Goal: Communication & Community: Share content

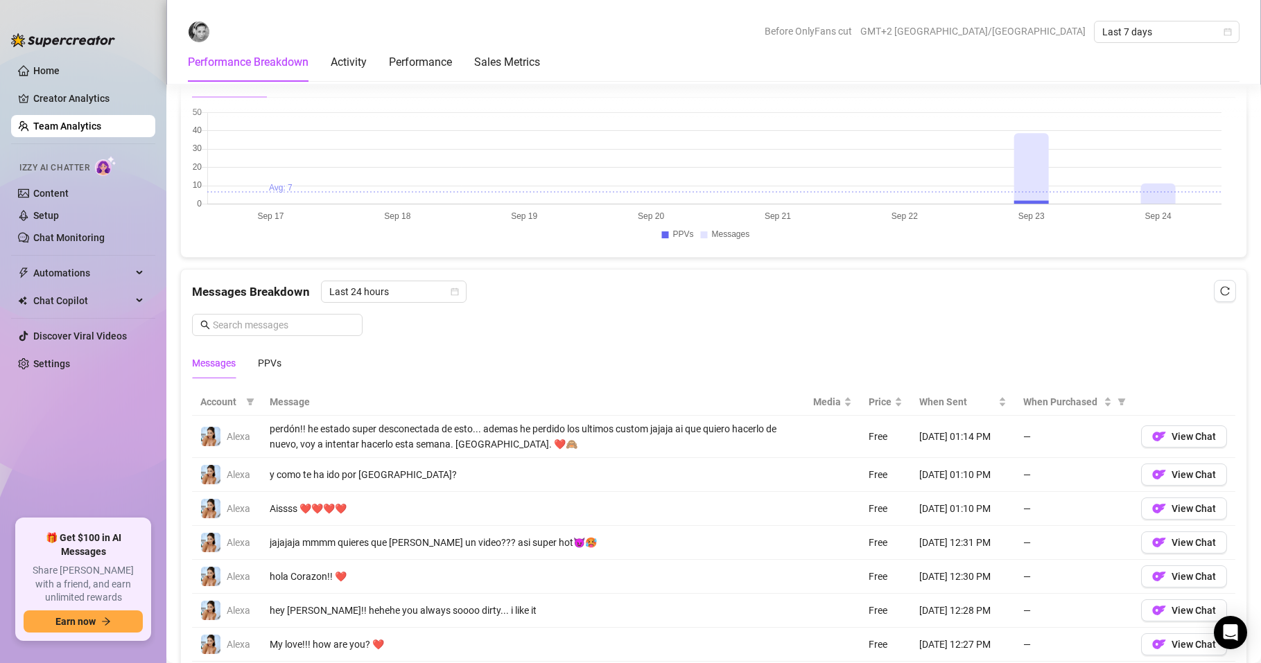
scroll to position [749, 0]
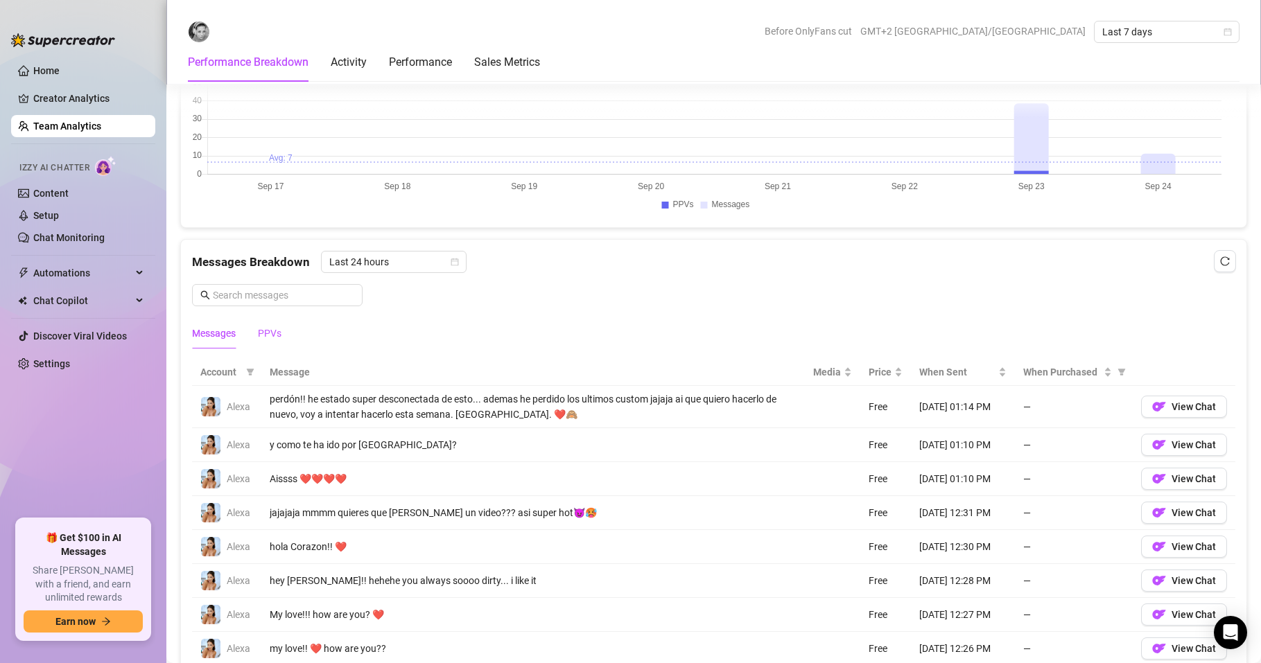
click at [281, 331] on div "PPVs" at bounding box center [270, 333] width 24 height 15
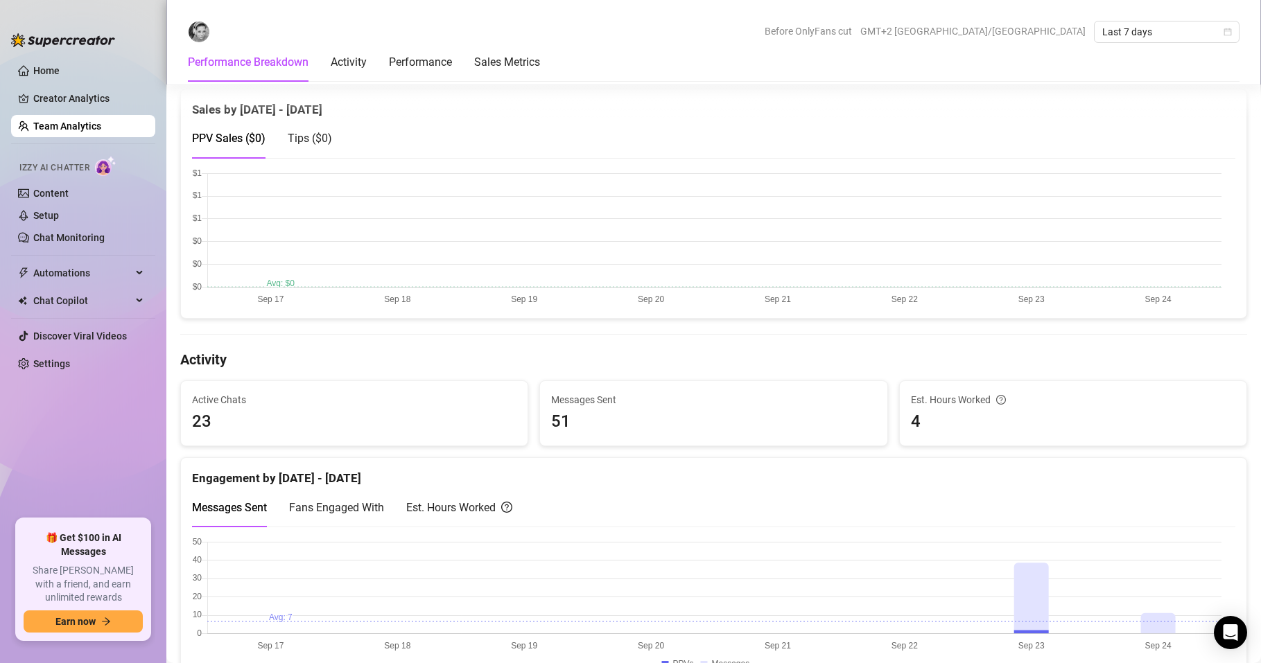
scroll to position [0, 0]
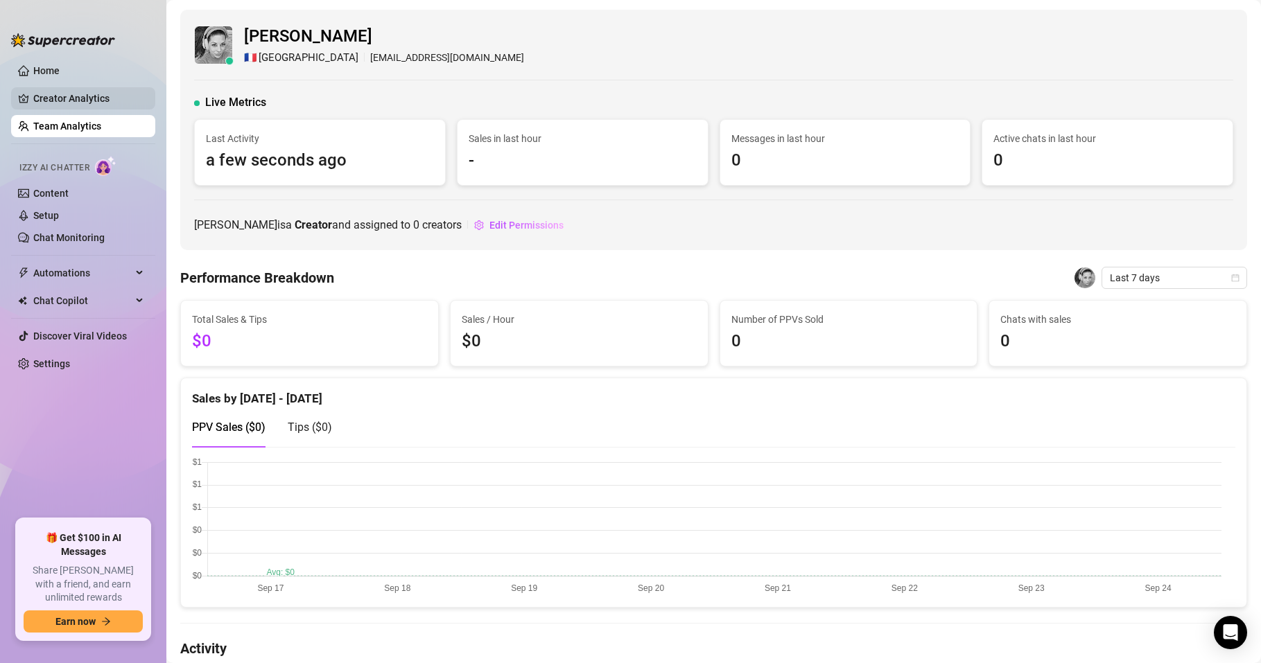
click at [67, 97] on link "Creator Analytics" at bounding box center [88, 98] width 111 height 22
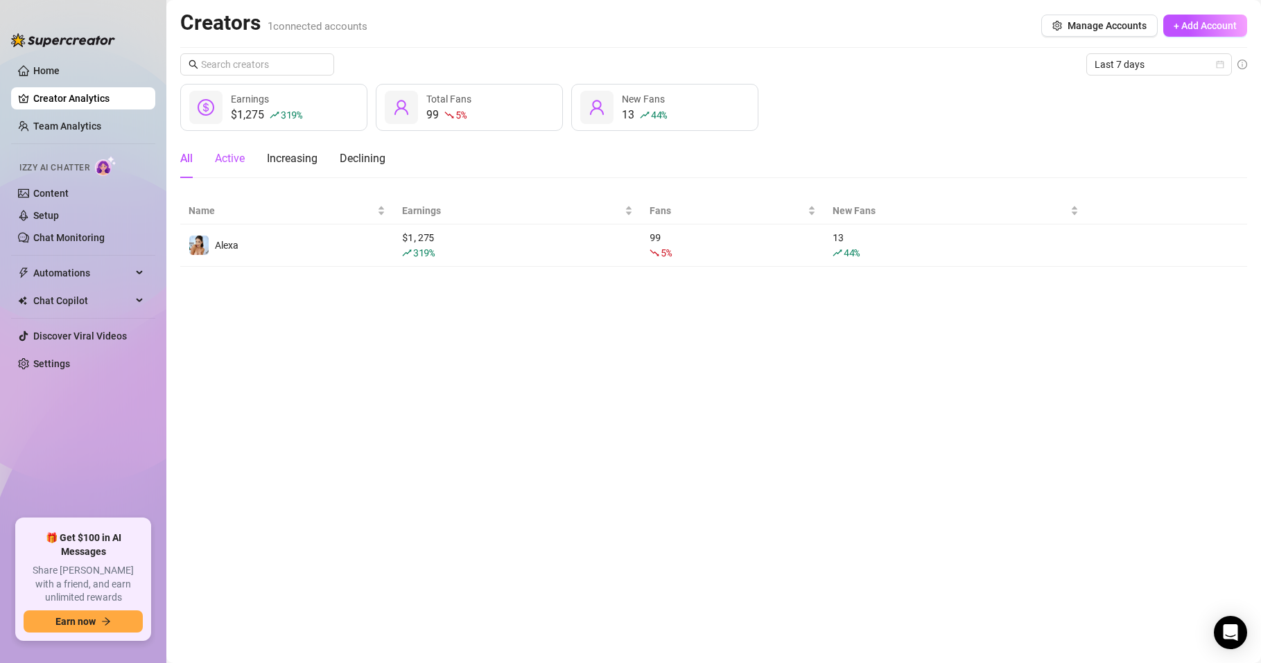
click at [232, 155] on div "Active" at bounding box center [230, 158] width 30 height 17
click at [298, 161] on div "Increasing" at bounding box center [292, 158] width 51 height 17
click at [349, 161] on div "Declining" at bounding box center [363, 158] width 46 height 17
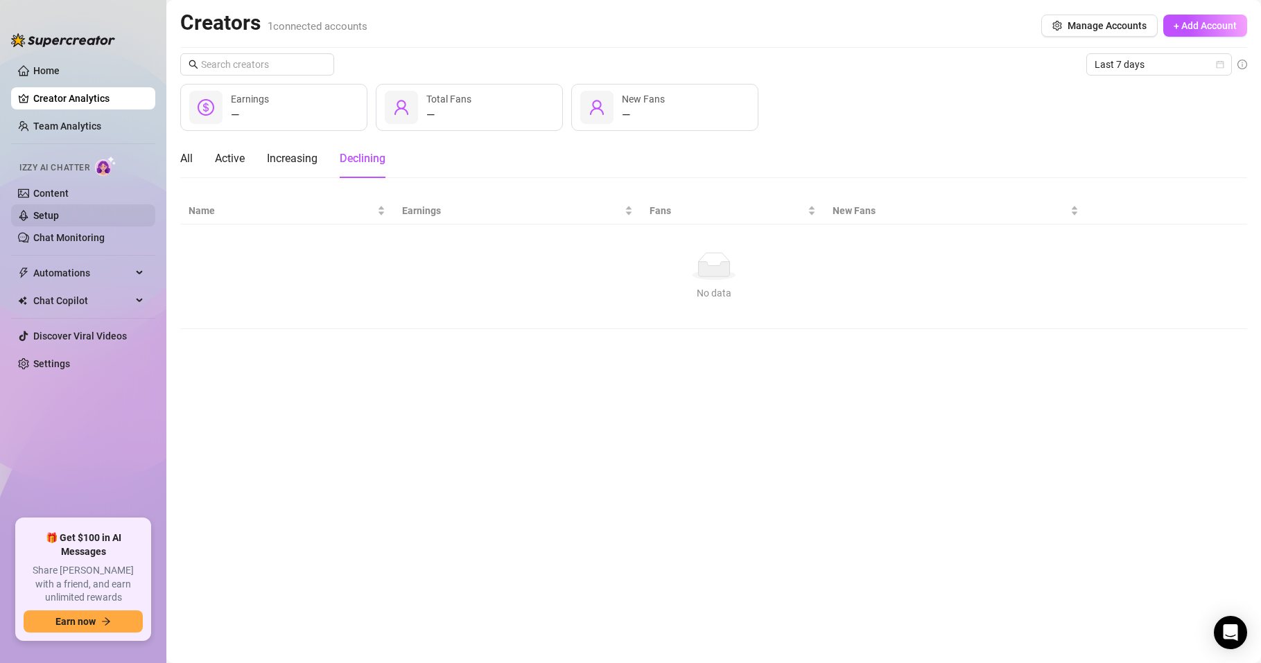
click at [59, 215] on link "Setup" at bounding box center [46, 215] width 26 height 11
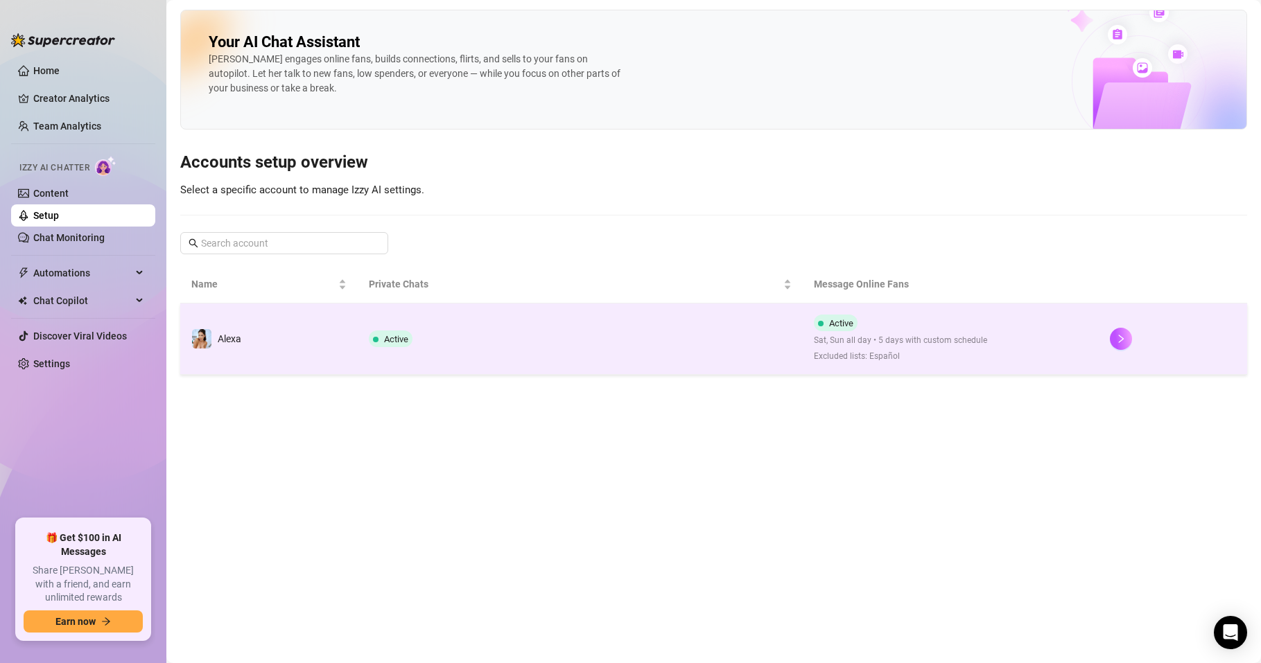
click at [207, 349] on td "Alexa" at bounding box center [268, 339] width 177 height 71
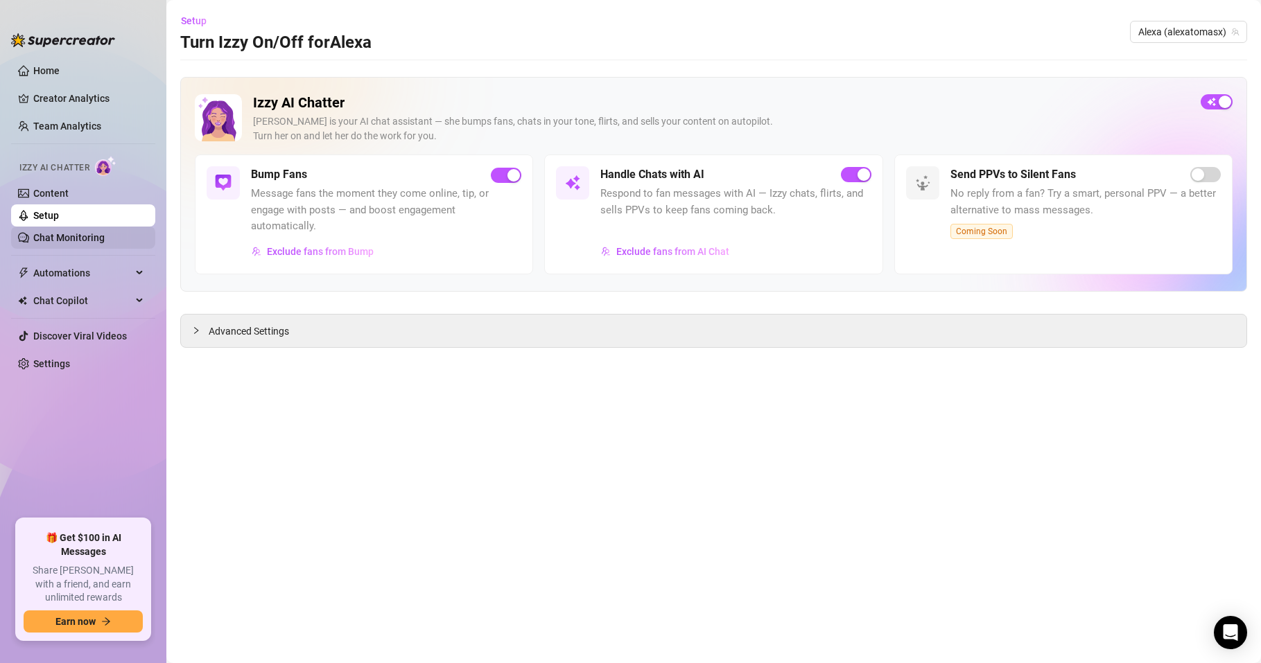
click at [62, 236] on link "Chat Monitoring" at bounding box center [68, 237] width 71 height 11
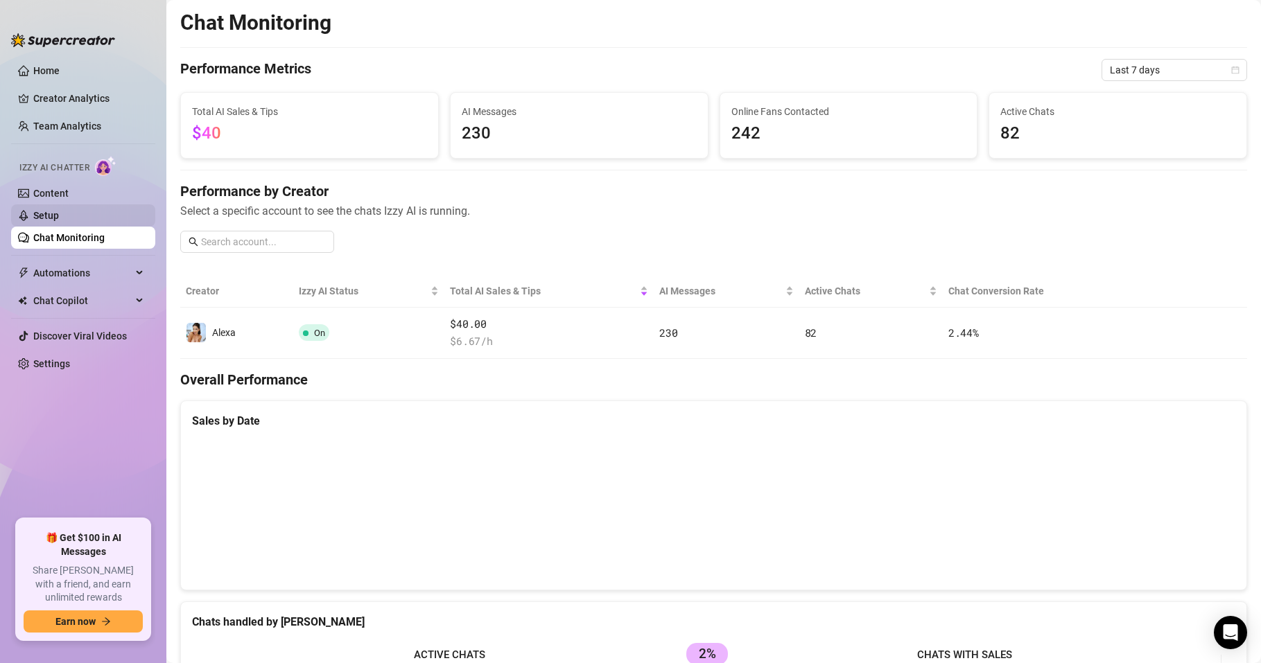
click at [58, 210] on link "Setup" at bounding box center [46, 215] width 26 height 11
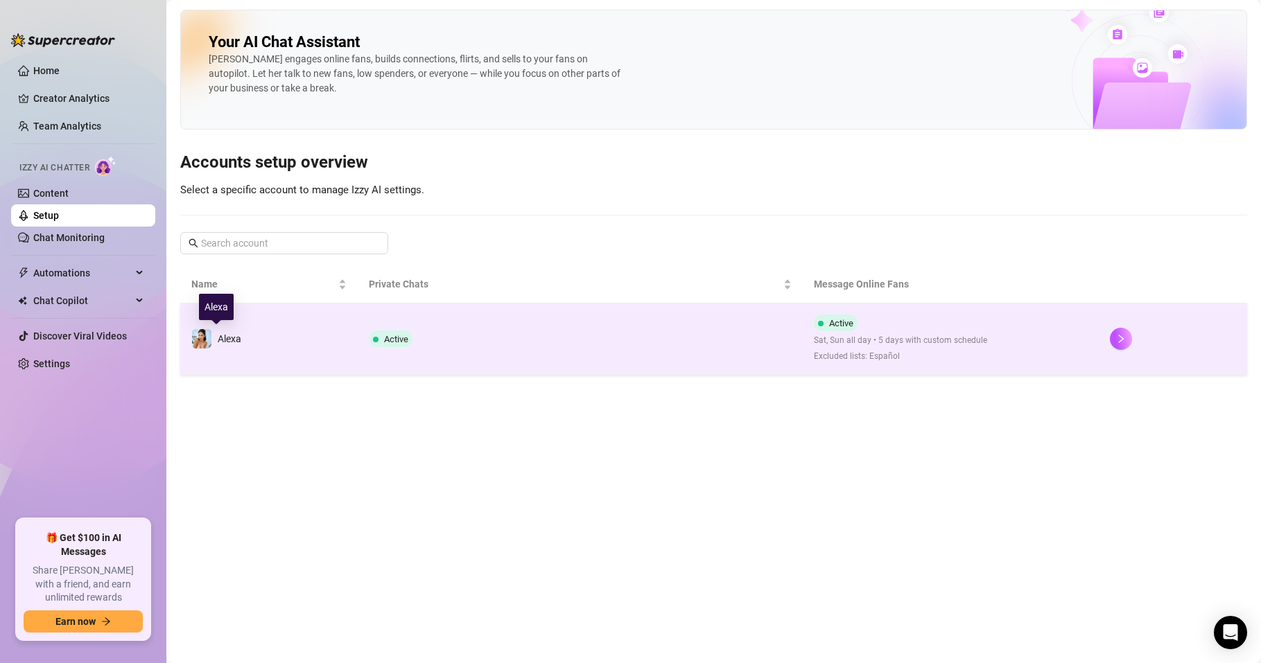
click at [198, 334] on img at bounding box center [201, 338] width 19 height 19
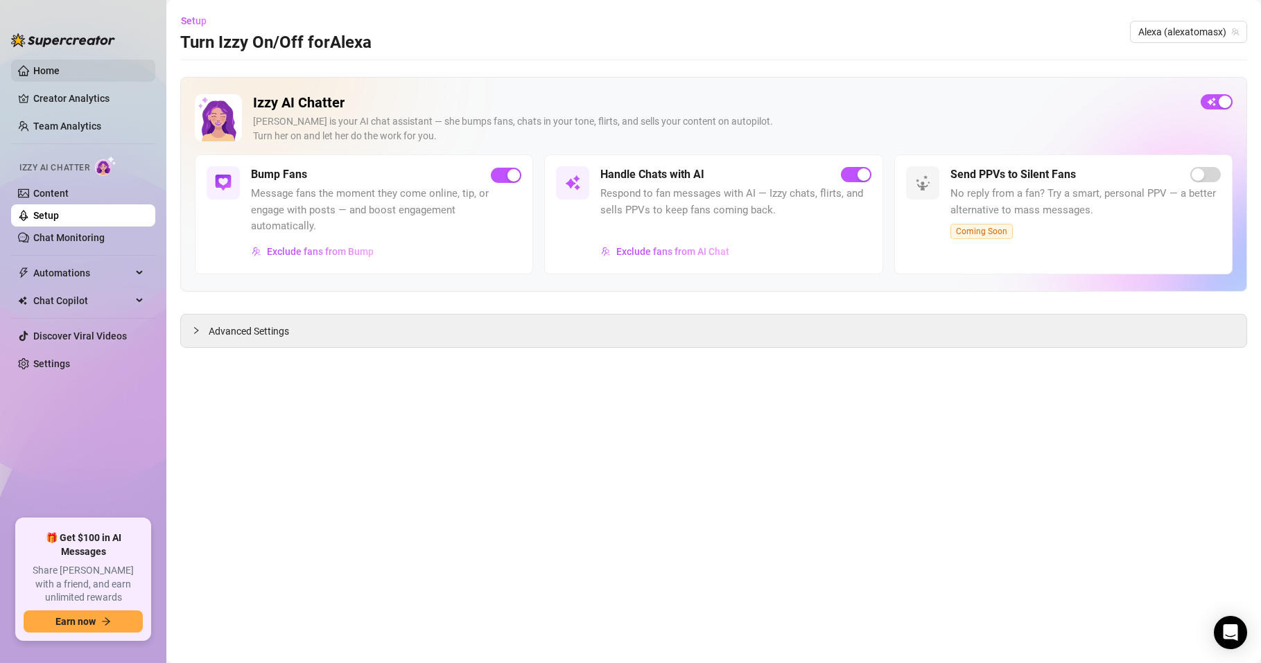
click at [54, 65] on link "Home" at bounding box center [46, 70] width 26 height 11
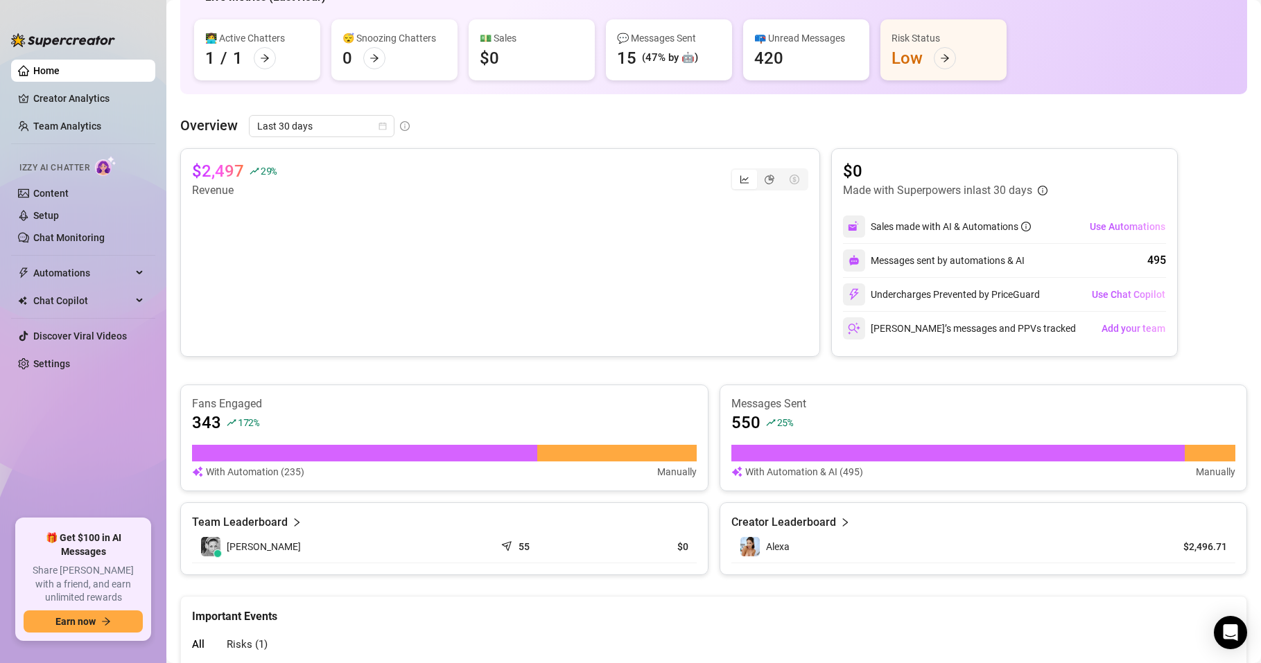
scroll to position [270, 0]
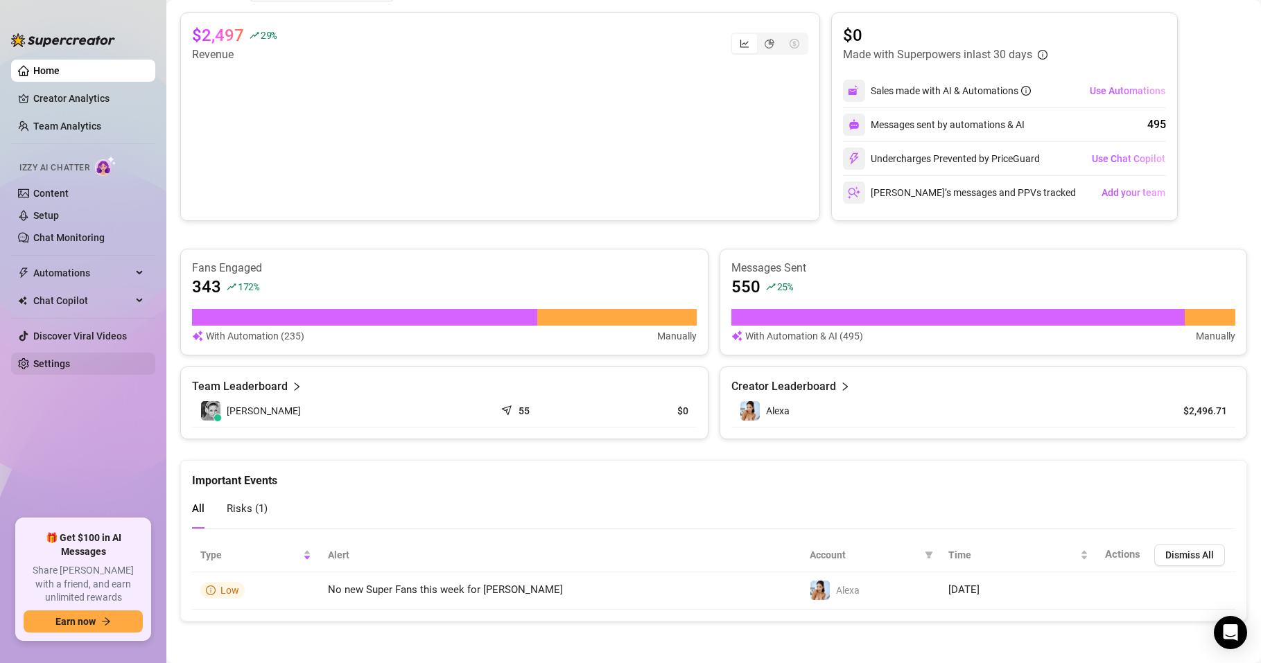
click at [70, 359] on link "Settings" at bounding box center [51, 363] width 37 height 11
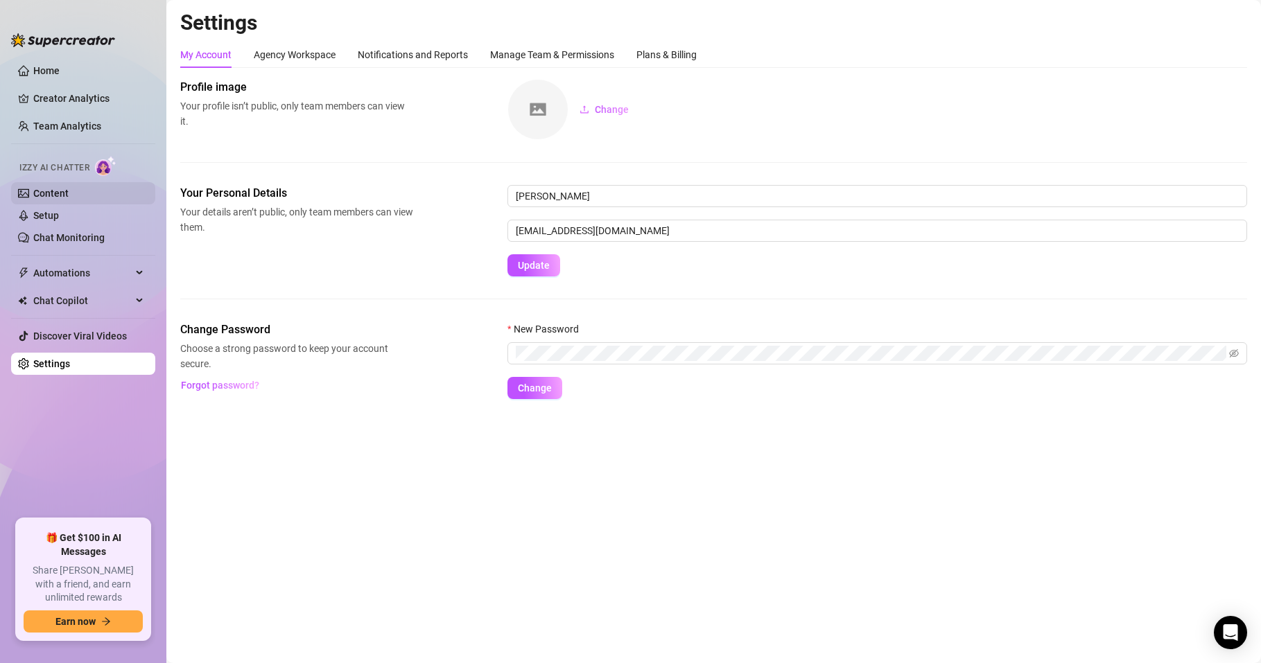
click at [69, 190] on link "Content" at bounding box center [50, 193] width 35 height 11
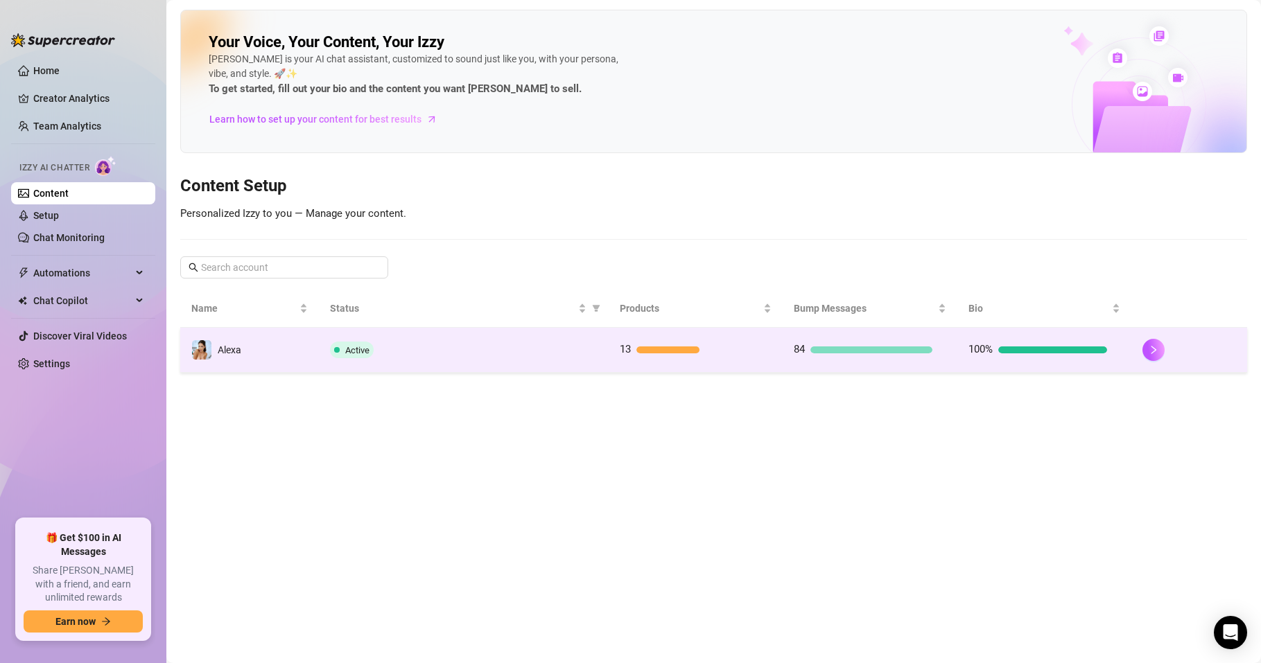
click at [1009, 338] on td "100%" at bounding box center [1044, 350] width 175 height 45
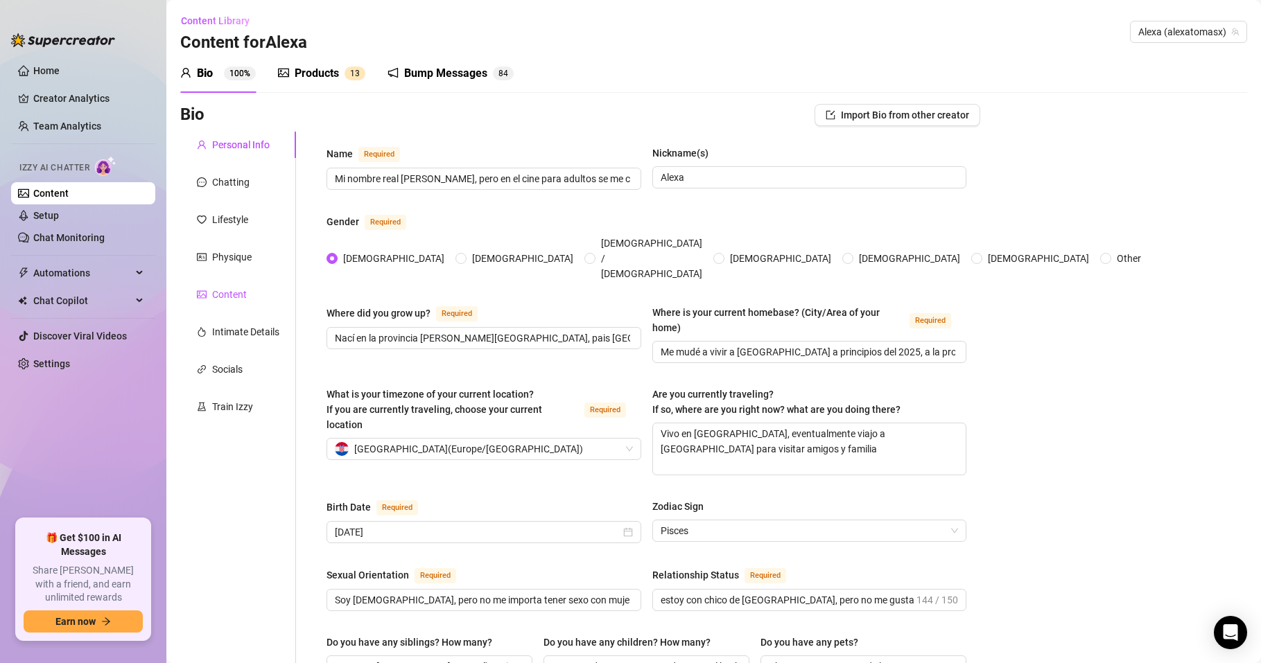
click at [227, 290] on div "Content" at bounding box center [229, 294] width 35 height 15
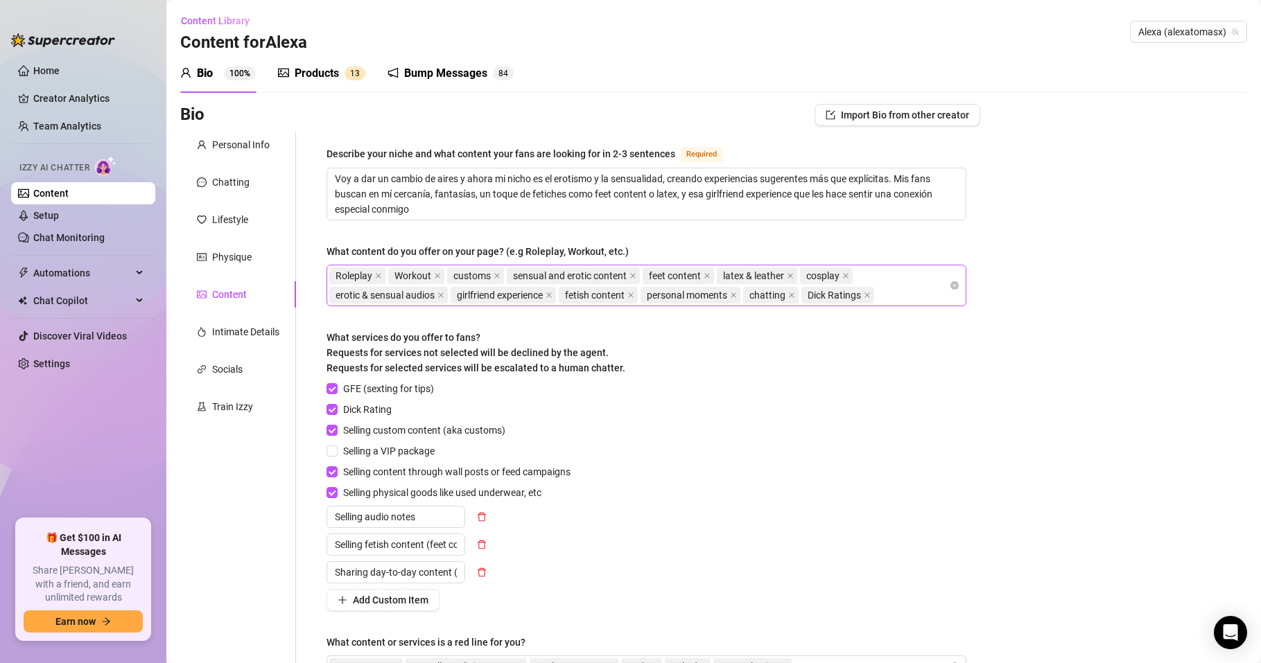
click at [918, 294] on div "Roleplay Workout customs sensual and erotic content feet content latex & leathe…" at bounding box center [639, 285] width 620 height 39
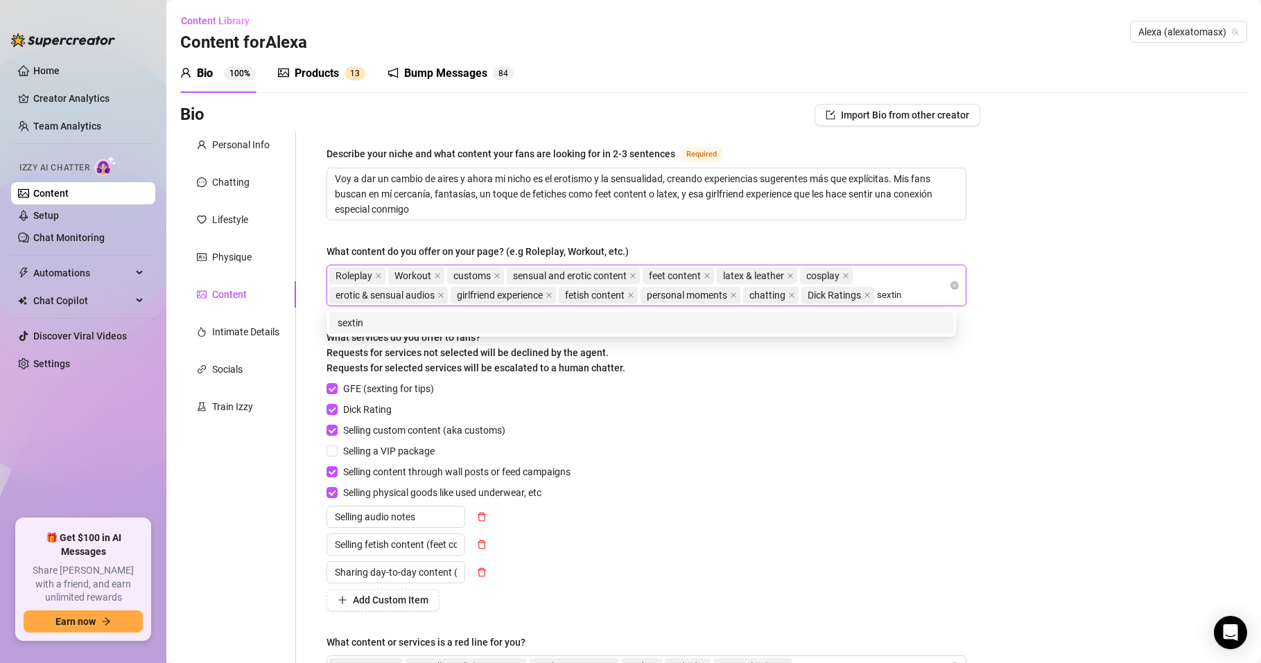
type input "sexting"
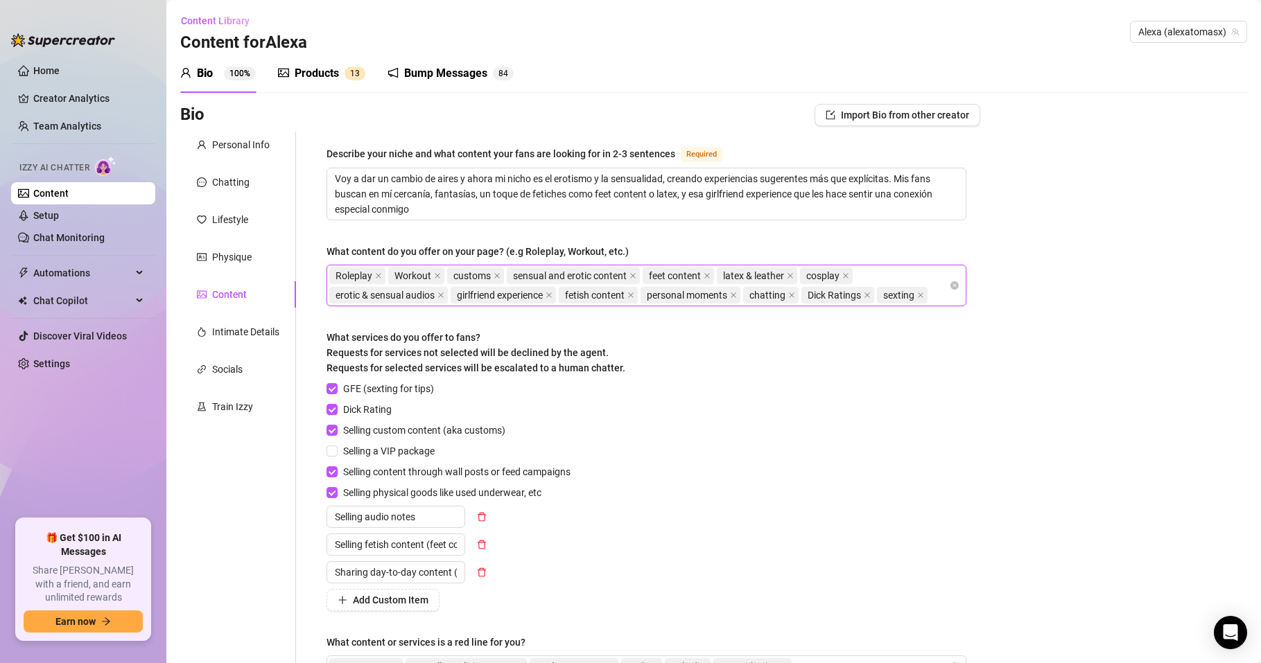
click at [1013, 439] on div "Bio Import Bio from other creator Personal Info Chatting Lifestyle Physique Con…" at bounding box center [713, 444] width 1067 height 680
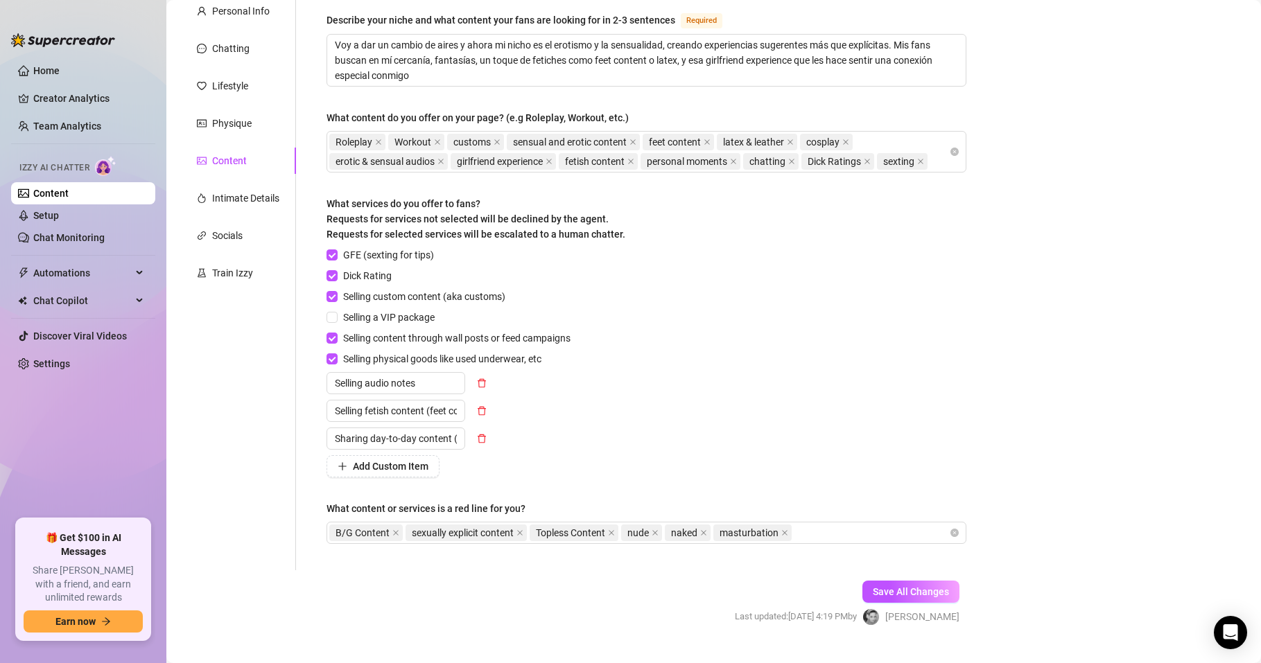
scroll to position [162, 0]
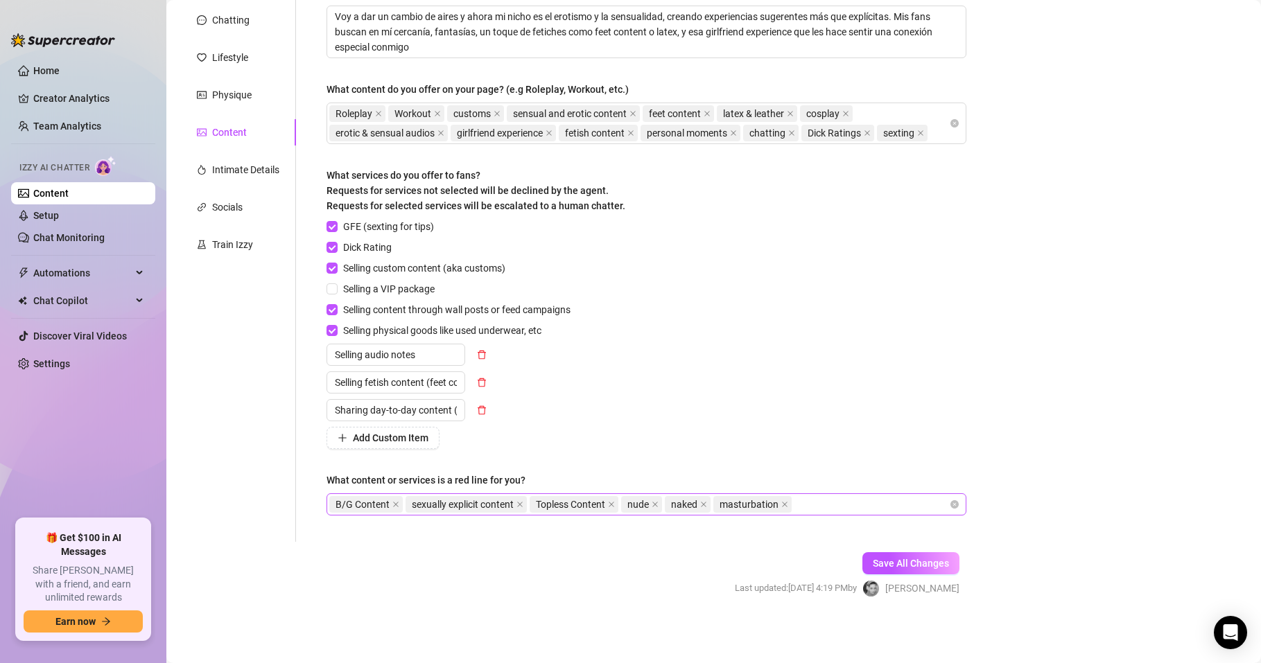
click at [835, 505] on div "B/G Content sexually explicit content Topless Content nude naked masturbation" at bounding box center [639, 504] width 620 height 19
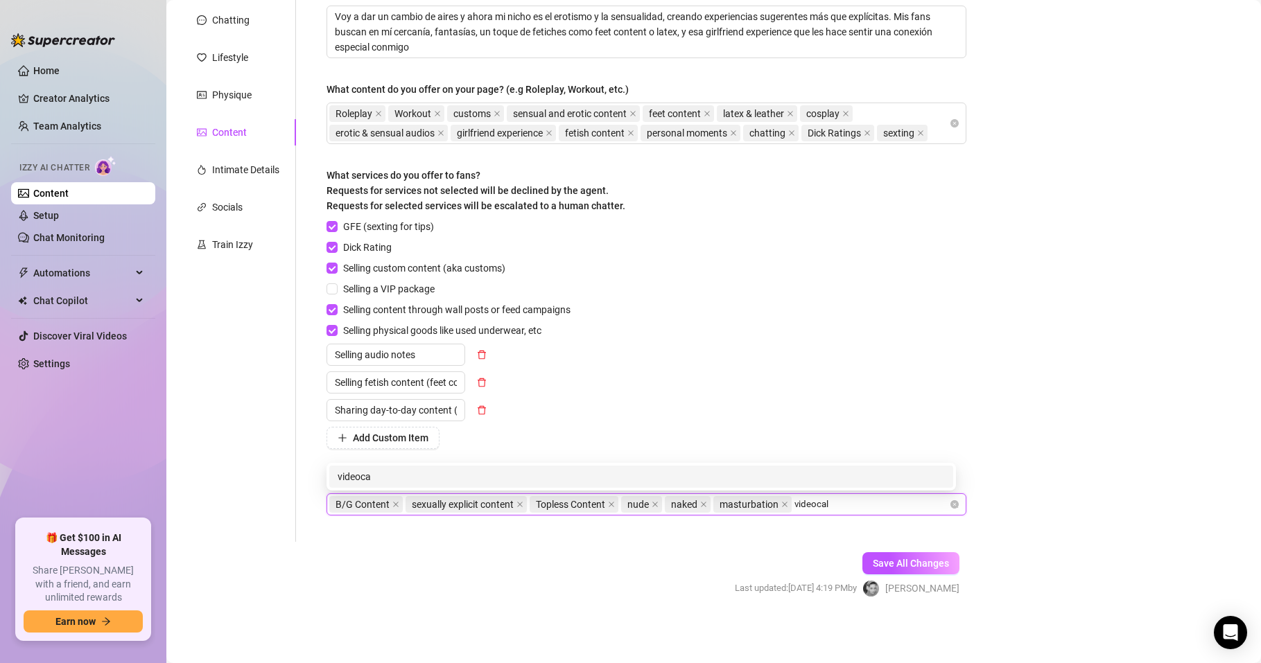
type input "videocall"
type input "videollamada"
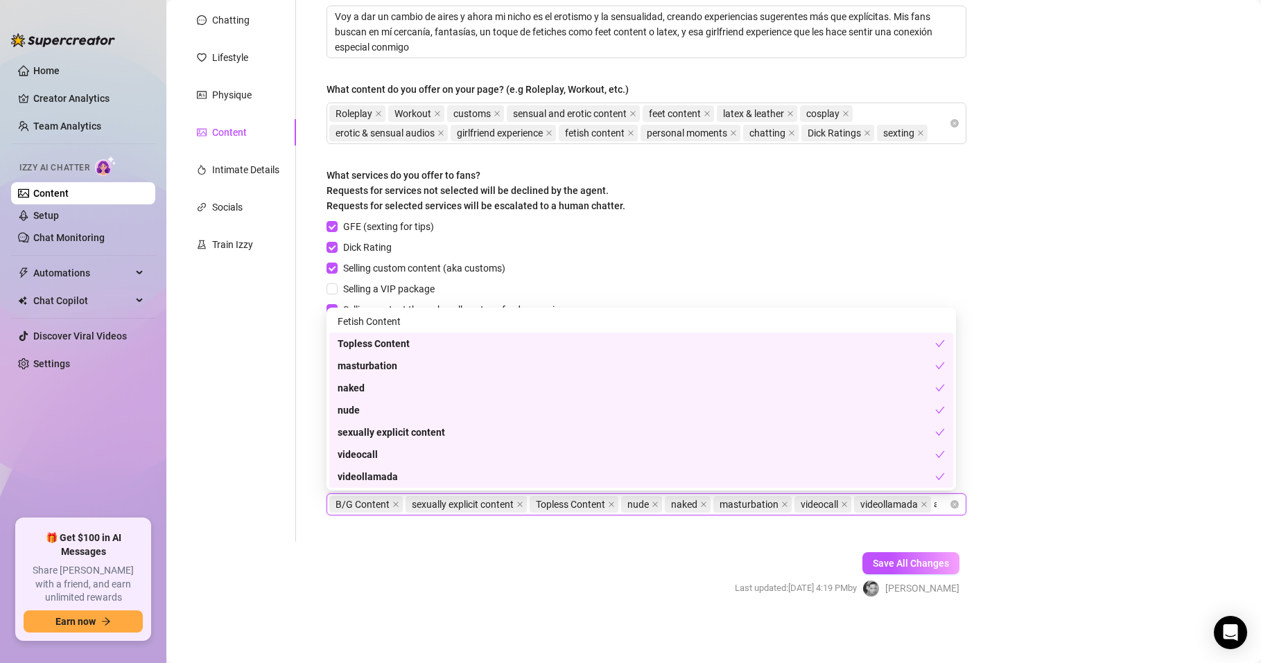
scroll to position [0, 0]
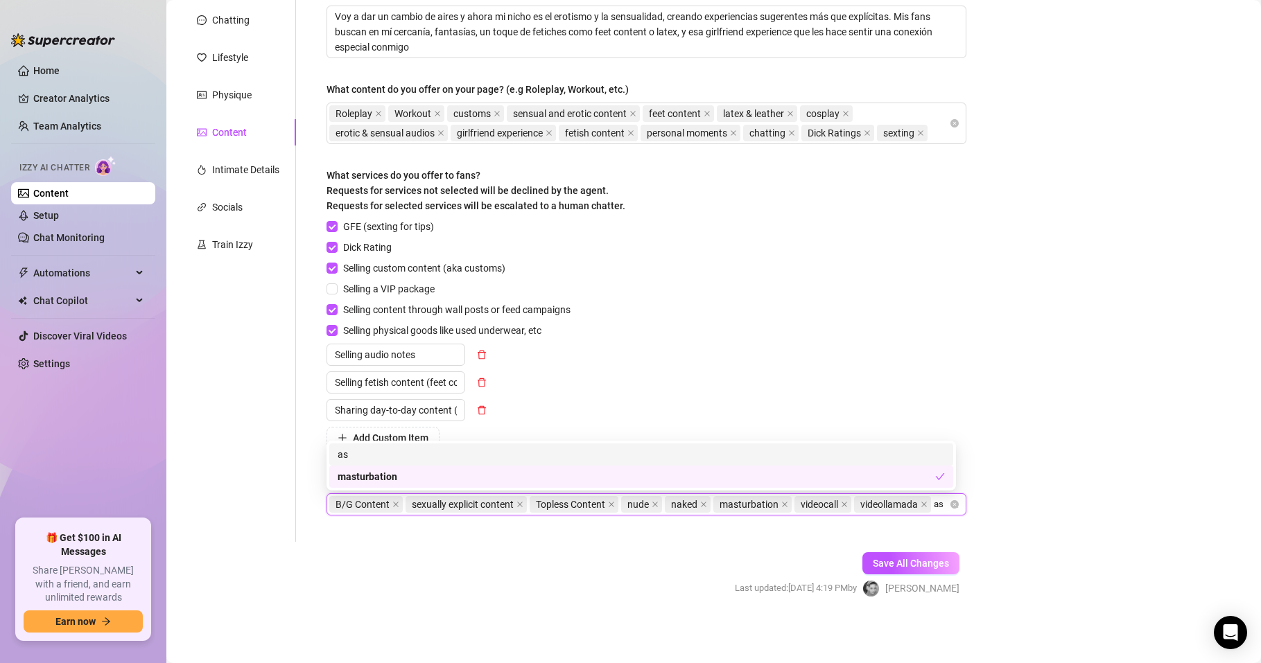
type input "a"
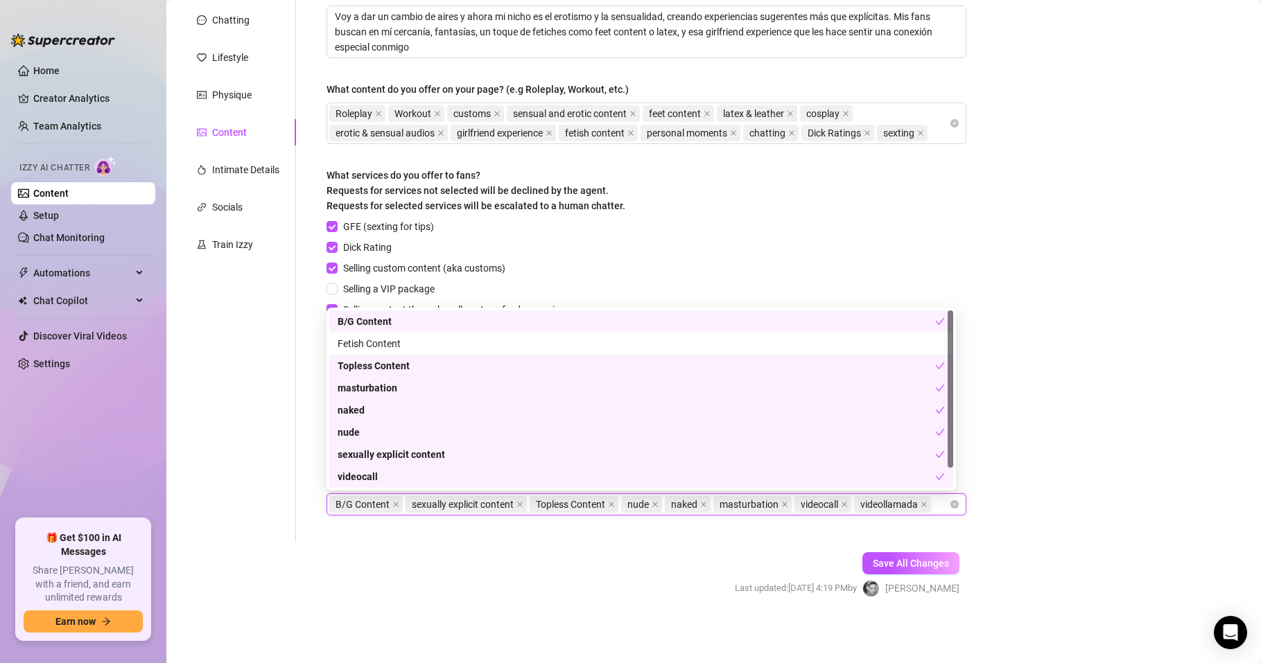
type input "n"
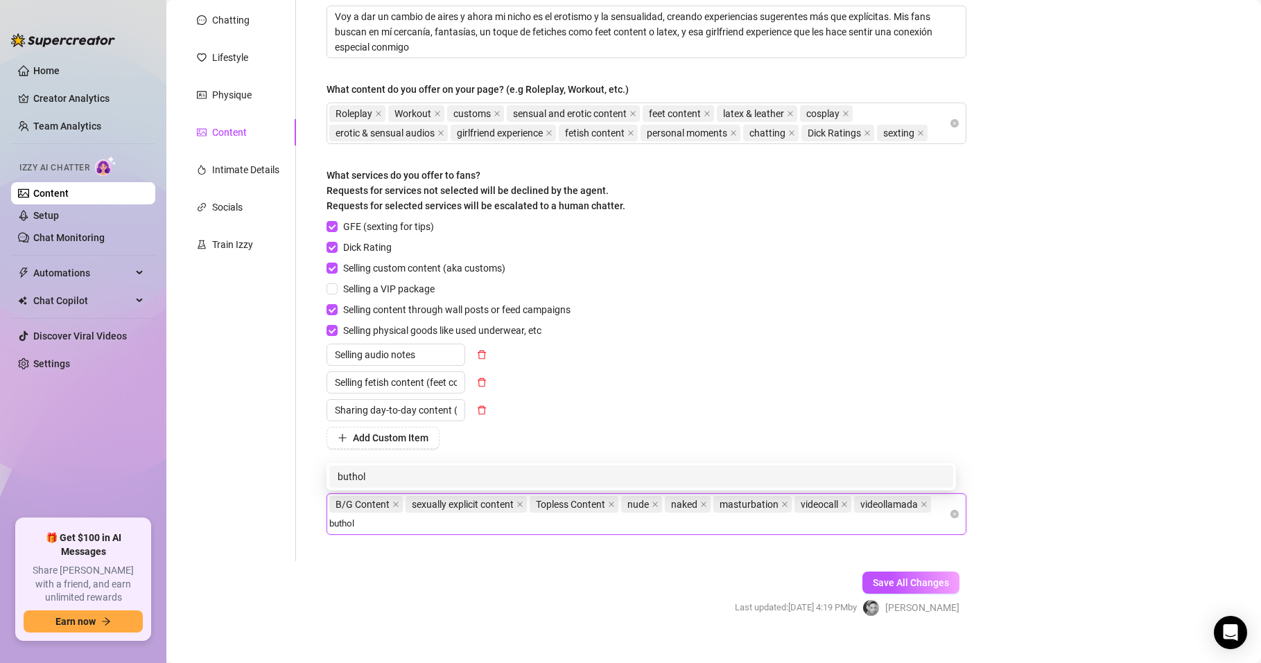
type input "buthole"
type input "pussy spread"
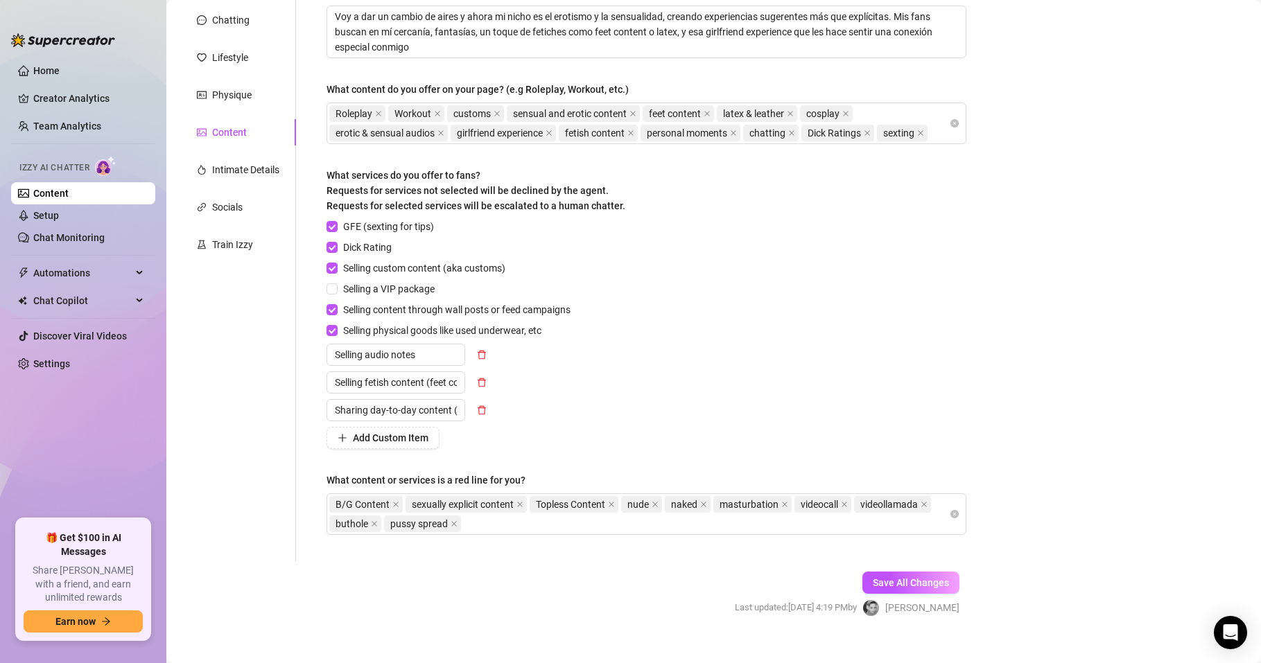
click at [432, 585] on form "Personal Info Chatting Lifestyle Physique Content Intimate Details Socials Trai…" at bounding box center [580, 306] width 800 height 672
click at [907, 582] on span "Save All Changes" at bounding box center [911, 582] width 76 height 11
click at [490, 518] on div "B/G Content sexually explicit content Topless Content nude naked masturbation v…" at bounding box center [639, 514] width 620 height 39
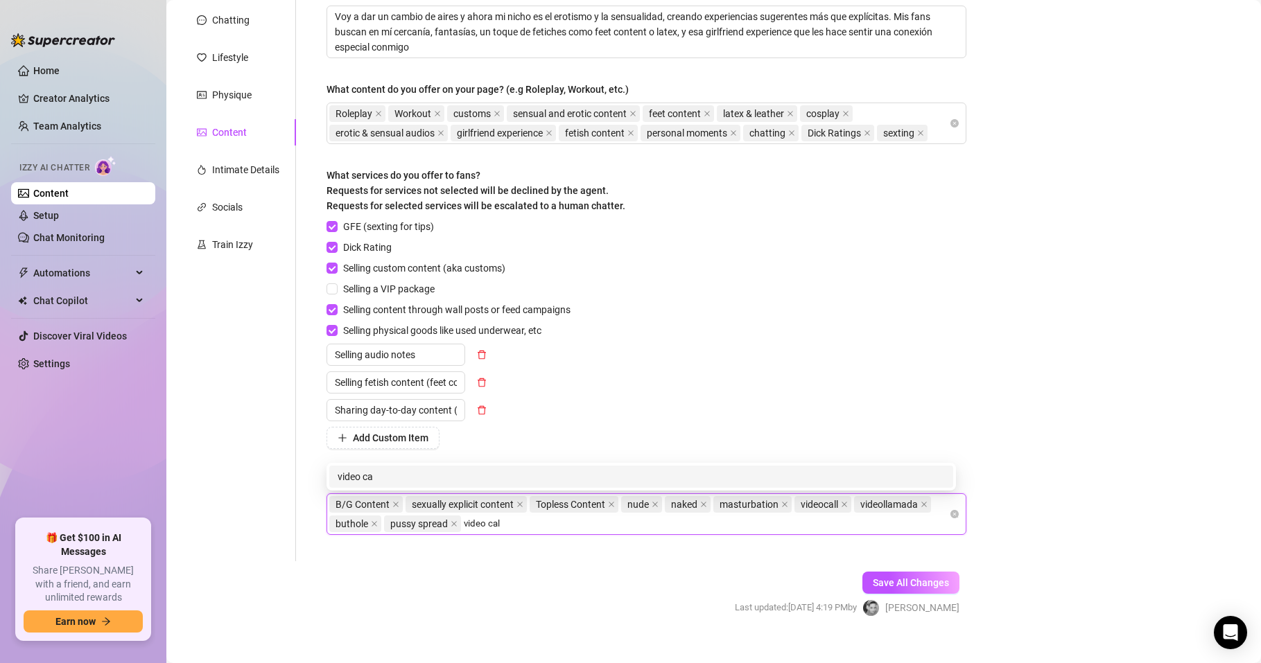
type input "video call"
type input "video llamada"
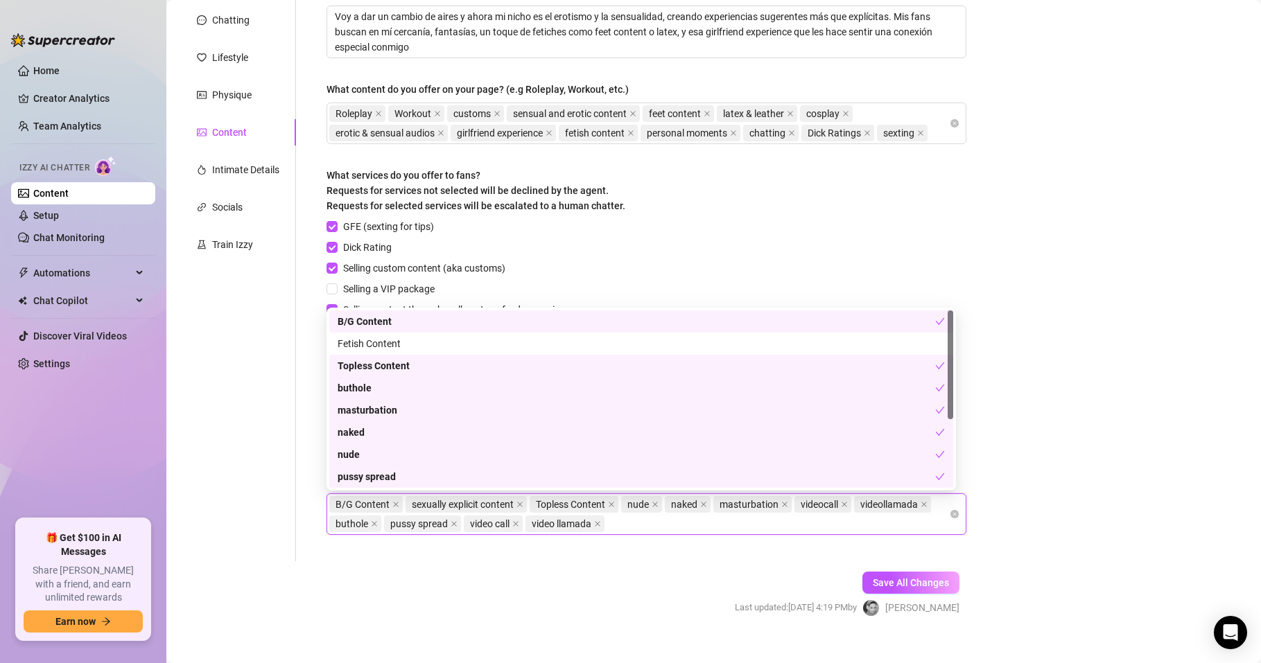
click at [480, 620] on form "Personal Info Chatting Lifestyle Physique Content Intimate Details Socials Trai…" at bounding box center [580, 306] width 800 height 672
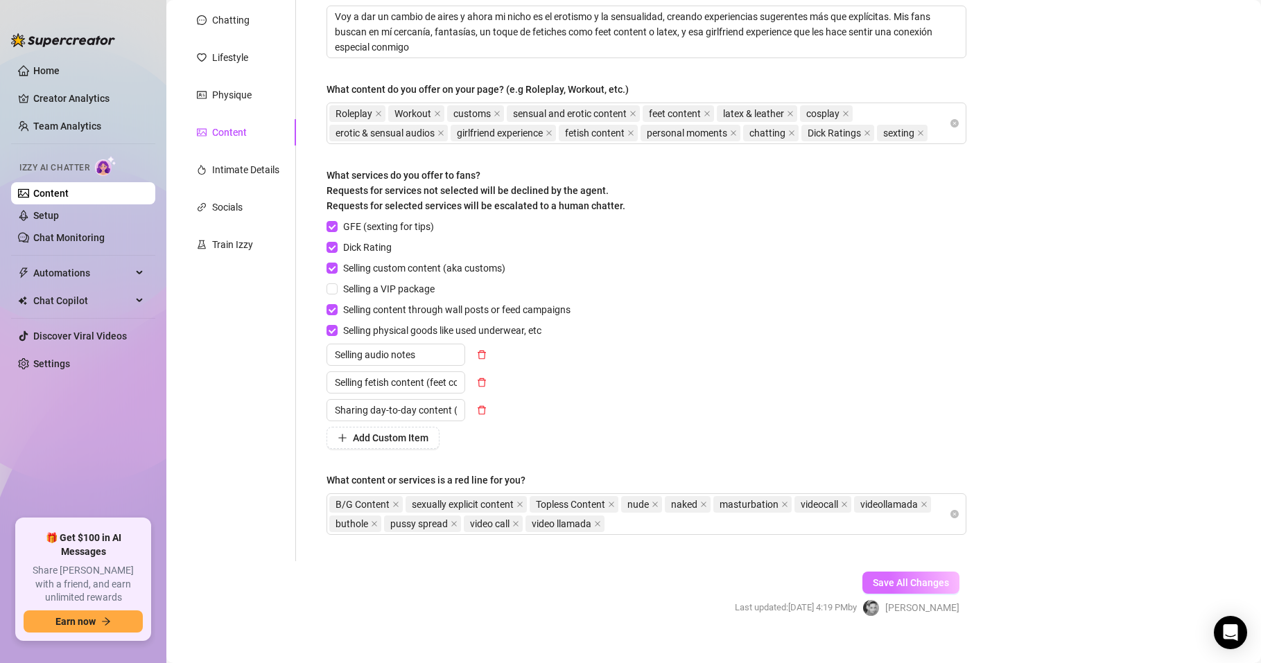
click at [929, 580] on span "Save All Changes" at bounding box center [911, 582] width 76 height 11
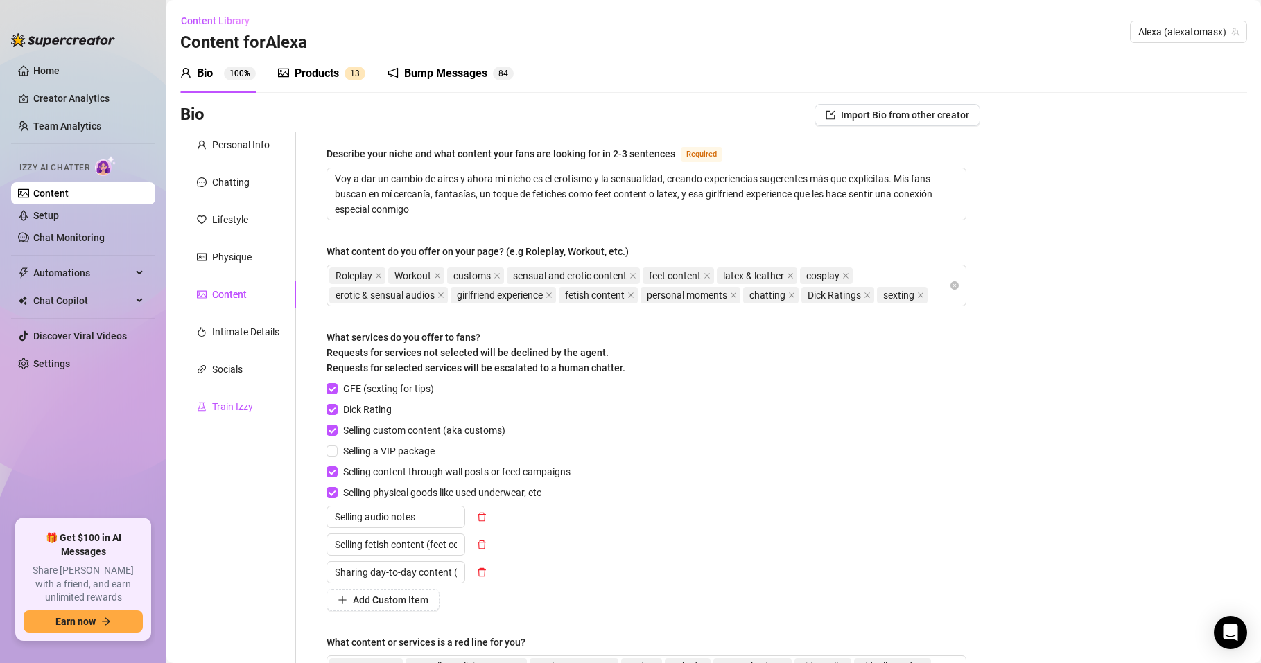
click at [229, 410] on div "Train Izzy" at bounding box center [232, 406] width 41 height 15
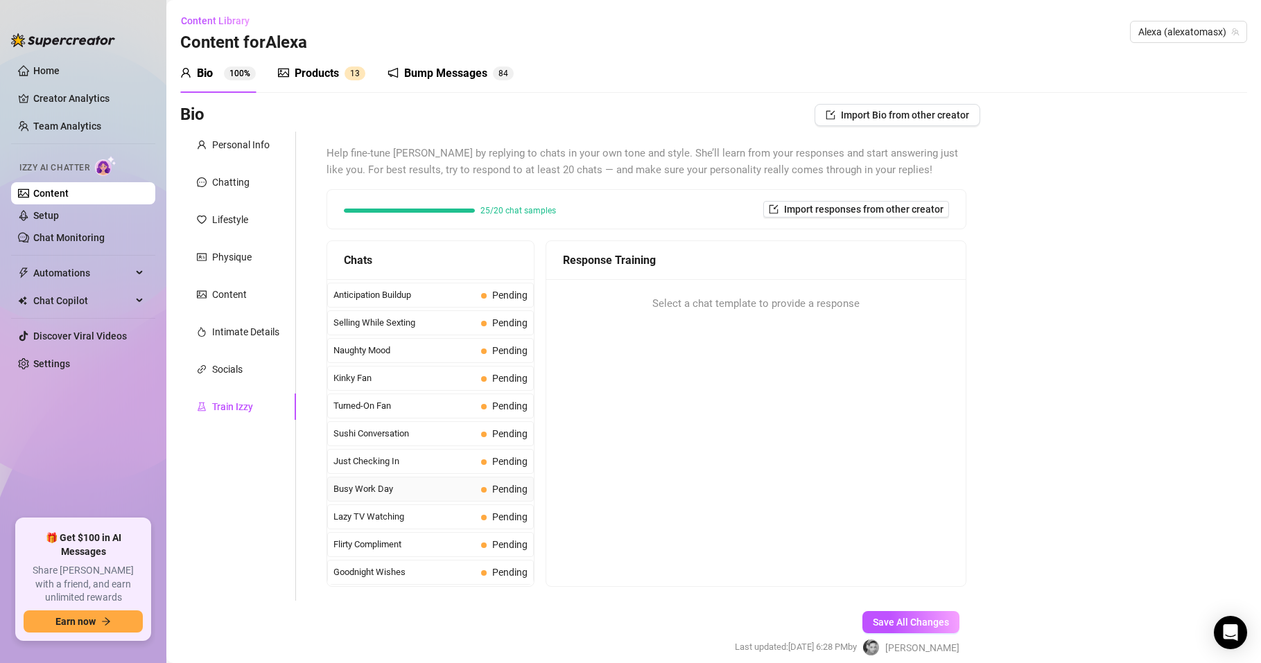
scroll to position [662, 0]
click at [393, 406] on span "Selling While Sexting" at bounding box center [404, 406] width 142 height 14
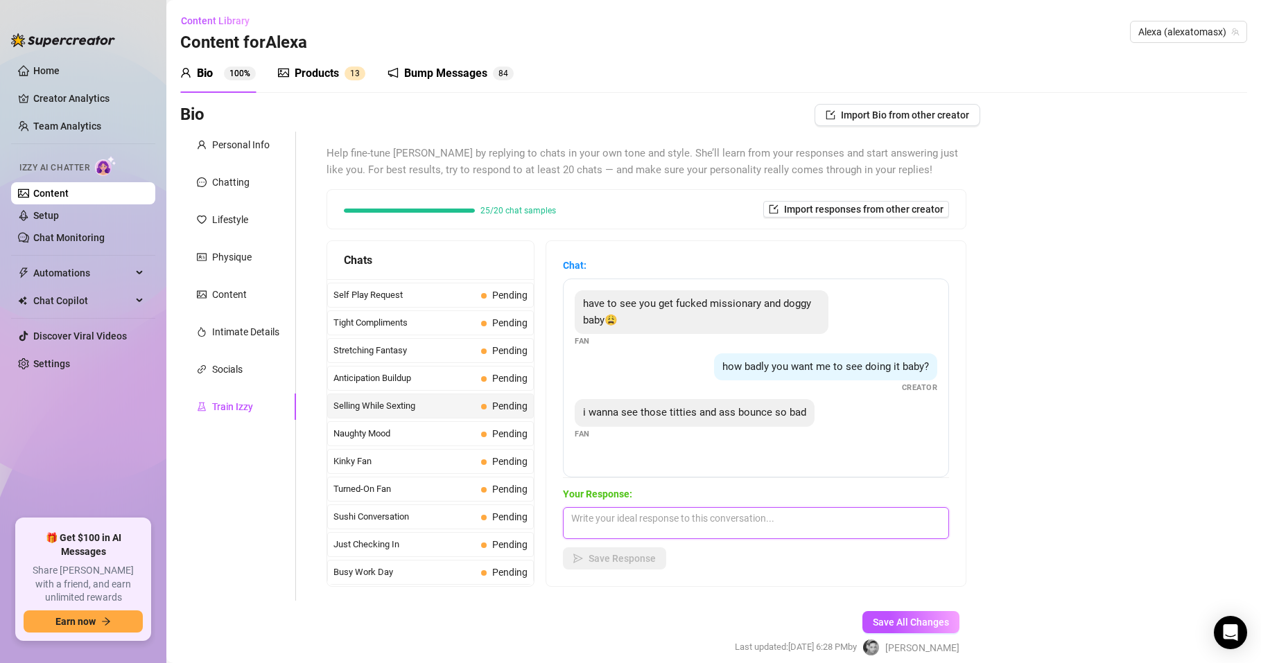
click at [654, 525] on textarea at bounding box center [756, 523] width 386 height 32
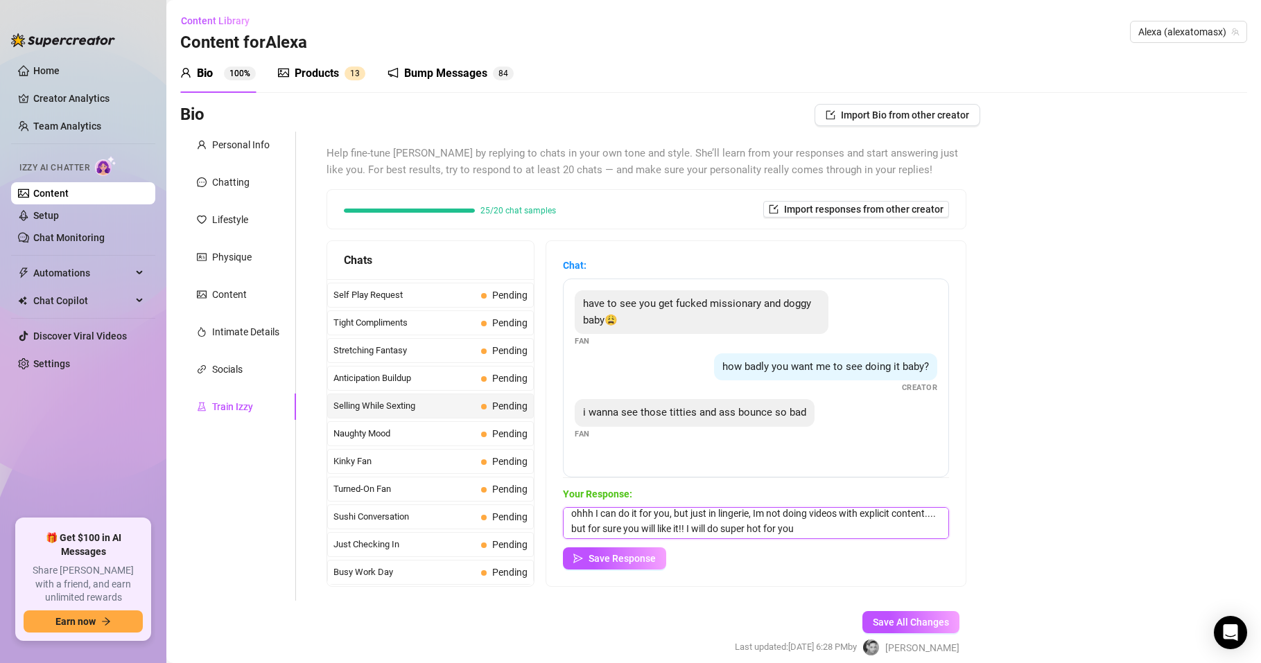
scroll to position [6, 0]
type textarea "ohhh I can do it for you, but just in lingerie, Im not doing videos with explic…"
click at [630, 564] on span "Save Response" at bounding box center [621, 558] width 67 height 11
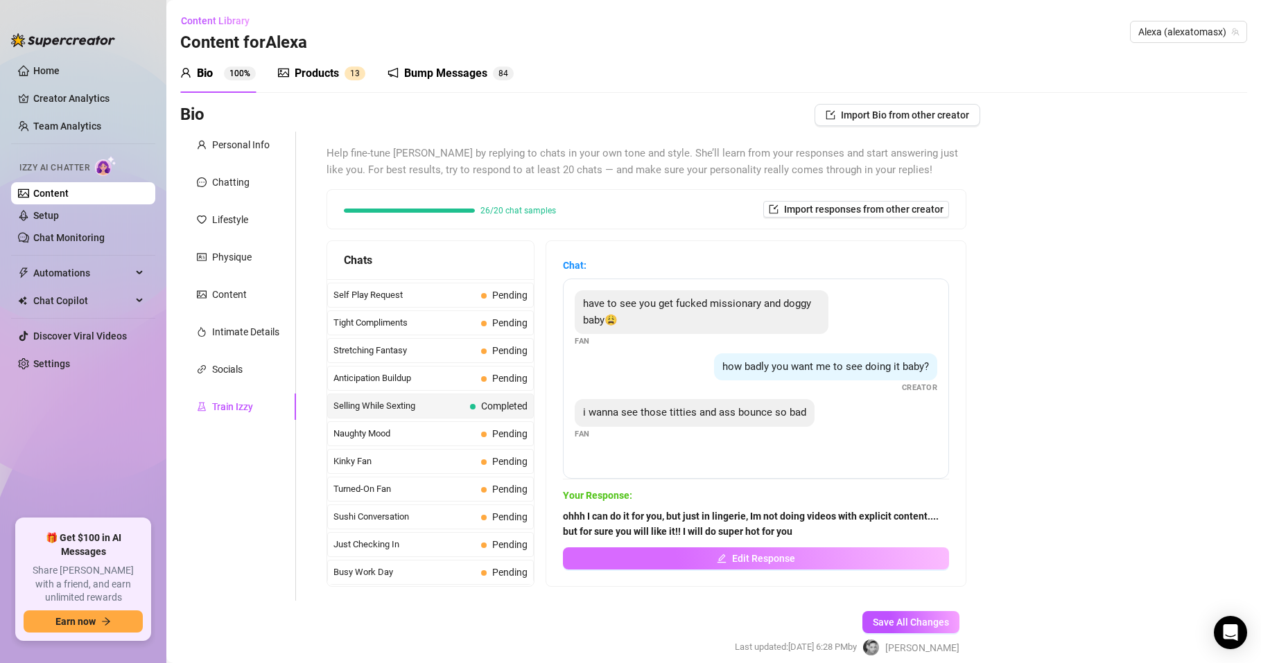
click at [735, 552] on button "Edit Response" at bounding box center [756, 559] width 386 height 22
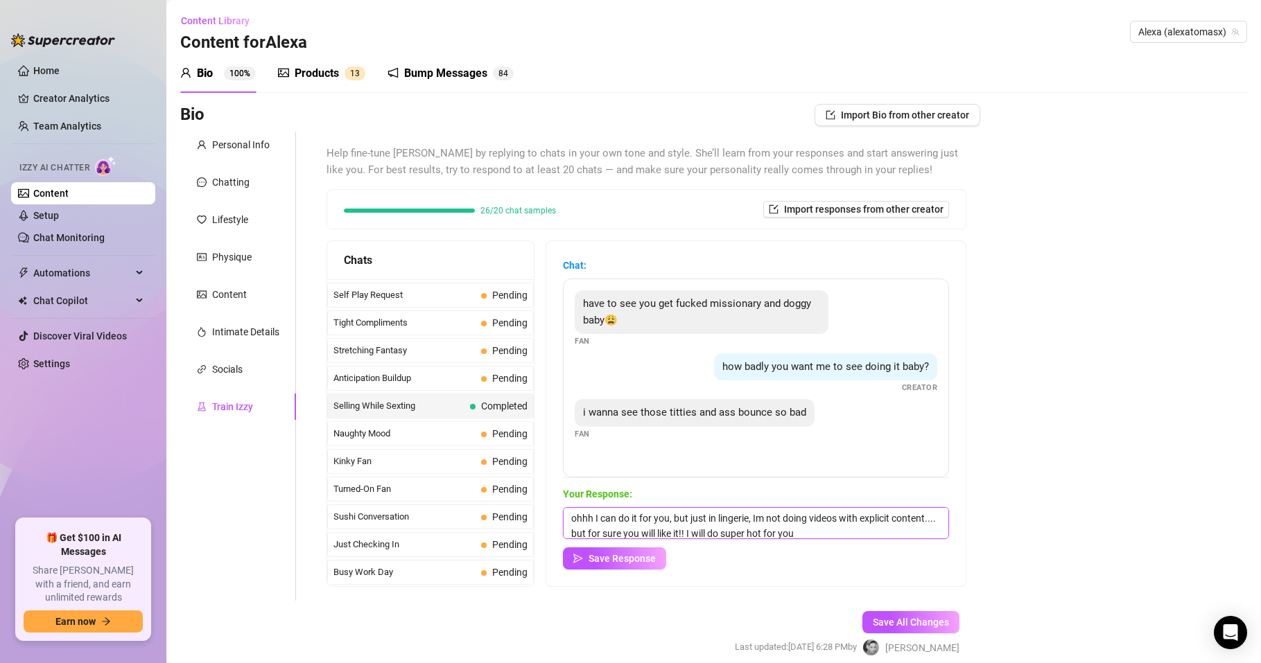
click at [595, 516] on textarea "ohhh I can do it for you, but just in lingerie, Im not doing videos with explic…" at bounding box center [756, 523] width 386 height 32
drag, startPoint x: 778, startPoint y: 516, endPoint x: 827, endPoint y: 520, distance: 49.4
click at [827, 520] on textarea "ohhh totally naked is not possible, but I can do it for you, but just in linger…" at bounding box center [756, 523] width 386 height 32
type textarea "ohhh totally naked is not possible, but I can do it just in lingerie, Im not do…"
click at [812, 479] on div "Chat: have to see you get fucked missionary and doggy baby😩 Fan how badly you w…" at bounding box center [756, 414] width 386 height 312
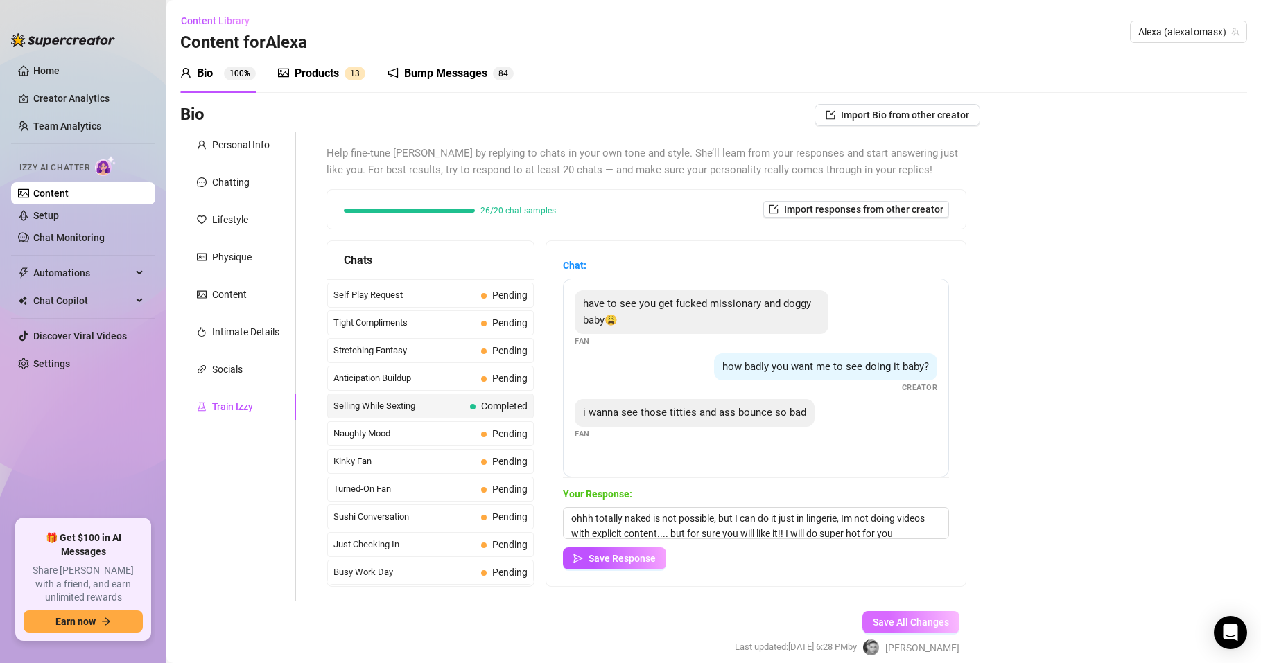
click at [882, 624] on span "Save All Changes" at bounding box center [911, 622] width 76 height 11
click at [392, 375] on span "Anticipation Buildup" at bounding box center [404, 379] width 142 height 14
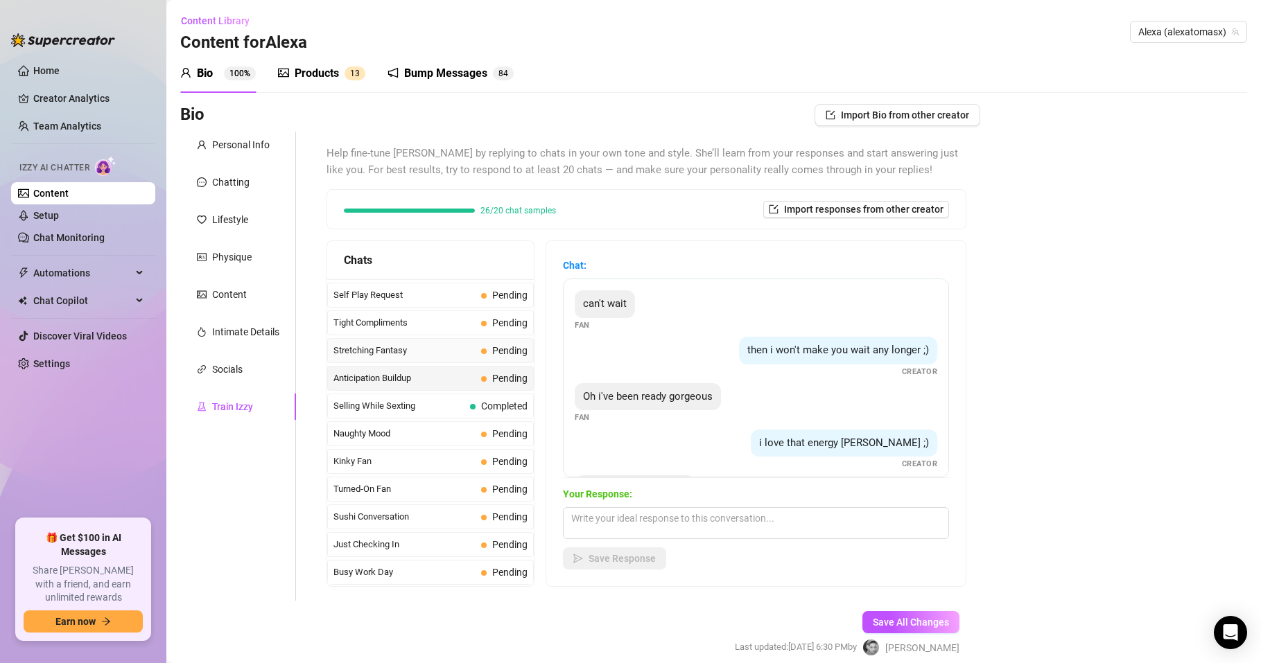
click at [378, 348] on span "Stretching Fantasy" at bounding box center [404, 351] width 142 height 14
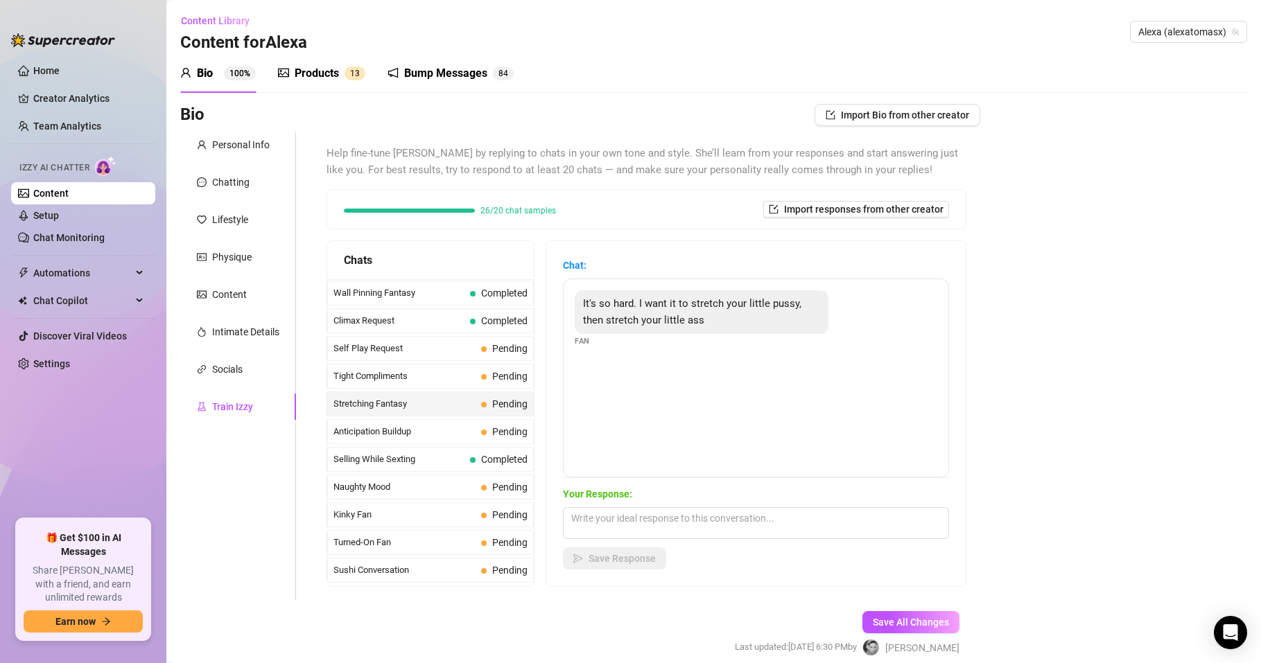
scroll to position [579, 0]
click at [378, 348] on span "Climax Request" at bounding box center [398, 351] width 131 height 14
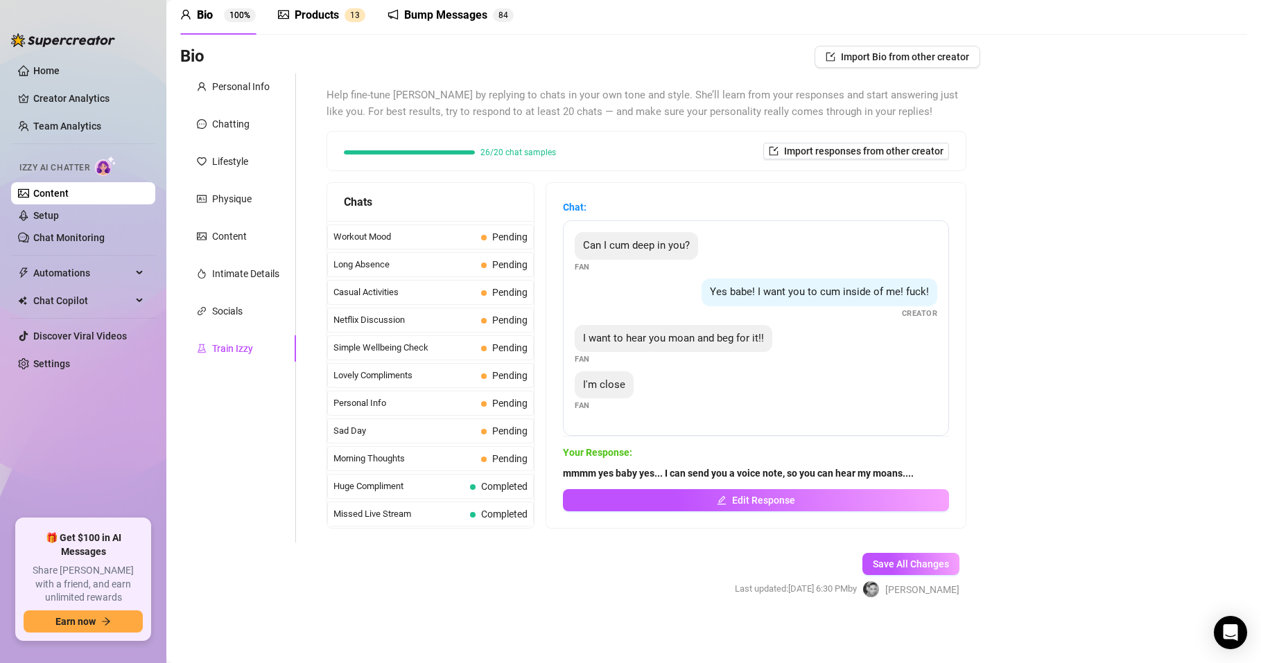
scroll to position [59, 0]
click at [369, 405] on span "Personal Info" at bounding box center [404, 403] width 142 height 14
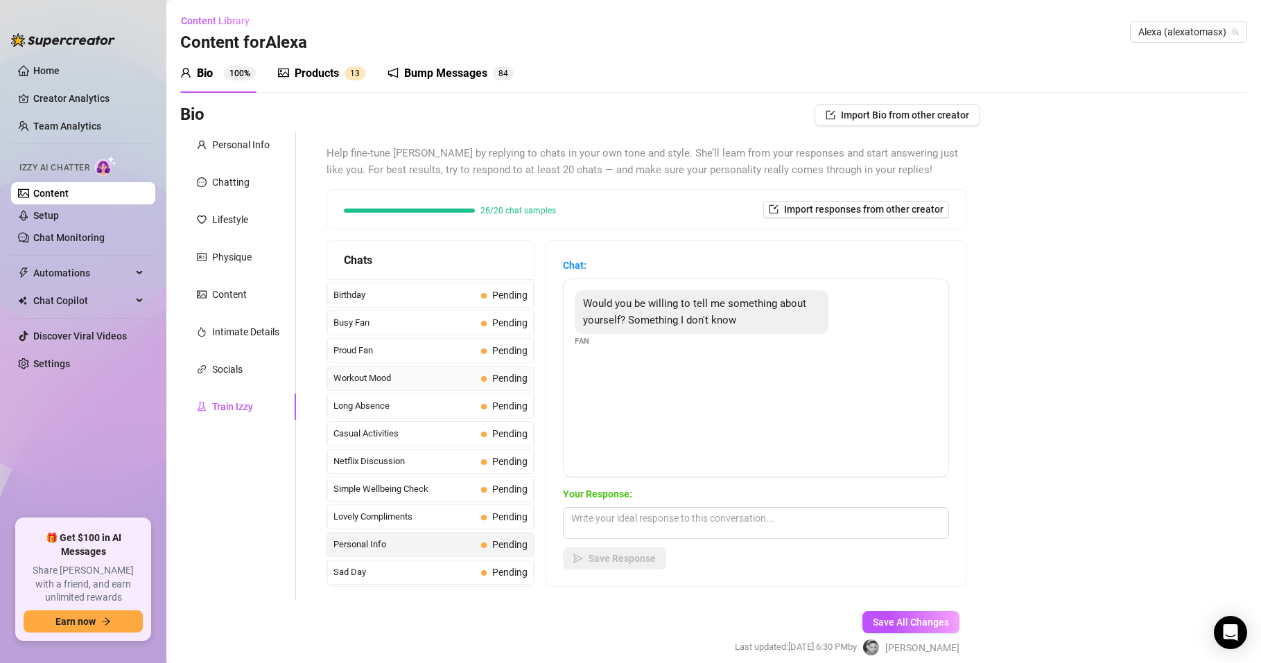
scroll to position [1078, 0]
click at [347, 373] on span "Birthday" at bounding box center [404, 379] width 142 height 14
click at [230, 180] on div "Chatting" at bounding box center [230, 182] width 37 height 15
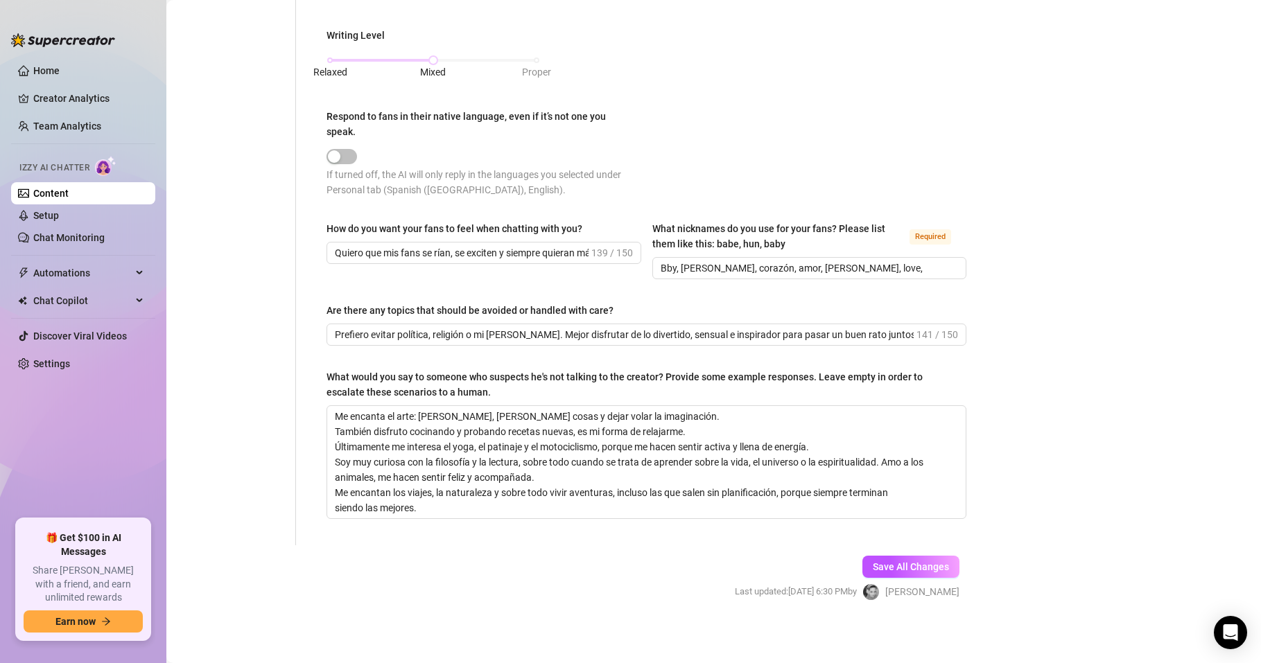
scroll to position [762, 0]
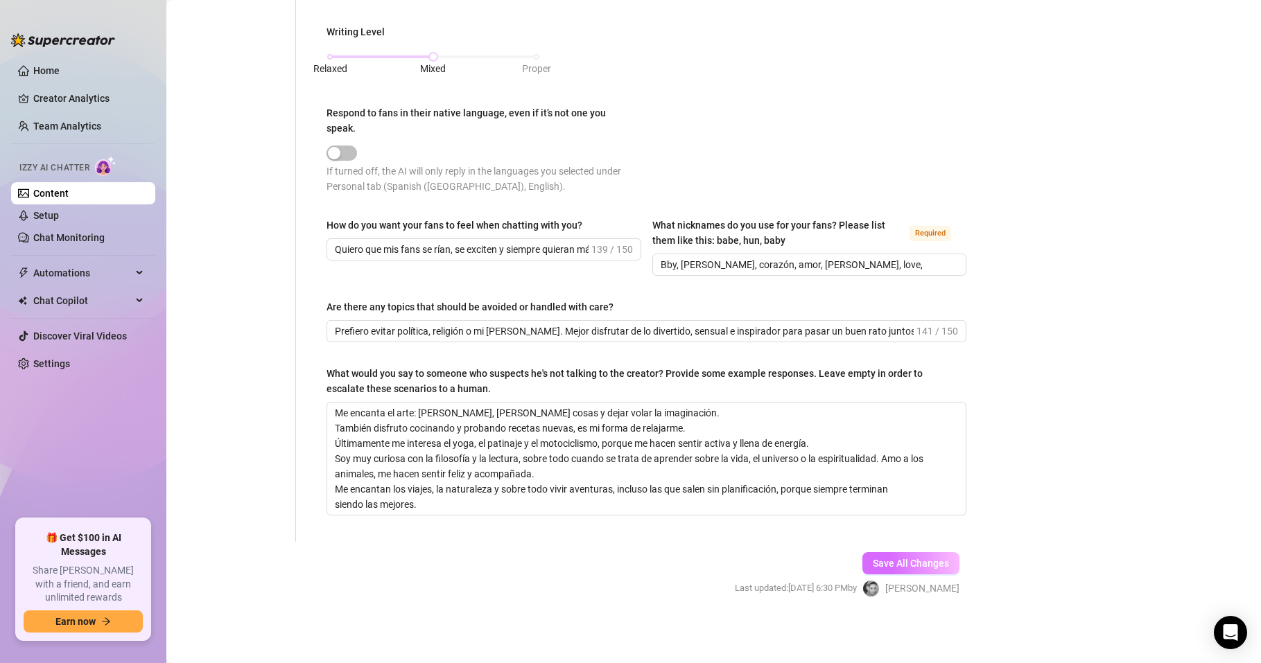
click at [893, 563] on span "Save All Changes" at bounding box center [911, 563] width 76 height 11
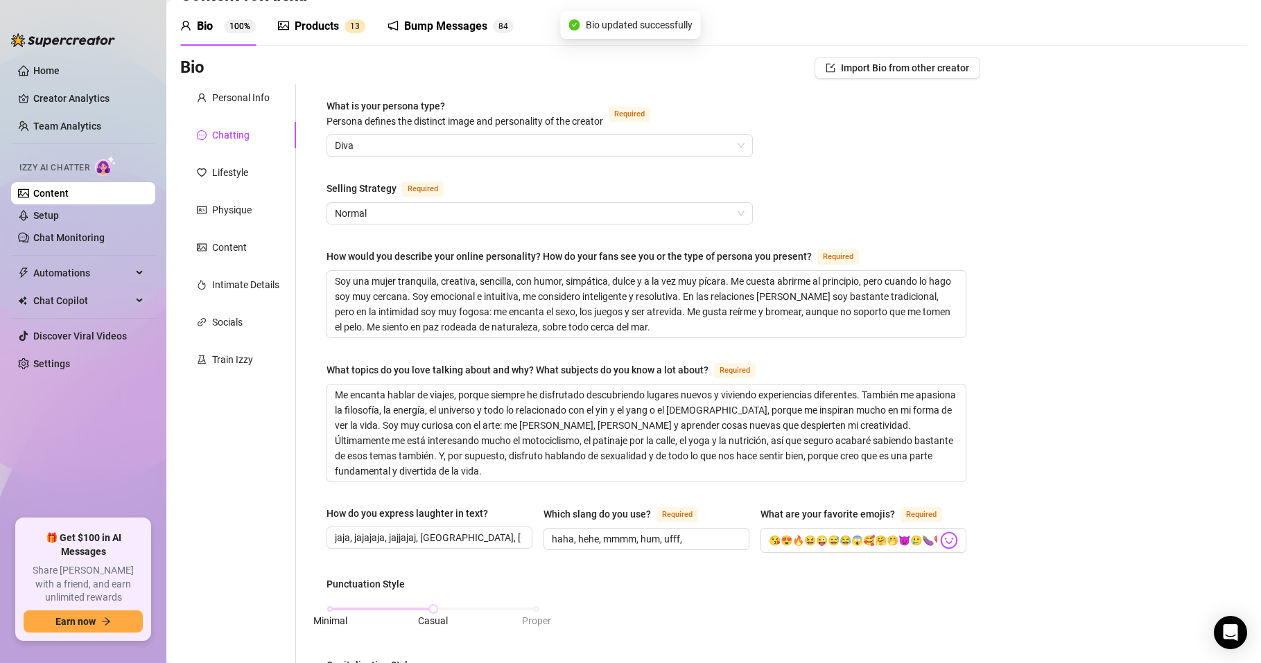
scroll to position [0, 0]
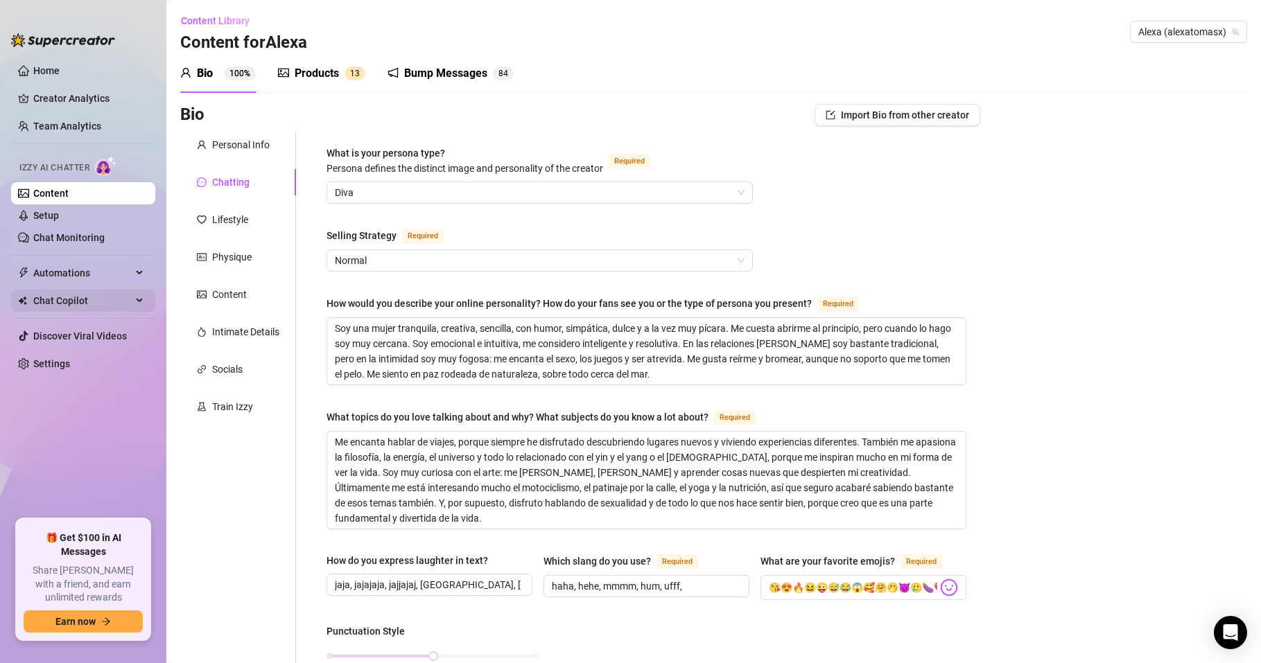
click at [95, 293] on span "Chat Copilot" at bounding box center [82, 301] width 98 height 22
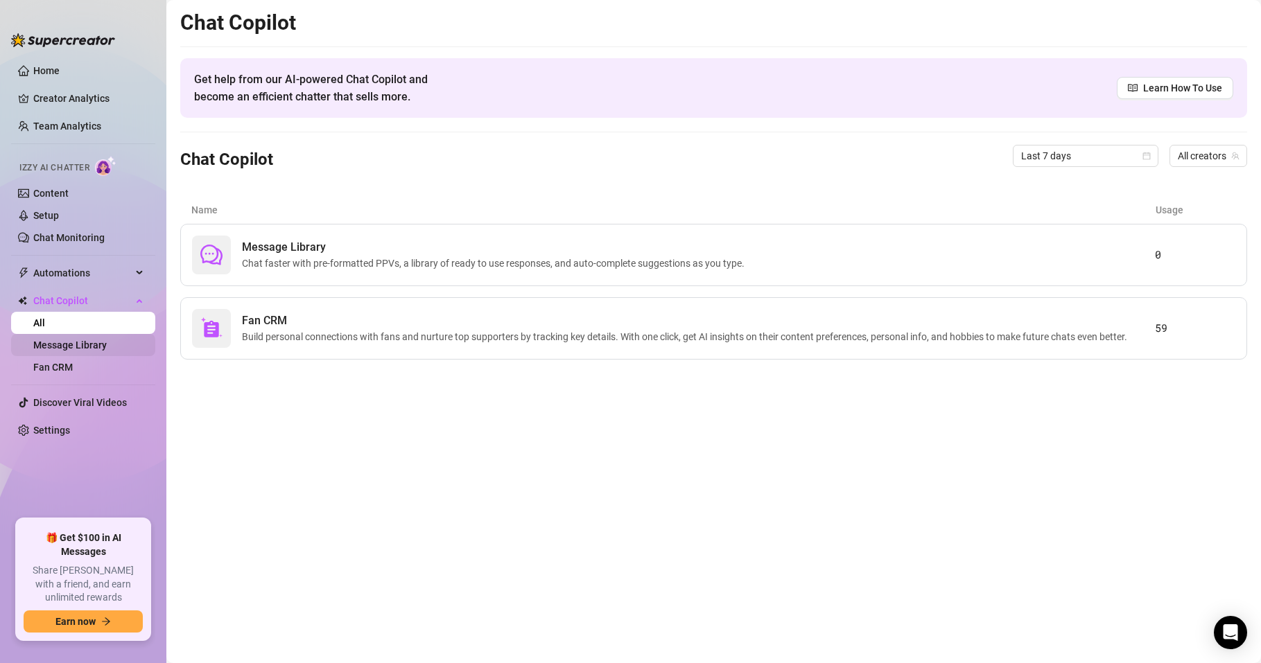
click at [86, 341] on link "Message Library" at bounding box center [69, 345] width 73 height 11
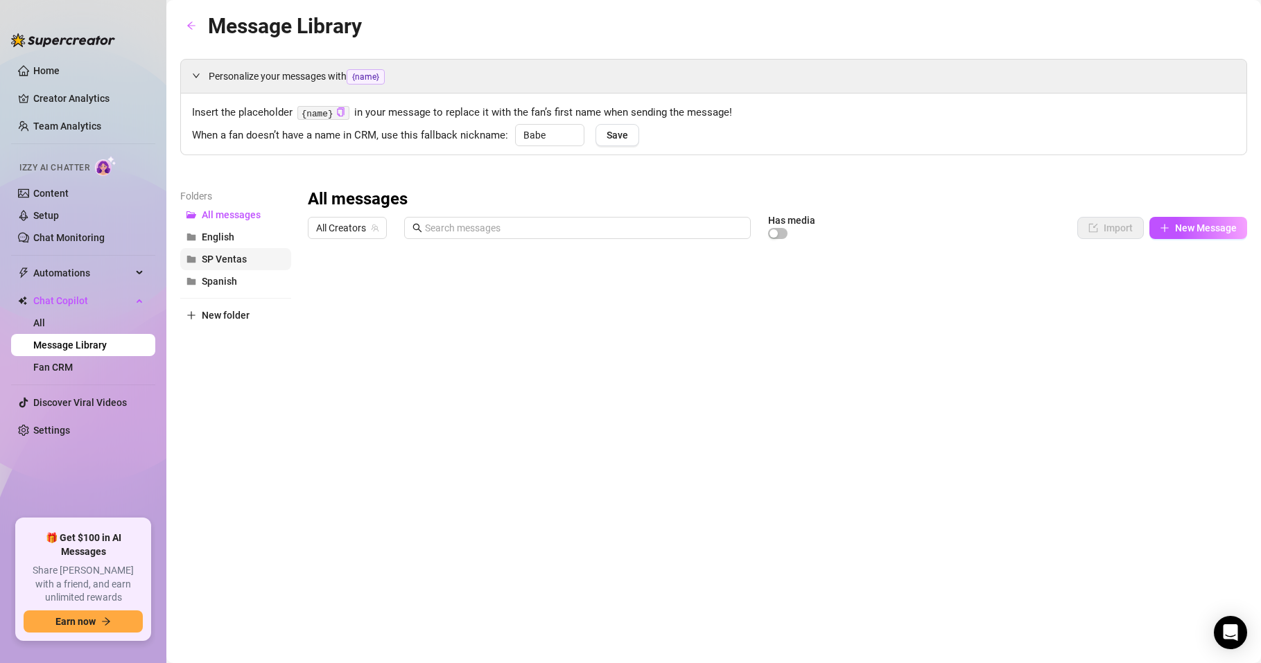
click at [240, 259] on span "SP Ventas" at bounding box center [224, 259] width 45 height 11
click at [1192, 234] on button "New Message" at bounding box center [1198, 228] width 98 height 22
type textarea "Type your message here..."
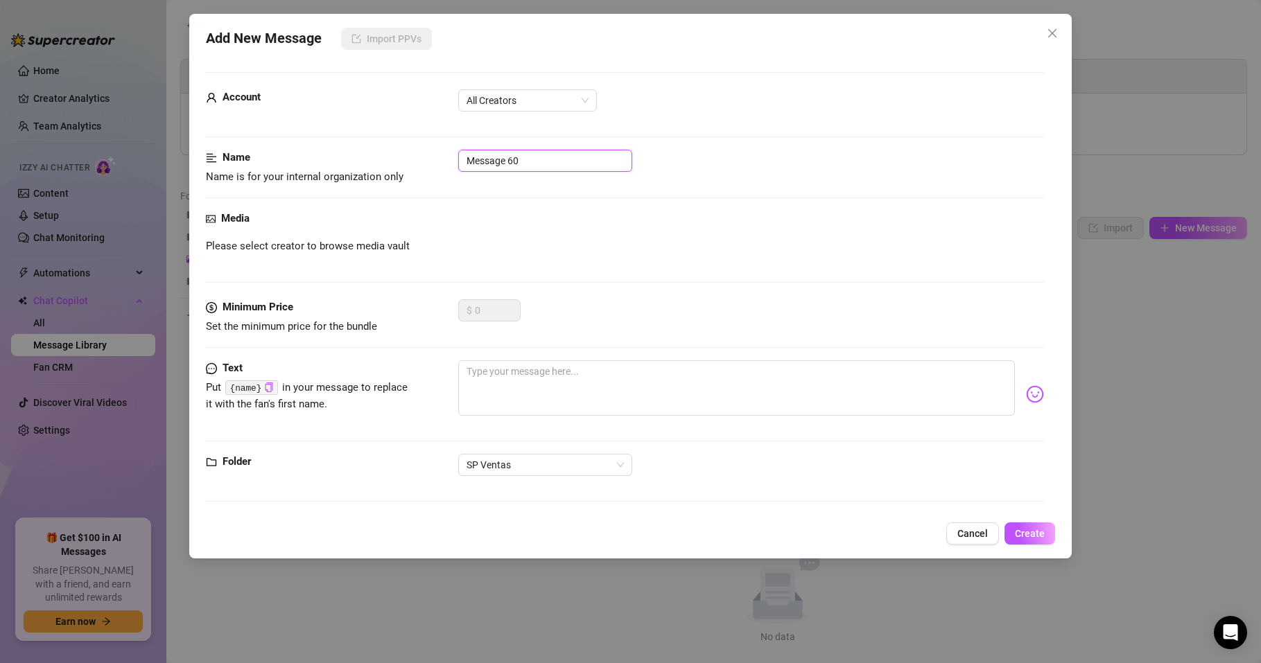
drag, startPoint x: 527, startPoint y: 157, endPoint x: 436, endPoint y: 163, distance: 91.7
click at [436, 163] on div "Name Name is for your internal organization only Message 60" at bounding box center [625, 167] width 838 height 35
click at [467, 161] on input "Video Rate en español" at bounding box center [545, 161] width 174 height 22
drag, startPoint x: 469, startPoint y: 159, endPoint x: 460, endPoint y: 164, distance: 10.2
click at [460, 164] on input "desbloquea para hacer el Video Rate en español" at bounding box center [545, 161] width 174 height 22
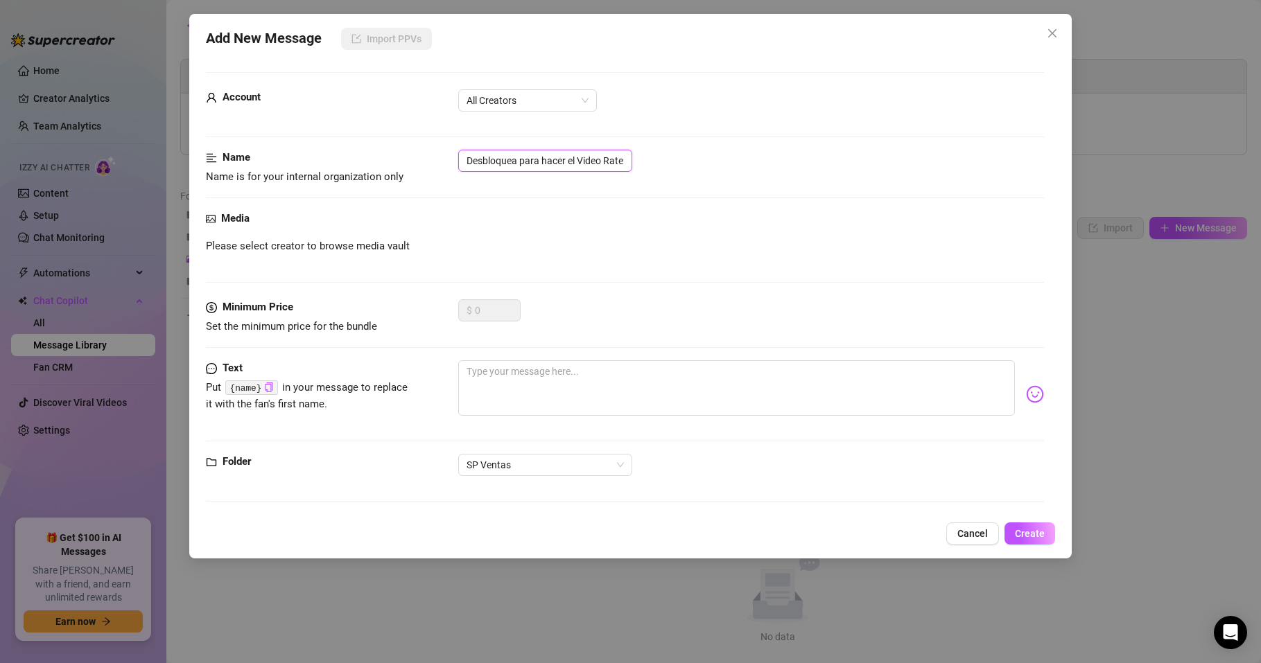
scroll to position [0, 48]
drag, startPoint x: 466, startPoint y: 159, endPoint x: 673, endPoint y: 164, distance: 206.6
click at [673, 164] on div "Desbloquea para hacer el Video Rate en español" at bounding box center [751, 161] width 586 height 22
click at [572, 157] on input "Desbloquea para hacer el Video Rate en español" at bounding box center [545, 161] width 174 height 22
drag, startPoint x: 576, startPoint y: 161, endPoint x: 695, endPoint y: 156, distance: 119.3
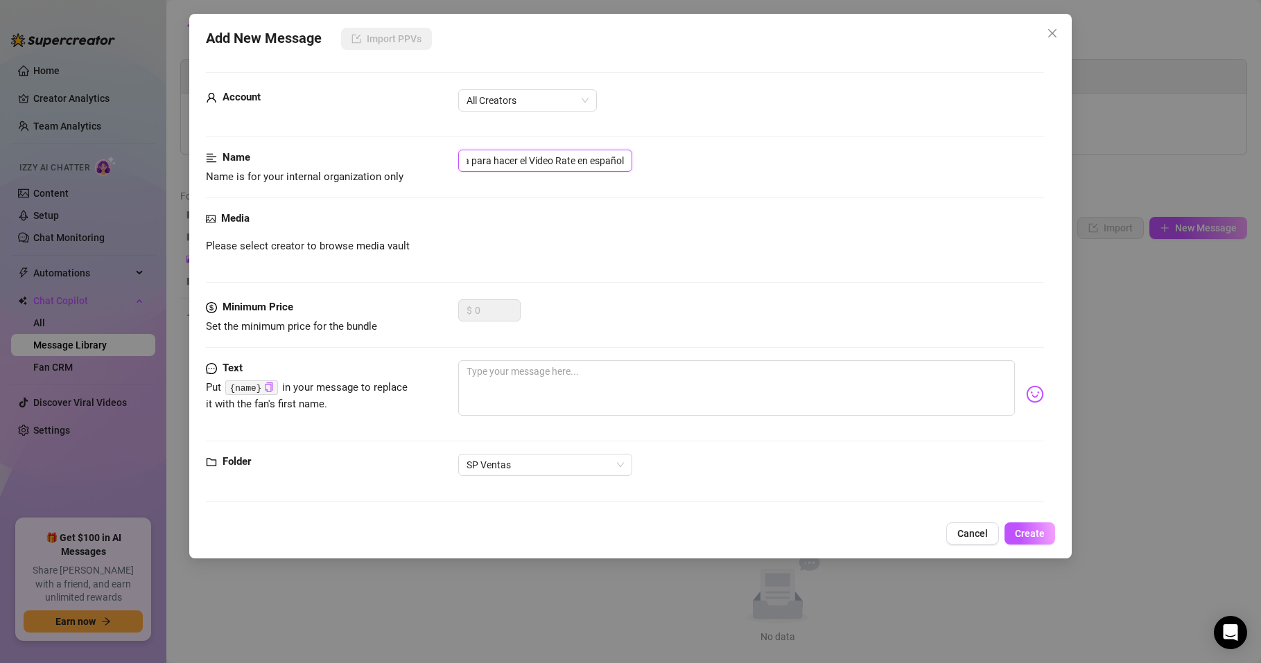
click at [695, 156] on div "Desbloquea para hacer el Video Rate en español" at bounding box center [751, 161] width 586 height 22
click at [618, 159] on input "Desbloquea para hacer el Video Rate en español" at bounding box center [545, 161] width 174 height 22
drag, startPoint x: 622, startPoint y: 158, endPoint x: 579, endPoint y: 168, distance: 44.7
click at [579, 168] on input "Desbloquea para hacer el Video Rate en español" at bounding box center [545, 161] width 174 height 22
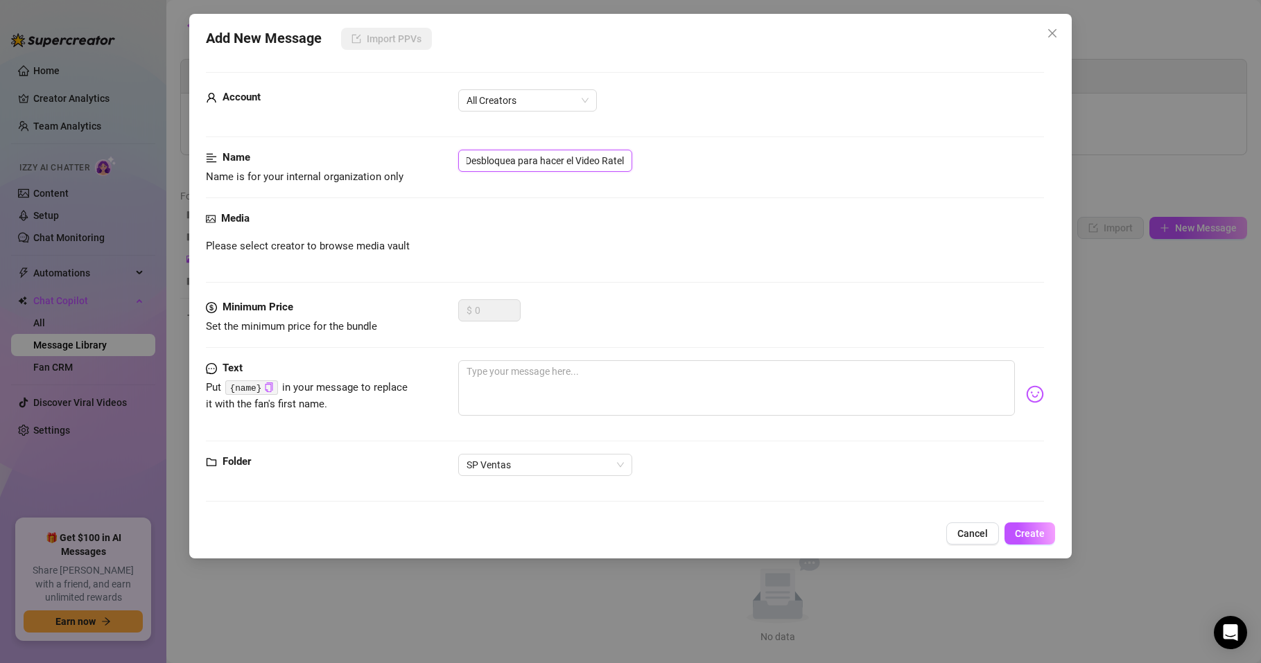
click at [629, 159] on input "Desbloquea para hacer el Video Ratel" at bounding box center [545, 161] width 174 height 22
drag, startPoint x: 471, startPoint y: 159, endPoint x: 450, endPoint y: 168, distance: 22.4
click at [450, 168] on div "Name Name is for your internal organization only Desbloquea para hacer el Video…" at bounding box center [625, 167] width 838 height 35
type input "Amor, desbloquea para hacer el Video Rate"
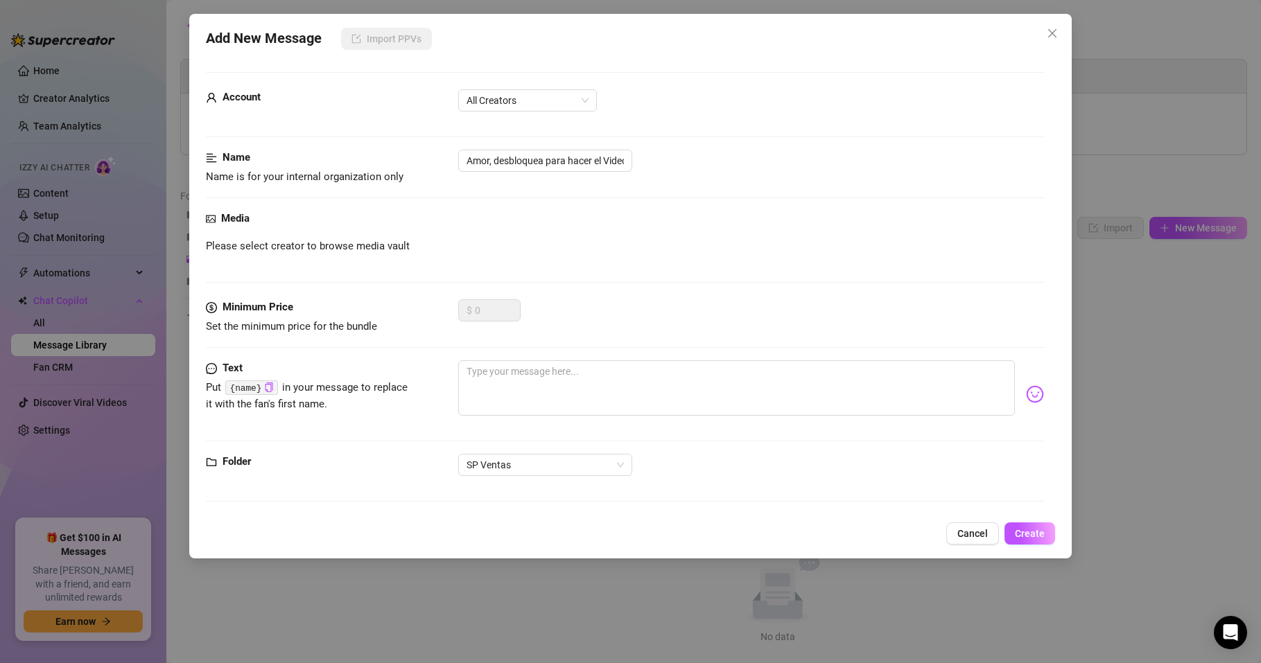
click at [456, 217] on div "Media" at bounding box center [625, 219] width 838 height 17
click at [536, 96] on span "All Creators" at bounding box center [527, 100] width 122 height 21
click at [512, 149] on div "Alexa (@alexatomasx)" at bounding box center [527, 150] width 116 height 15
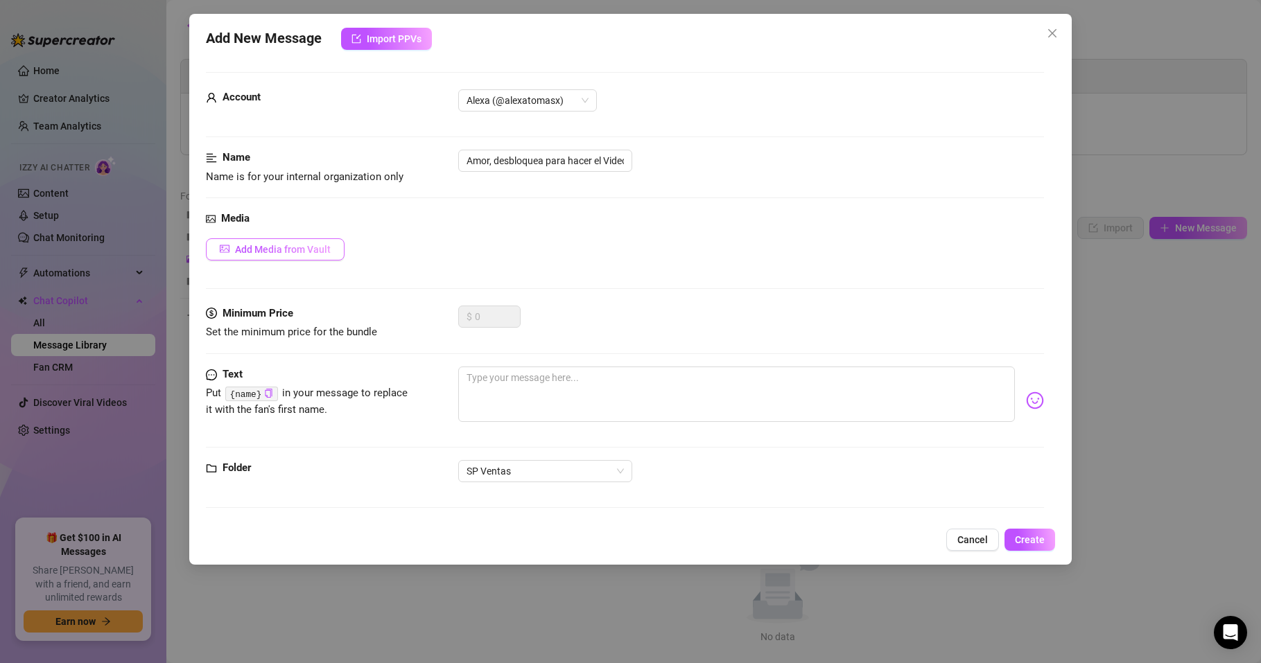
click at [313, 255] on button "Add Media from Vault" at bounding box center [275, 249] width 139 height 22
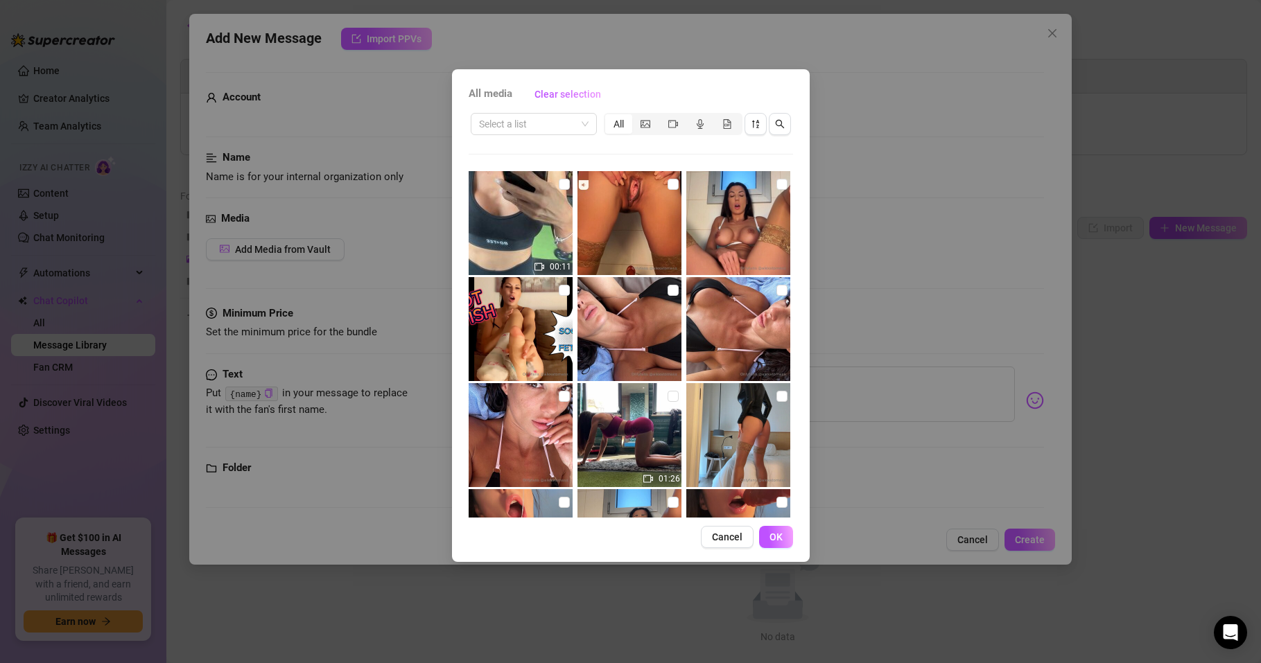
drag, startPoint x: 529, startPoint y: 436, endPoint x: 507, endPoint y: 435, distance: 22.2
click at [507, 435] on img at bounding box center [521, 435] width 104 height 104
checkbox input "false"
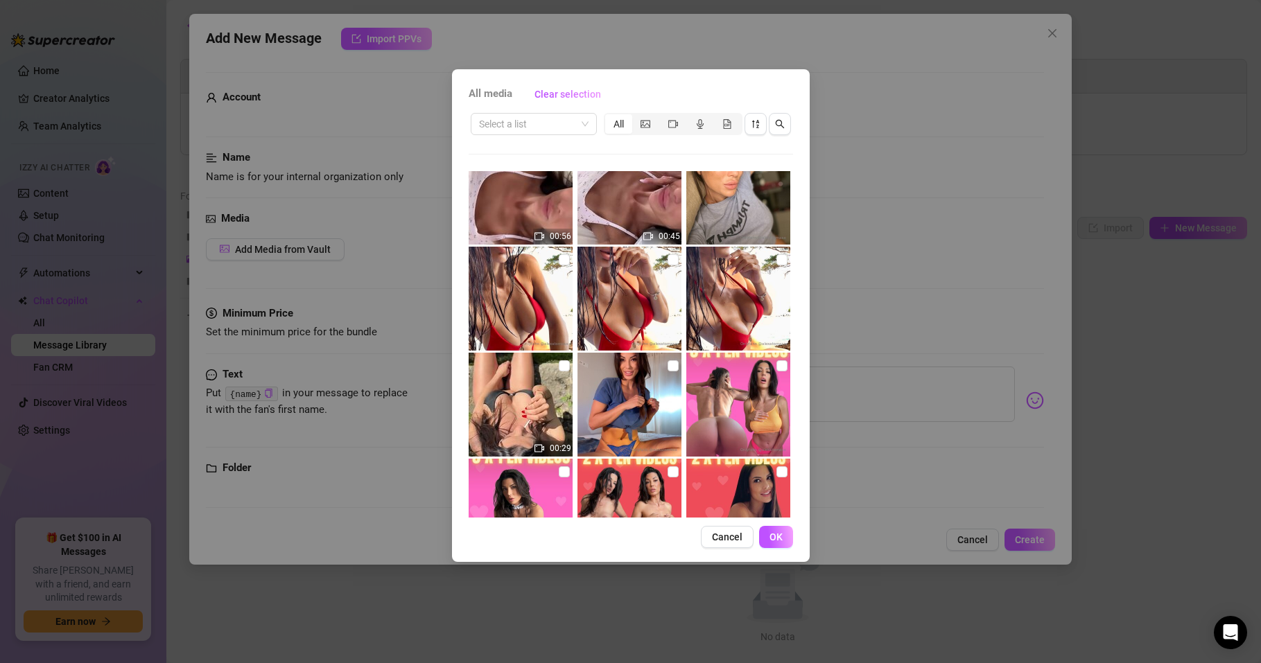
scroll to position [1803, 0]
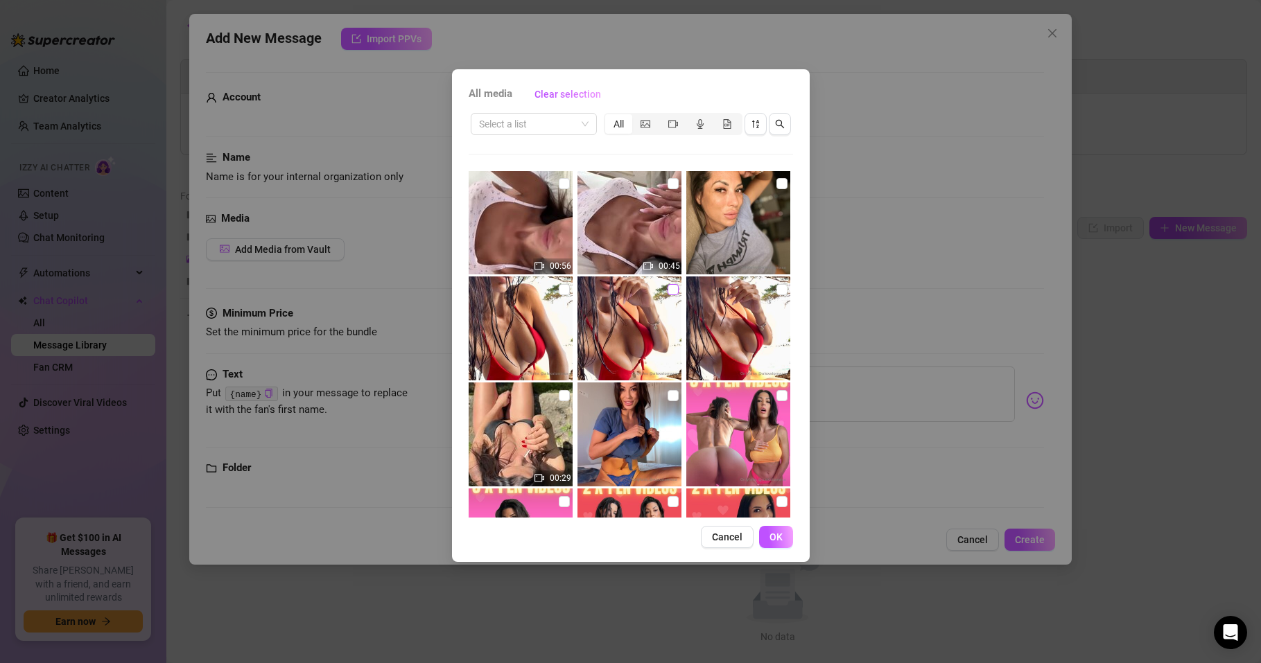
click at [667, 291] on input "checkbox" at bounding box center [672, 289] width 11 height 11
checkbox input "false"
click at [776, 186] on input "checkbox" at bounding box center [781, 183] width 11 height 11
checkbox input "true"
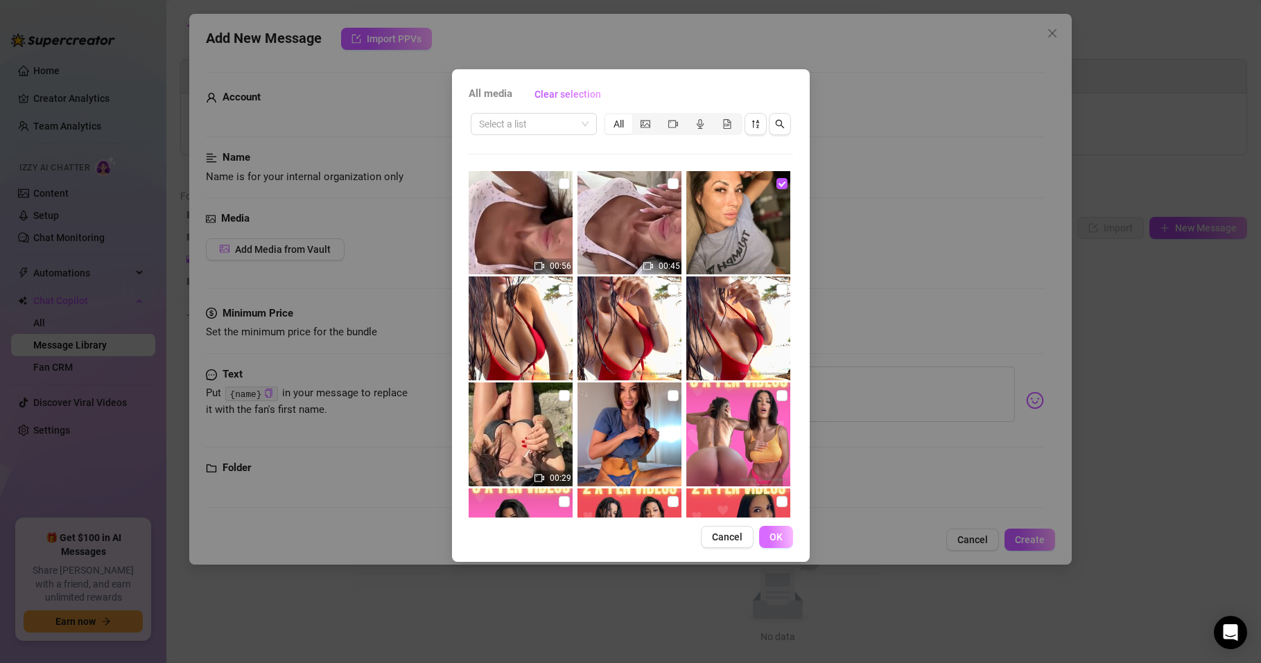
click at [781, 535] on span "OK" at bounding box center [775, 537] width 13 height 11
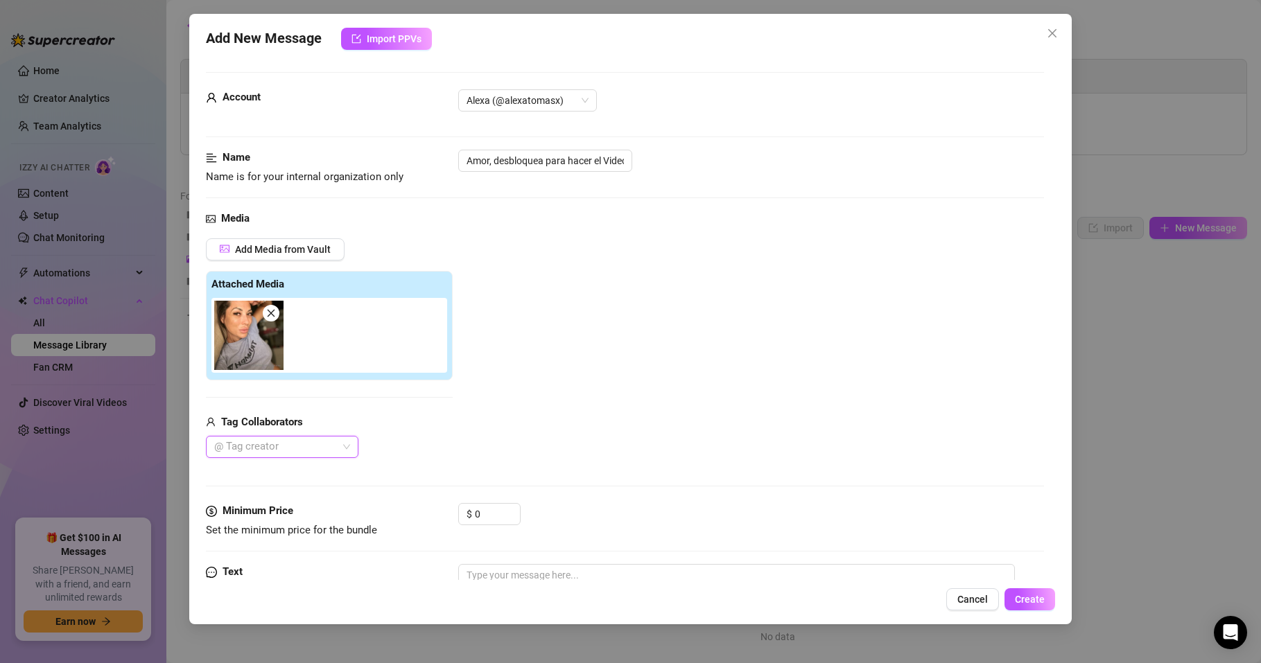
click at [277, 312] on span at bounding box center [271, 313] width 17 height 17
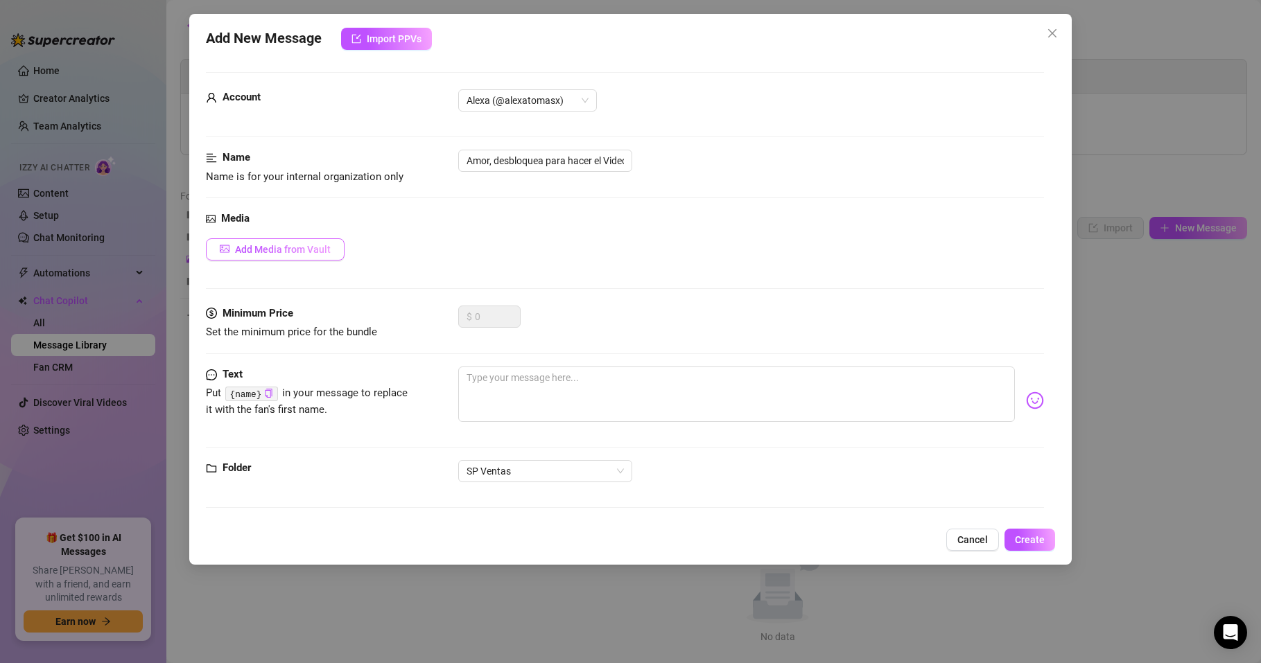
click at [283, 245] on span "Add Media from Vault" at bounding box center [283, 249] width 96 height 11
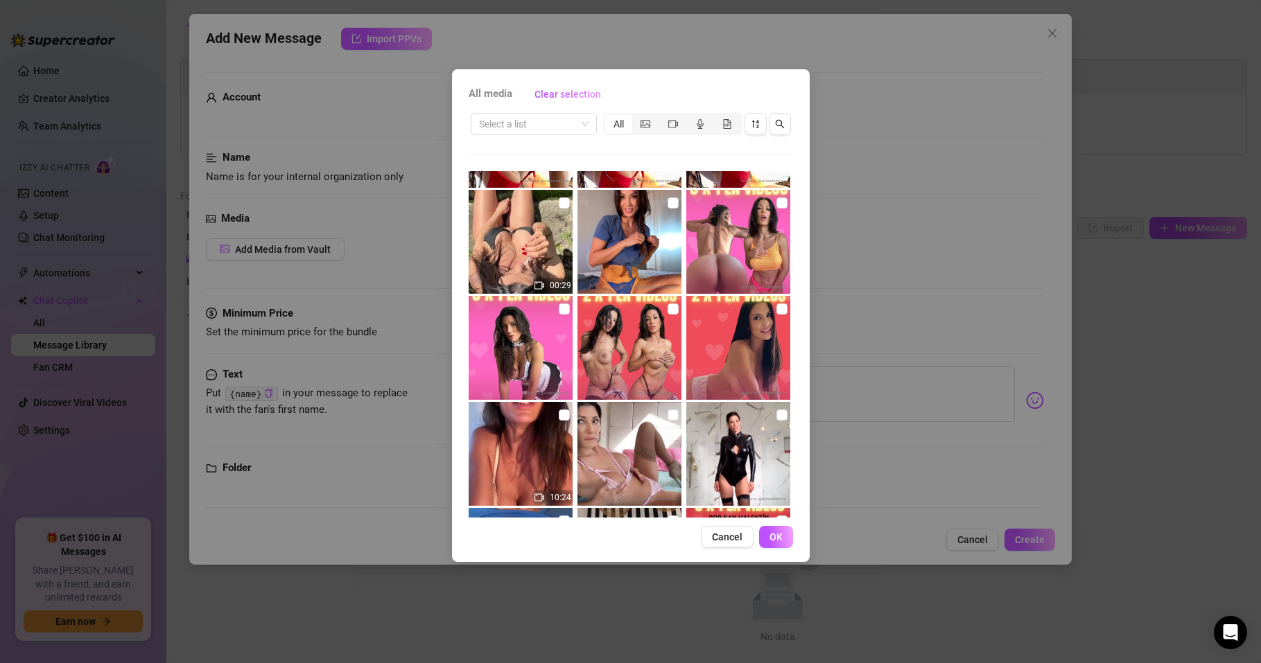
scroll to position [1830, 0]
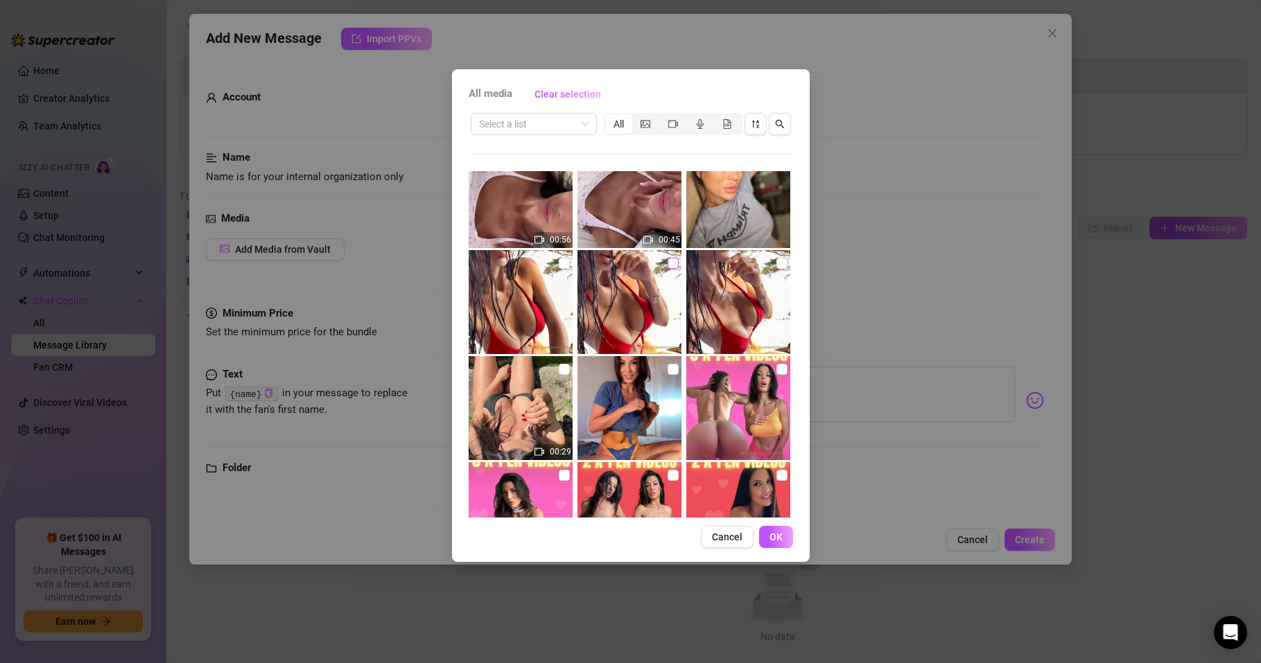
click at [667, 262] on input "checkbox" at bounding box center [672, 263] width 11 height 11
checkbox input "true"
click at [774, 542] on span "OK" at bounding box center [775, 537] width 13 height 11
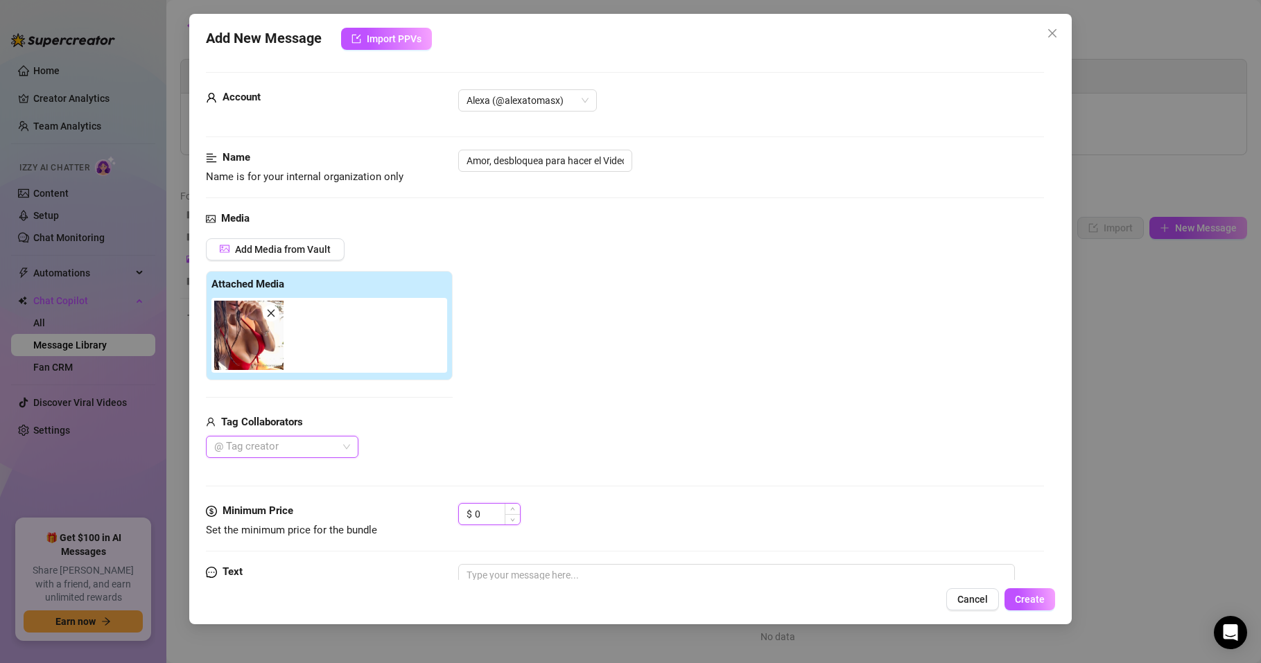
click at [487, 521] on input "0" at bounding box center [497, 514] width 45 height 21
drag, startPoint x: 486, startPoint y: 521, endPoint x: 468, endPoint y: 517, distance: 18.4
click at [468, 517] on div "$ 0" at bounding box center [489, 514] width 62 height 22
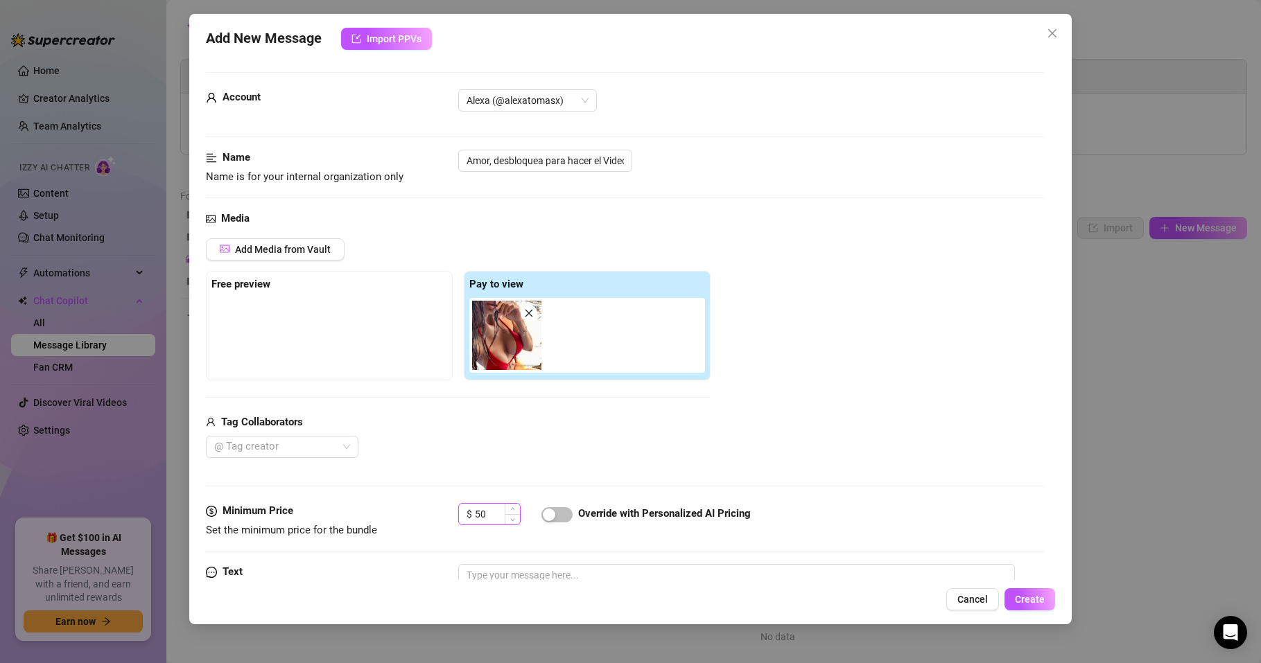
click at [480, 514] on input "50" at bounding box center [497, 514] width 45 height 21
click at [561, 514] on span "button" at bounding box center [556, 514] width 31 height 15
click at [482, 510] on input "60" at bounding box center [497, 514] width 45 height 21
type input "40"
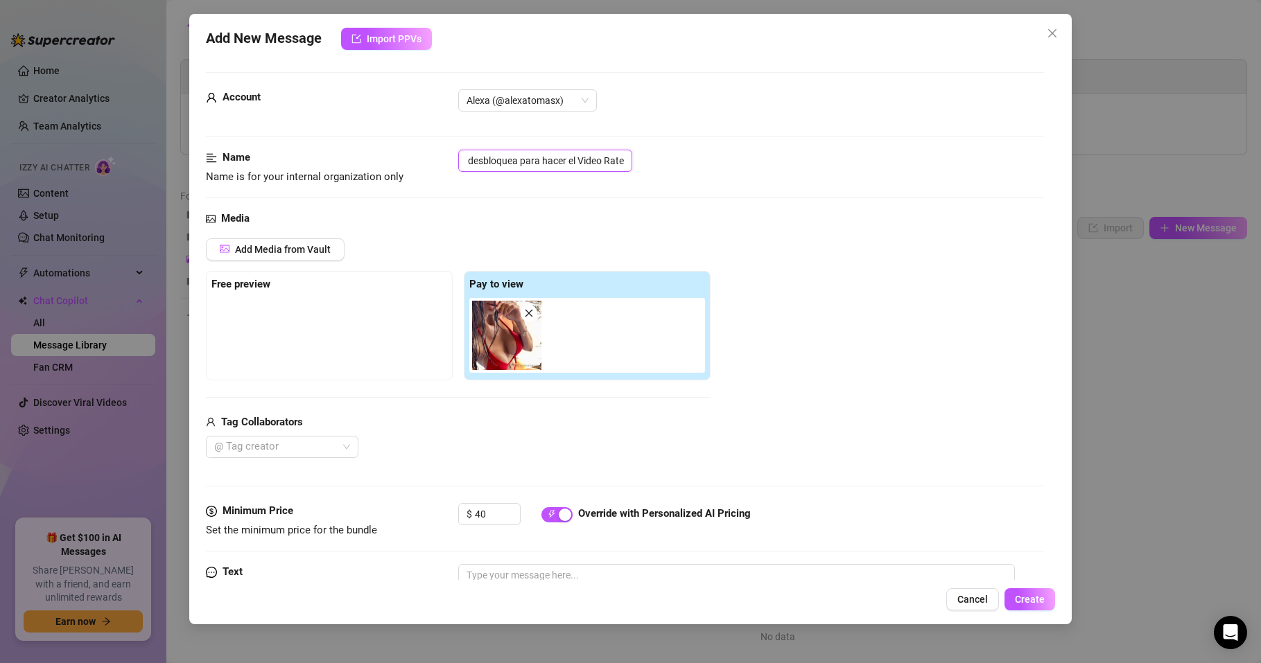
drag, startPoint x: 466, startPoint y: 161, endPoint x: 678, endPoint y: 171, distance: 211.7
click at [678, 171] on div "Amor, desbloquea para hacer el Video Rate" at bounding box center [751, 161] width 586 height 22
click at [530, 569] on textarea at bounding box center [736, 591] width 557 height 55
paste textarea "Amor, desbloquea para hacer el Video Rate"
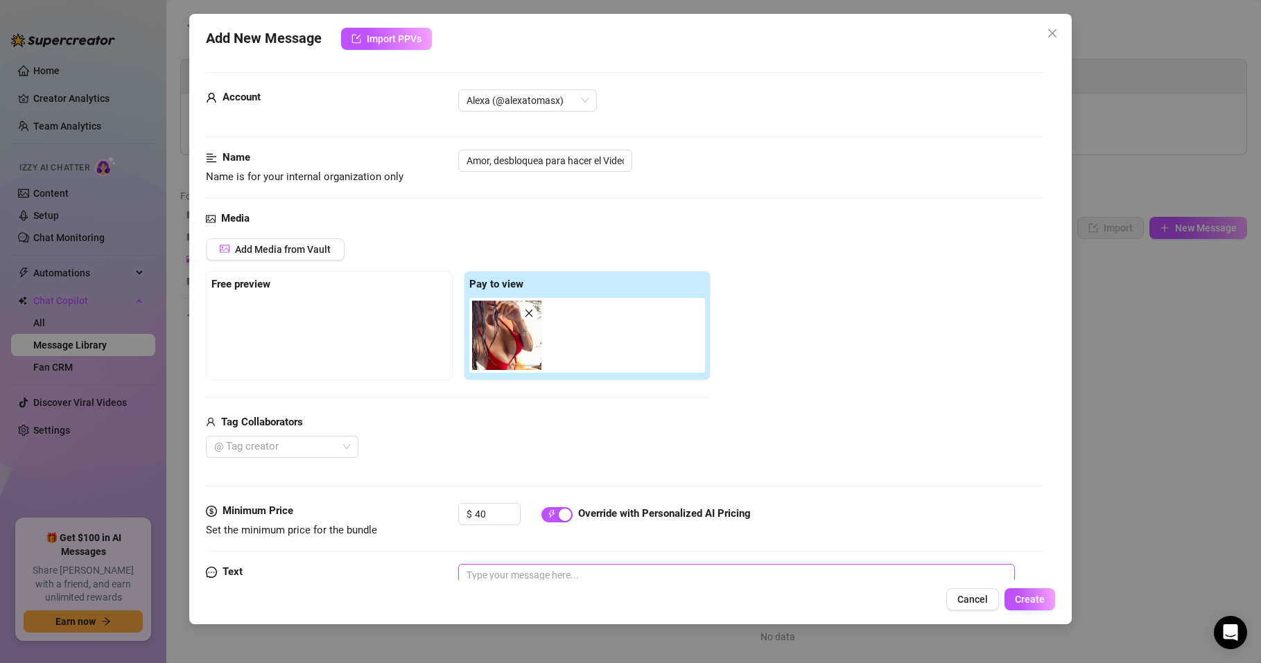
type textarea "Amor, desbloquea para hacer el Video Rate"
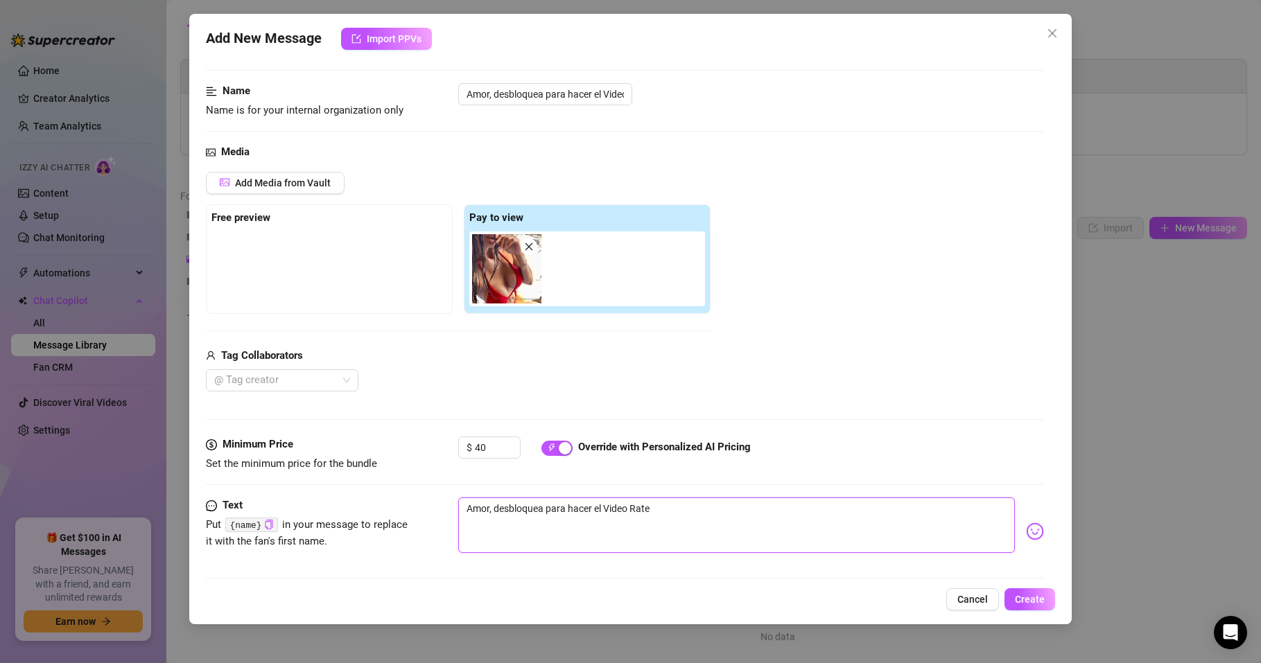
scroll to position [138, 0]
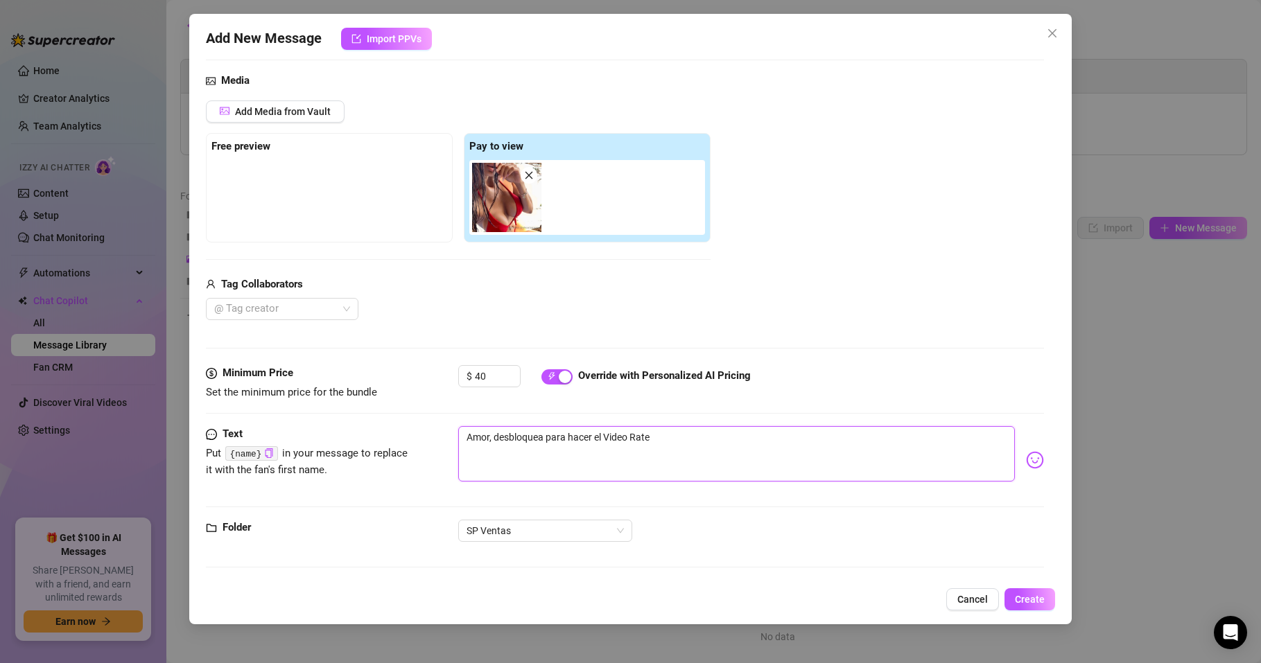
click at [543, 435] on textarea "Amor, desbloquea para hacer el Video Rate" at bounding box center [736, 453] width 557 height 55
type textarea "Amor, desbloquea para hacer el Video Rate"
type textarea "Amor, desbloquea l para hacer el Video Rate"
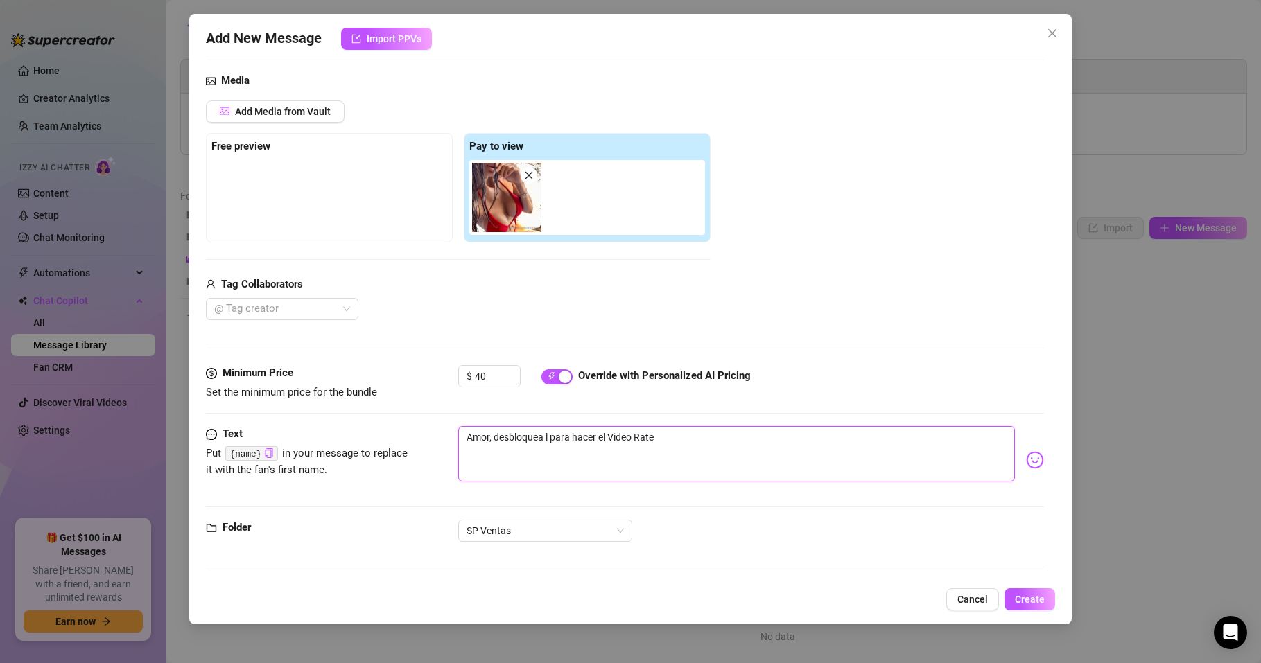
type textarea "Amor, desbloquea la para hacer el Video Rate"
type textarea "Amor, desbloquea la f para hacer el Video Rate"
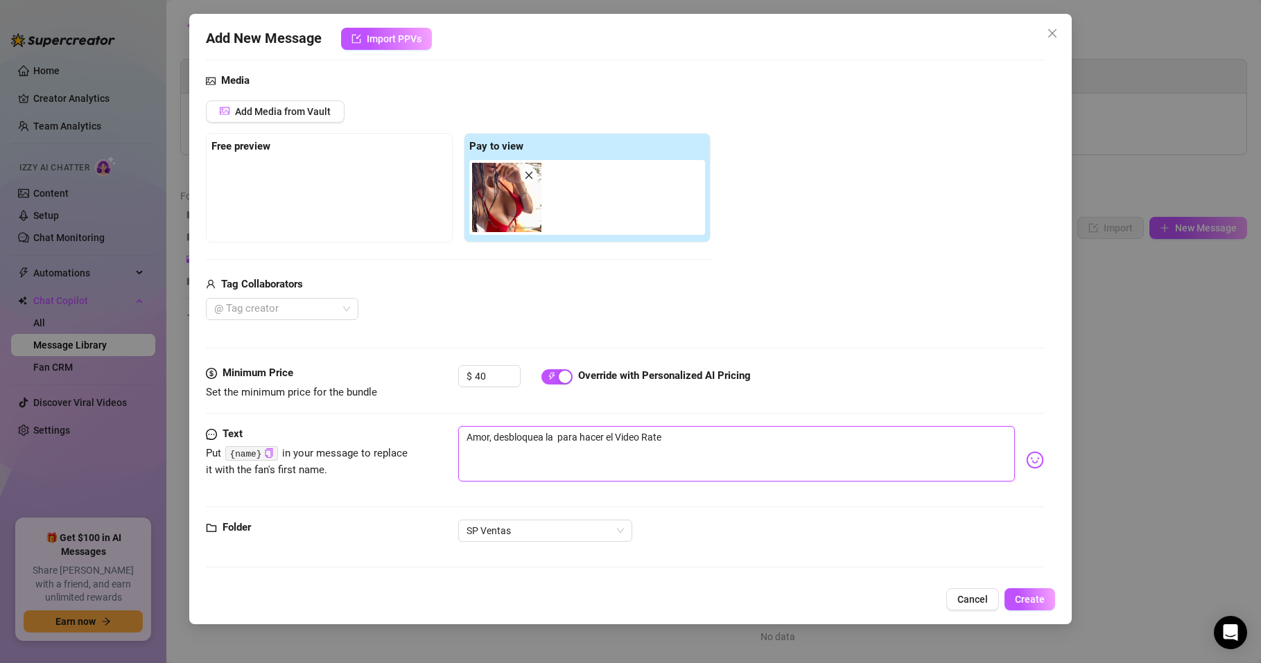
type textarea "Amor, desbloquea la f para hacer el Video Rate"
type textarea "Amor, desbloquea la fo para hacer el Video Rate"
type textarea "Amor, desbloquea la fot para hacer el Video Rate"
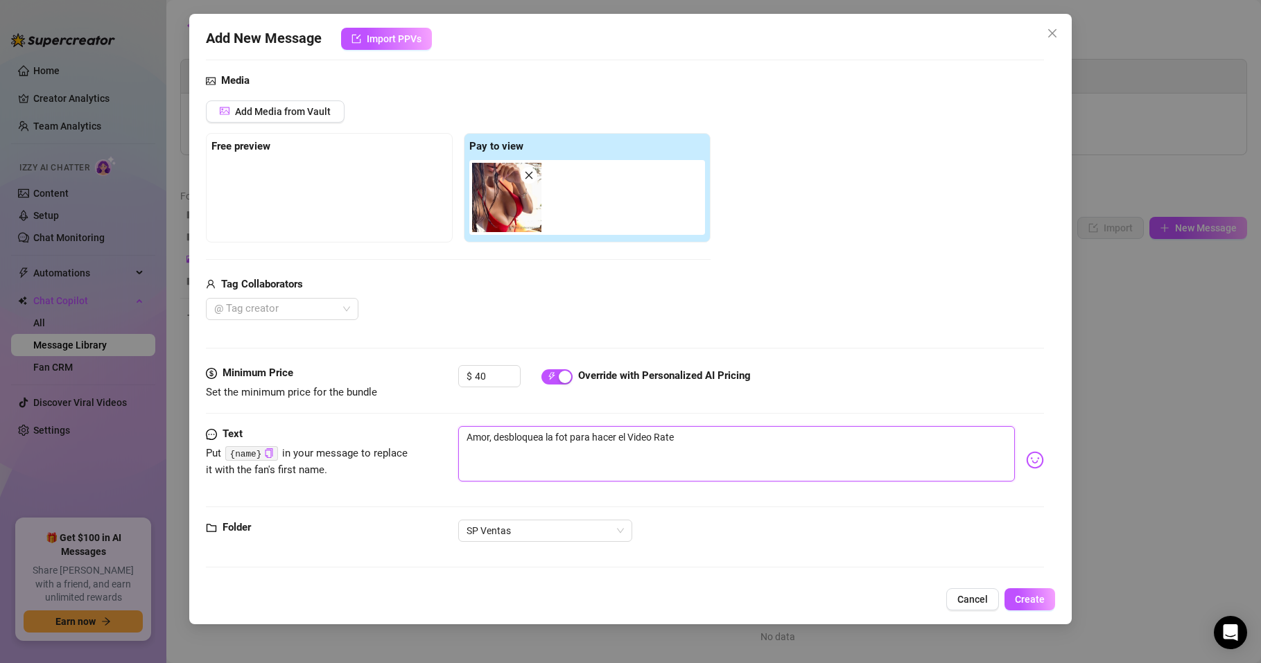
type textarea "Amor, desbloquea la foto para hacer el Video Rate"
click at [659, 437] on textarea "Amor, desbloquea la foto para hacer el Video Rate" at bounding box center [736, 453] width 557 height 55
click at [637, 437] on textarea "Amor, desbloquea la foto para hacer el Video Rate" at bounding box center [736, 453] width 557 height 55
type textarea "Amor, desbloquea la foto para hacer el ideo Rate"
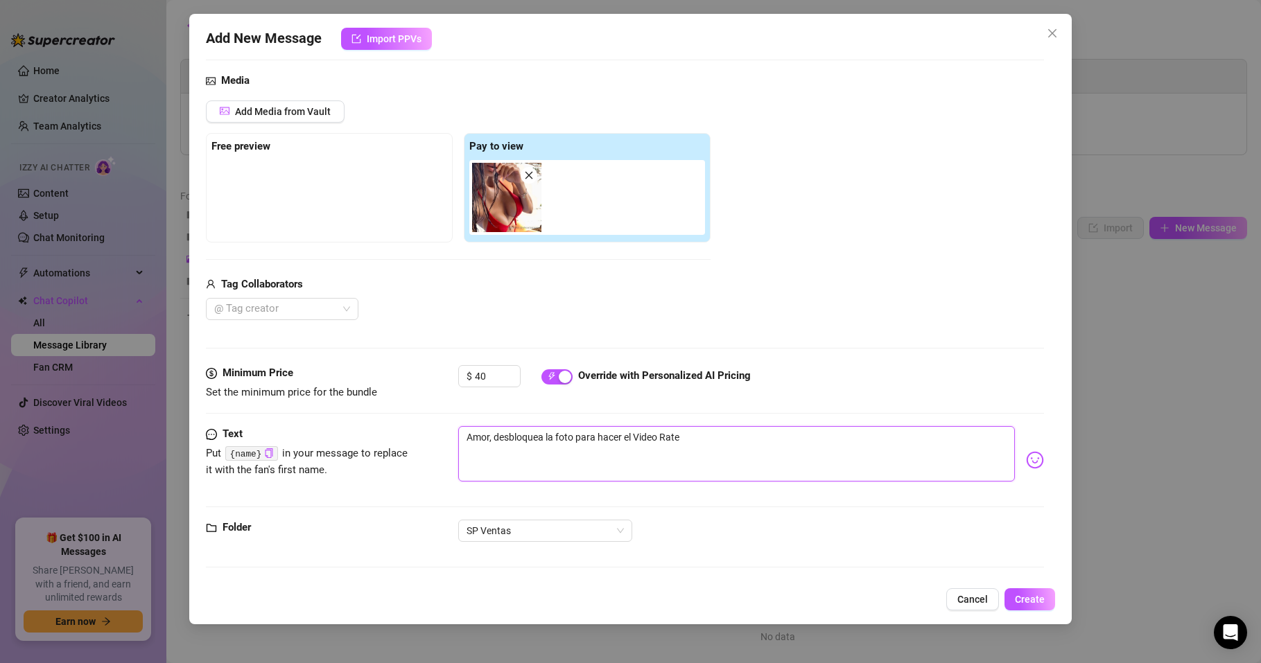
type textarea "Amor, desbloquea la foto para hacer el ideo Rate"
type textarea "Amor, desbloquea la foto para hacer el video Rate"
click at [656, 433] on textarea "Amor, desbloquea la foto para hacer el video Rate" at bounding box center [736, 453] width 557 height 55
type textarea "Amor, desbloquea la foto para hacer el video dRate"
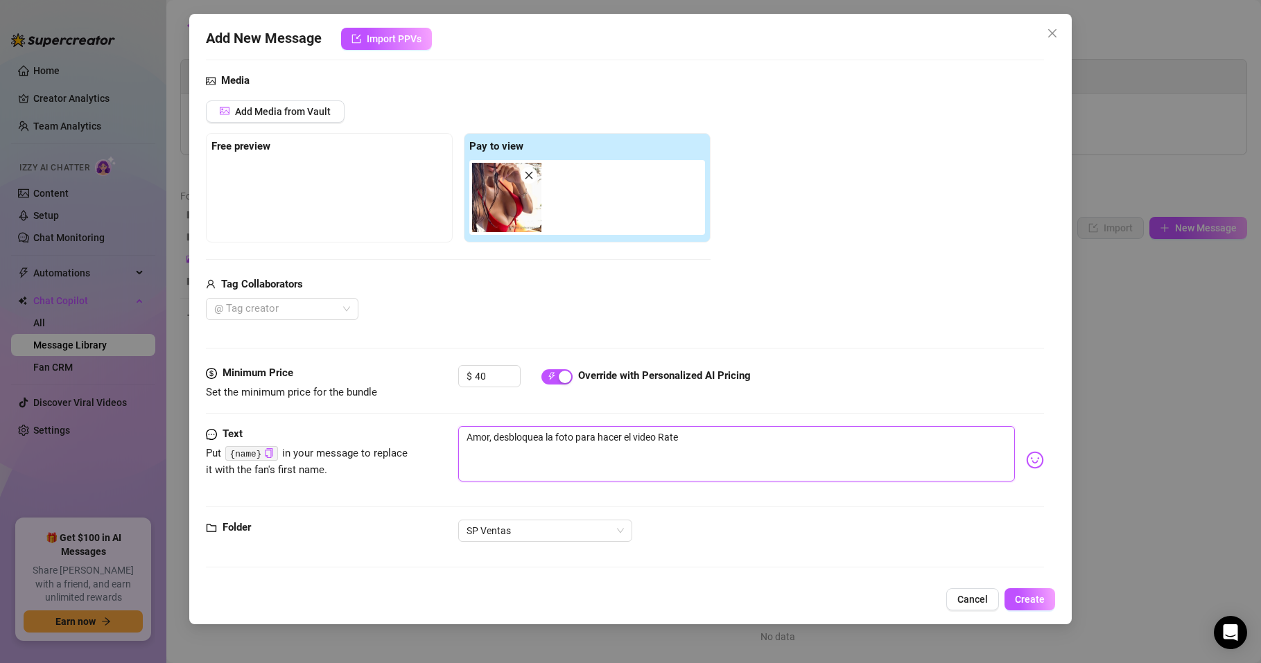
type textarea "Amor, desbloquea la foto para hacer el video dRate"
type textarea "Amor, desbloquea la foto para hacer el video deRate"
type textarea "Amor, desbloquea la foto para hacer el video de Rate"
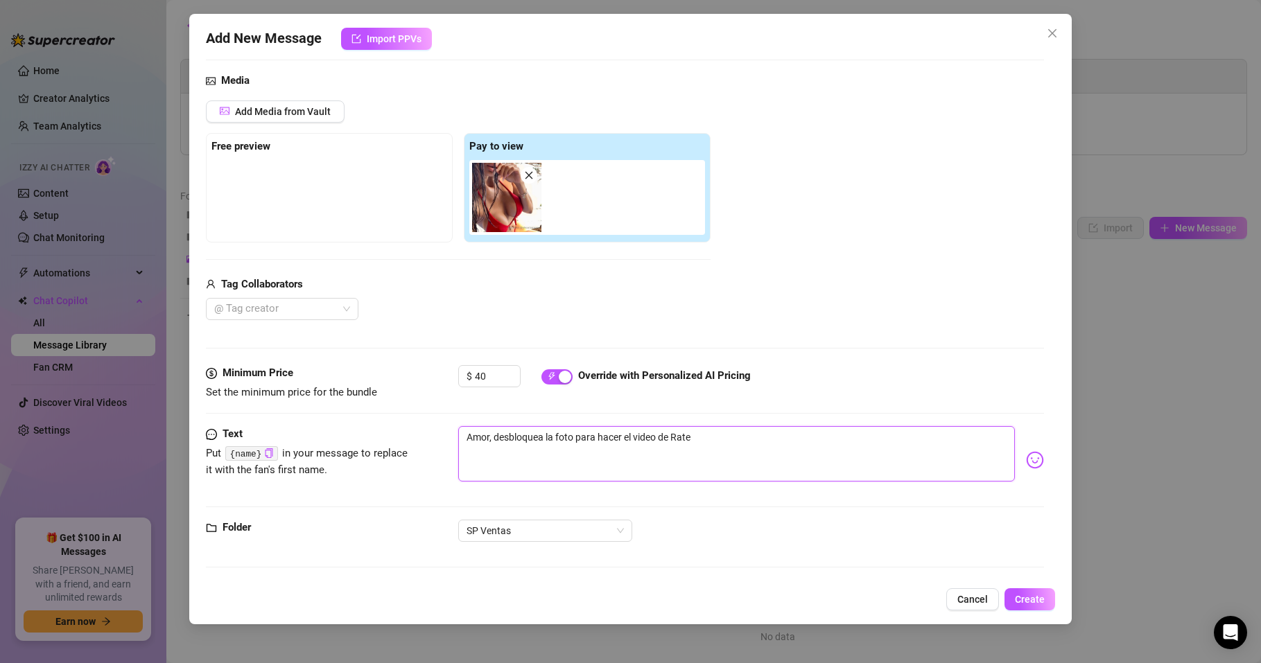
type textarea "Amor, desbloquea la foto para hacer el video de DRate"
type textarea "Amor, desbloquea la foto para hacer el video de DiRate"
type textarea "Amor, desbloquea la foto para hacer el video de DicRate"
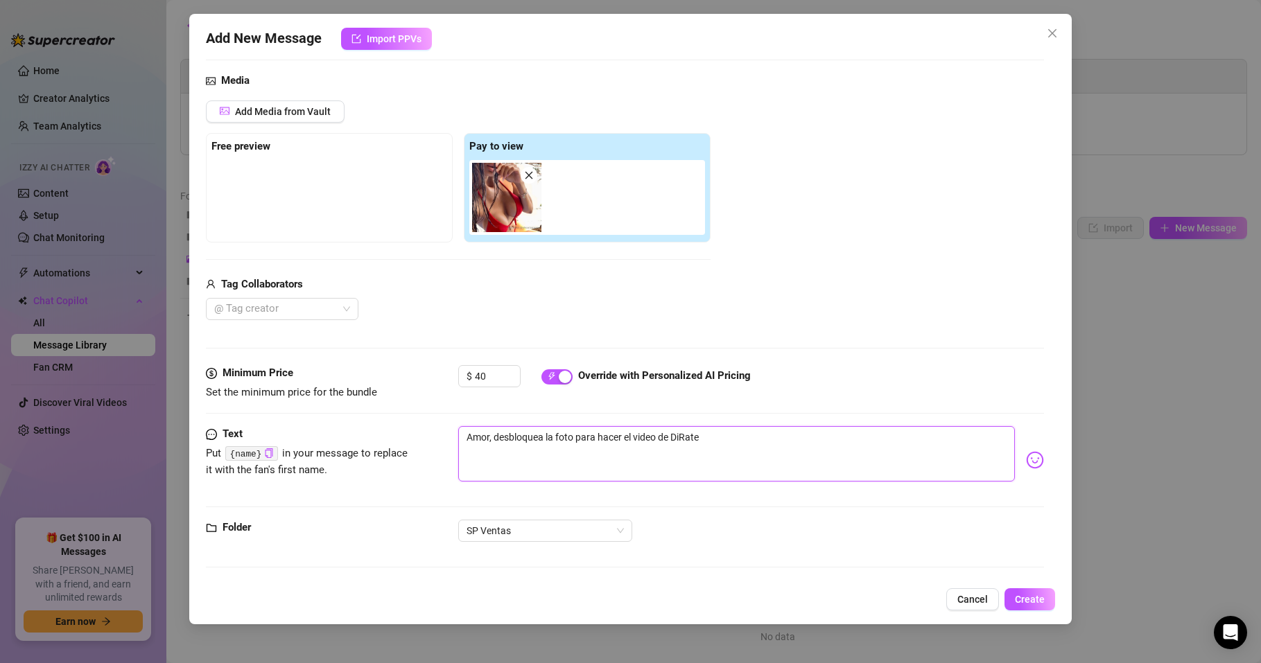
type textarea "Amor, desbloquea la foto para hacer el video de DicRate"
type textarea "Amor, desbloquea la foto para hacer el video de [PERSON_NAME]"
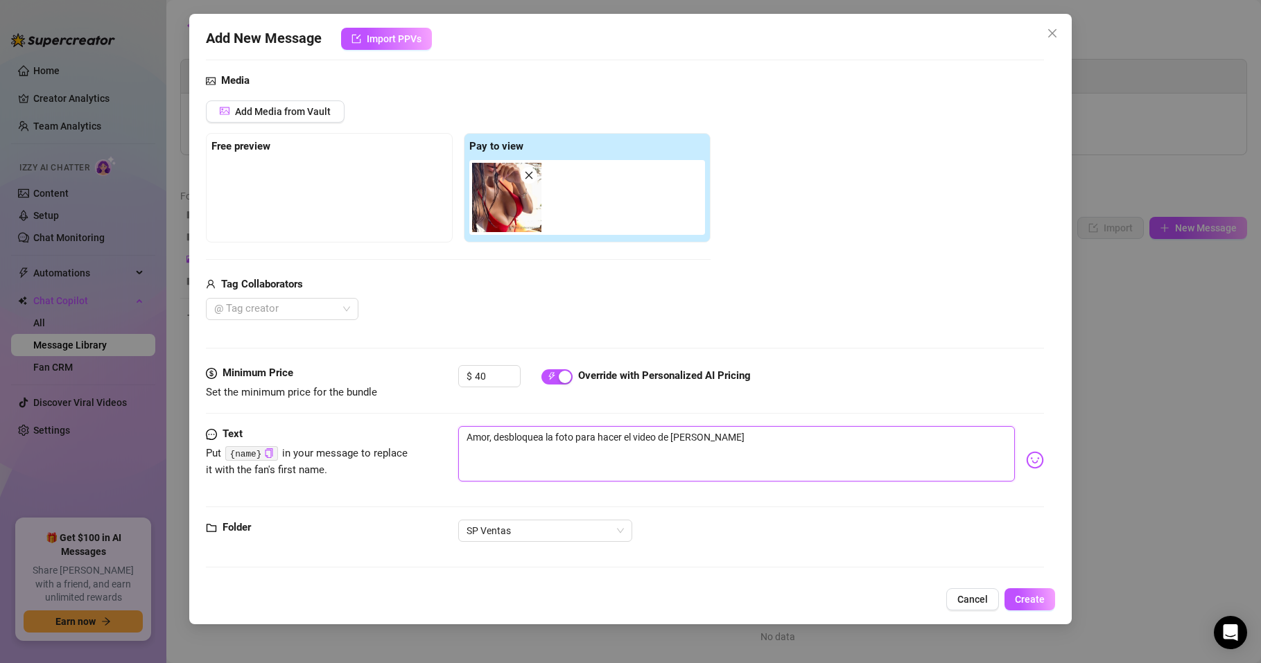
click at [722, 439] on textarea "Amor, desbloquea la foto para hacer el video de [PERSON_NAME]" at bounding box center [736, 453] width 557 height 55
type textarea "Amor, desbloquea la foto para hacer el video de [PERSON_NAME]"
click at [1026, 460] on img at bounding box center [1035, 460] width 18 height 18
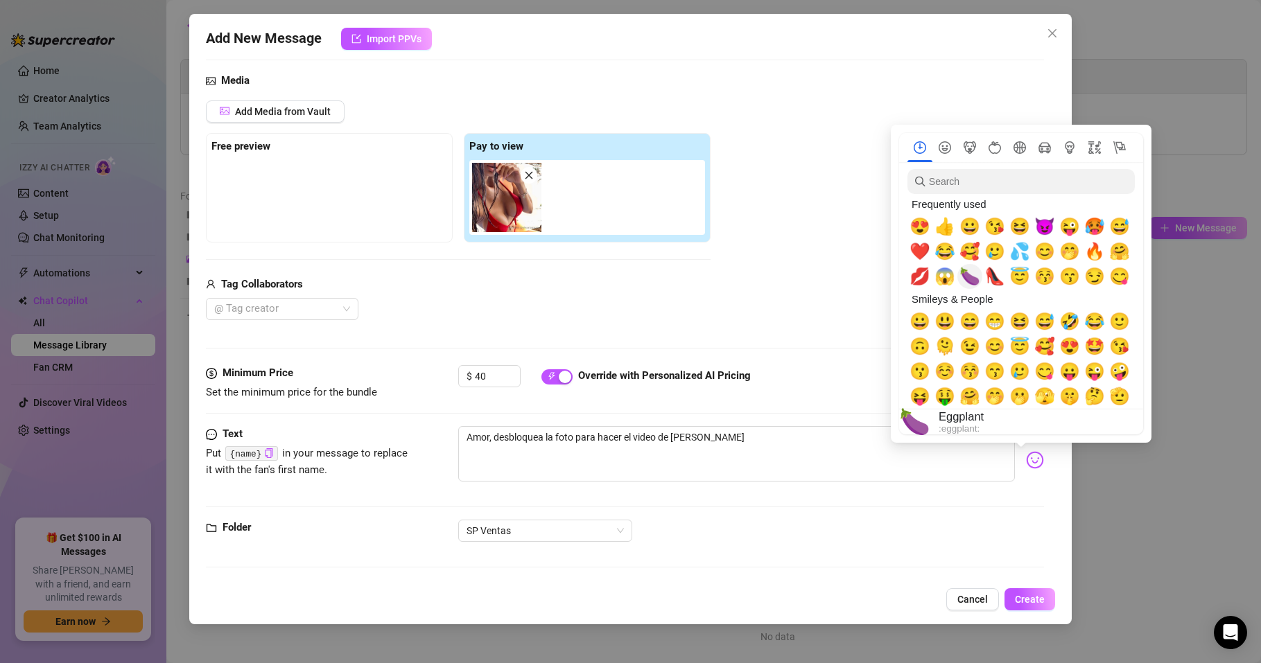
click at [972, 282] on span "🍆" at bounding box center [969, 276] width 21 height 19
type textarea "Amor, desbloquea la foto para hacer el video de [PERSON_NAME] 🍆"
click at [1094, 245] on span "🔥" at bounding box center [1094, 251] width 21 height 19
type textarea "Amor, desbloquea la foto para hacer el video de [PERSON_NAME] 🍆🔥"
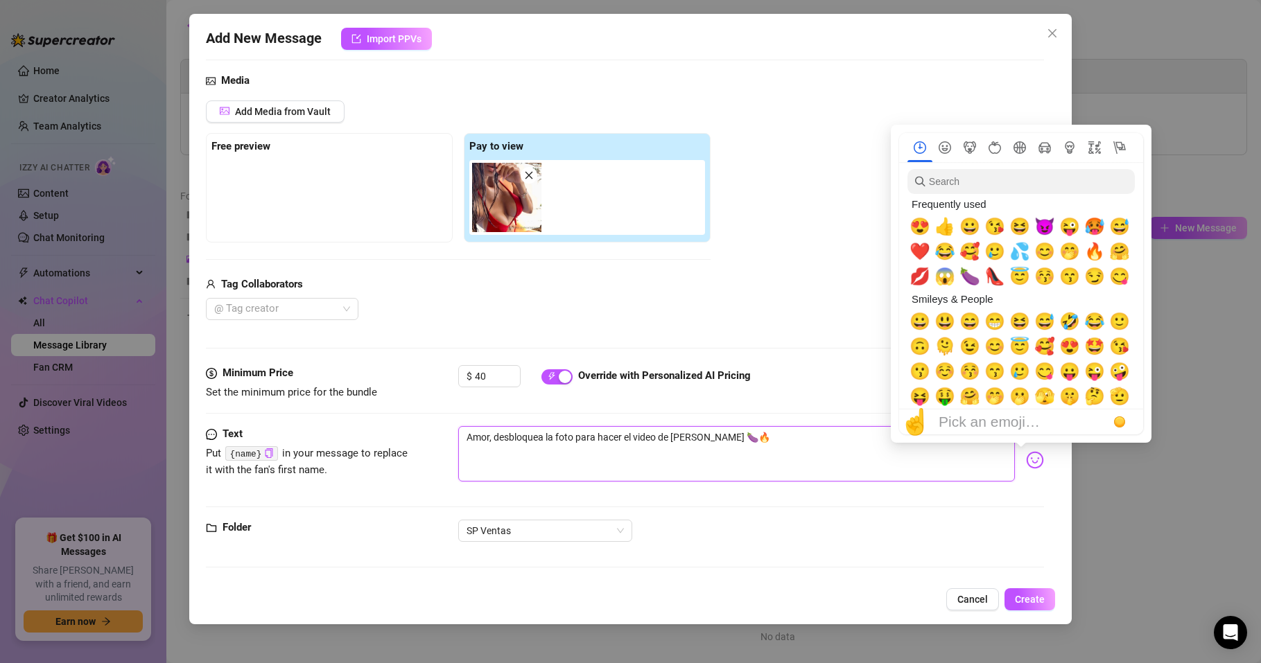
type textarea "Amor, desbloquea la foto para hacer el video de [PERSON_NAME] 🍆🔥"
click at [847, 275] on div "Add Media from Vault Free preview Pay to view Tag Collaborators @ Tag creator" at bounding box center [625, 211] width 838 height 220
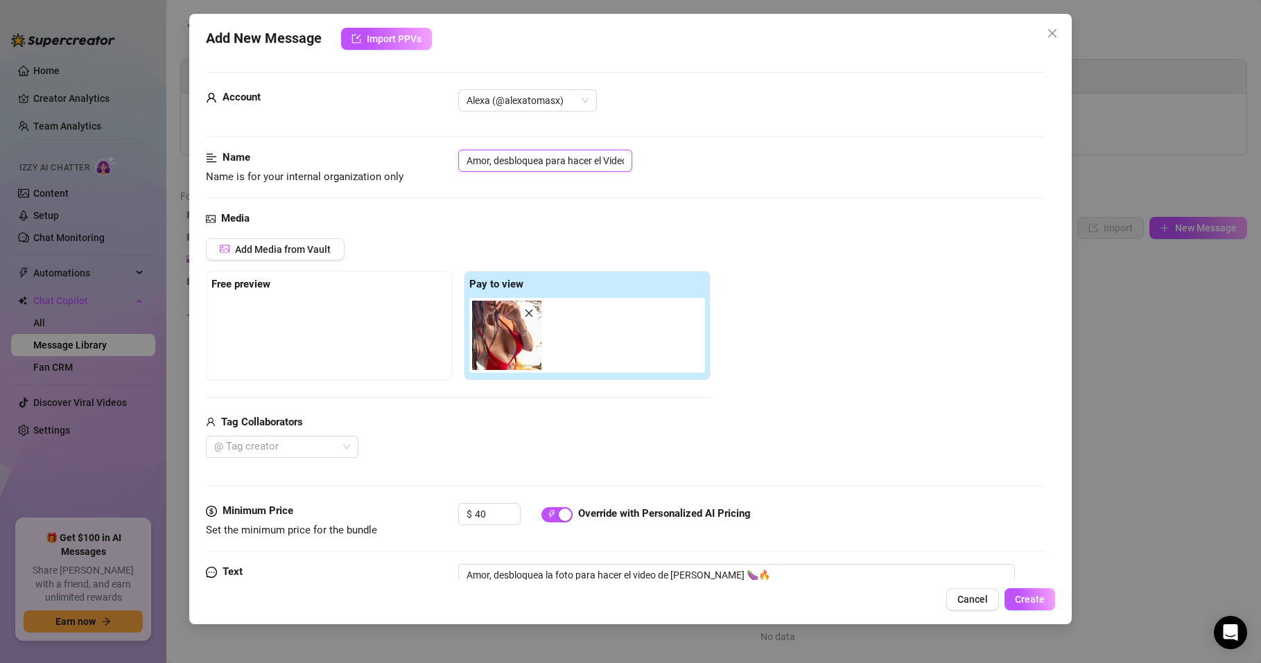
scroll to position [0, 26]
drag, startPoint x: 468, startPoint y: 160, endPoint x: 605, endPoint y: 170, distance: 137.6
click at [605, 170] on input "Amor, desbloquea para hacer el Video Rate" at bounding box center [545, 161] width 174 height 22
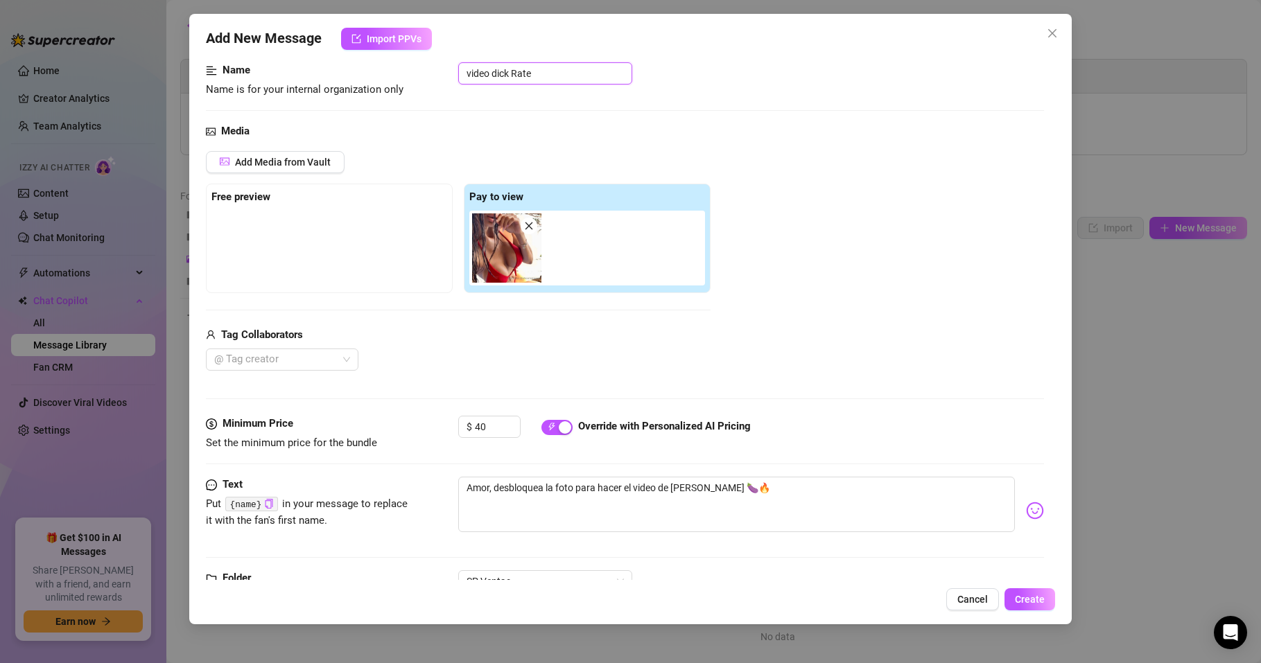
scroll to position [138, 0]
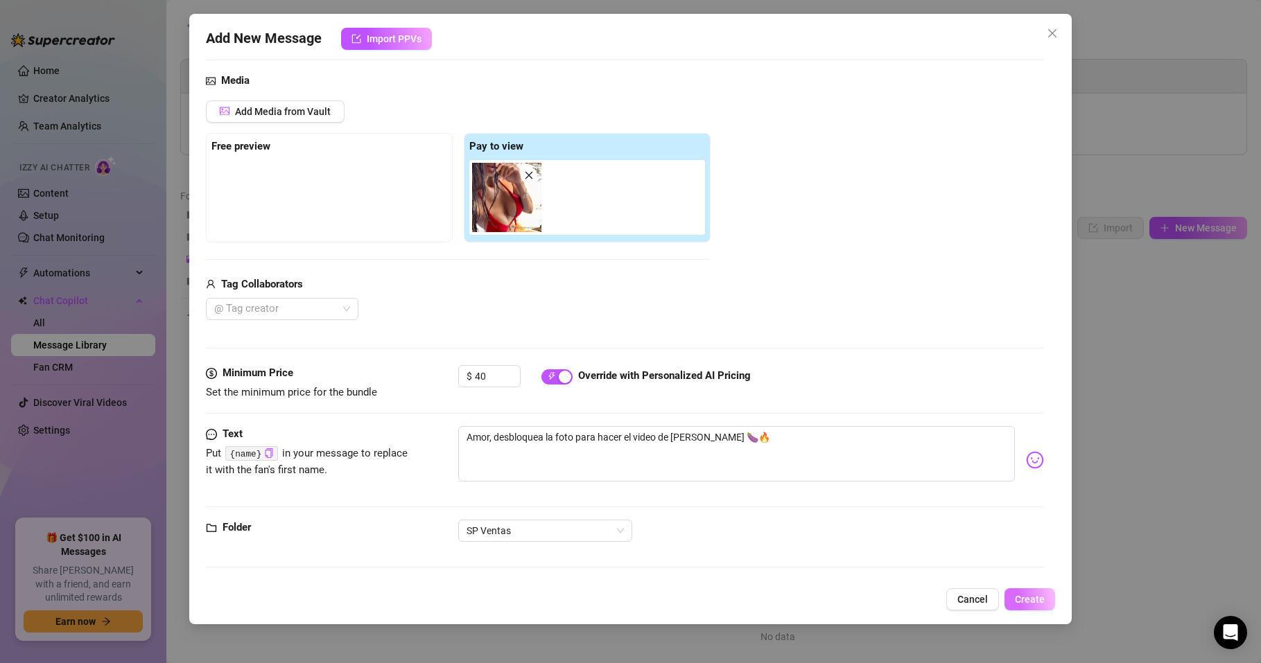
type input "video dick Rate"
click at [1021, 598] on span "Create" at bounding box center [1030, 599] width 30 height 11
